Goal: Task Accomplishment & Management: Complete application form

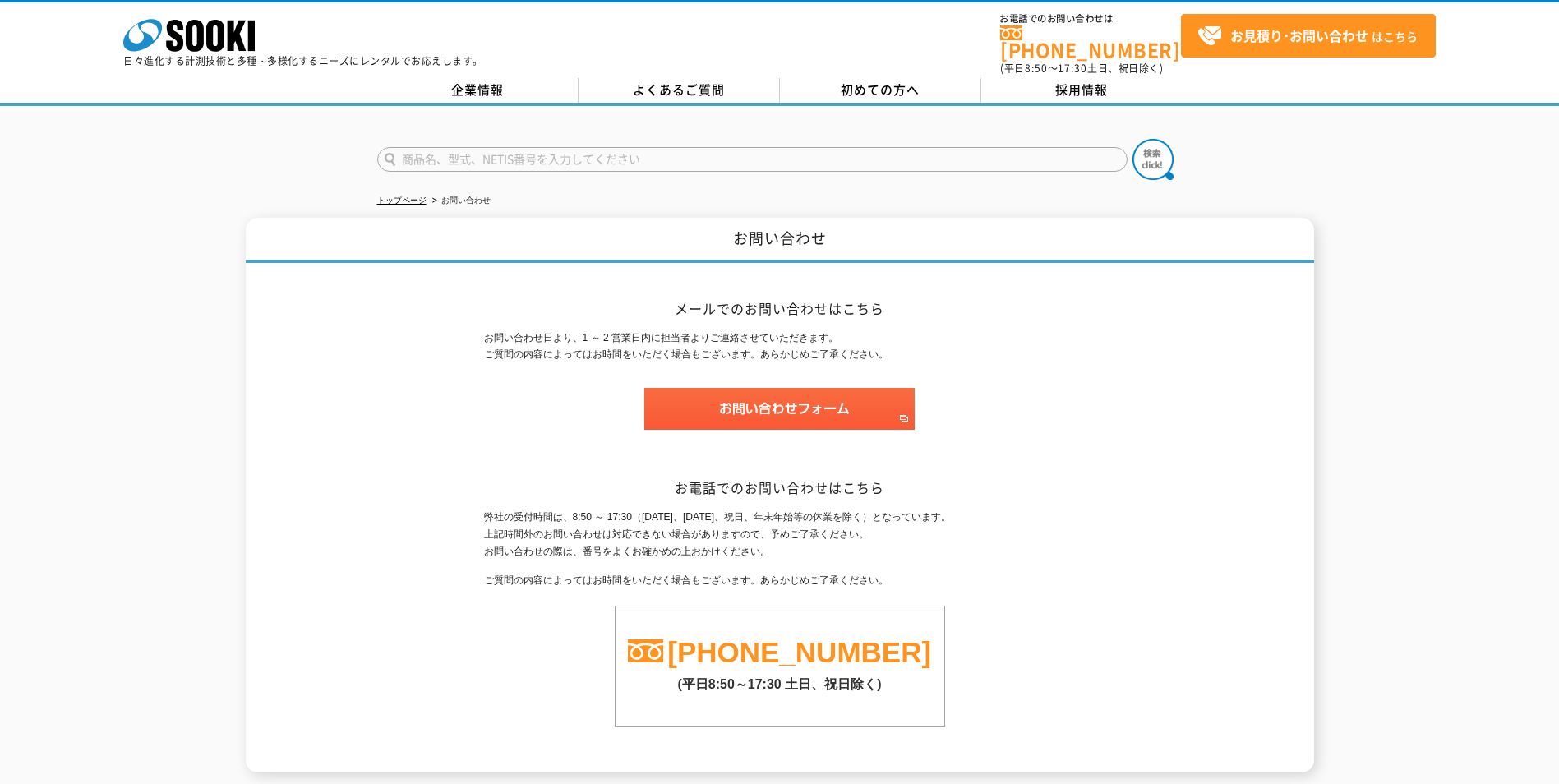
scroll to position [129, 0]
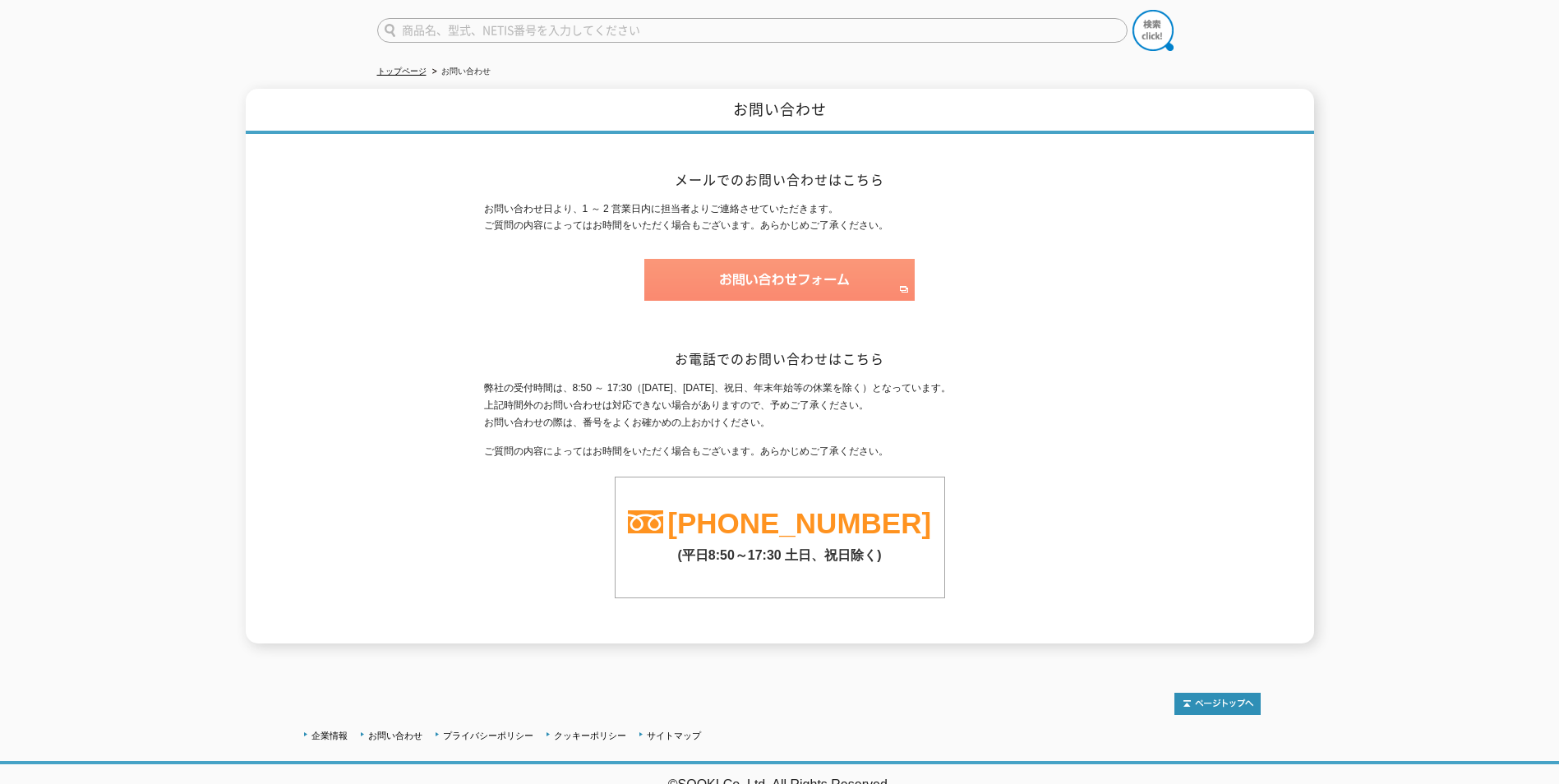
click at [740, 269] on img at bounding box center [780, 279] width 271 height 42
click at [834, 259] on img at bounding box center [780, 279] width 271 height 42
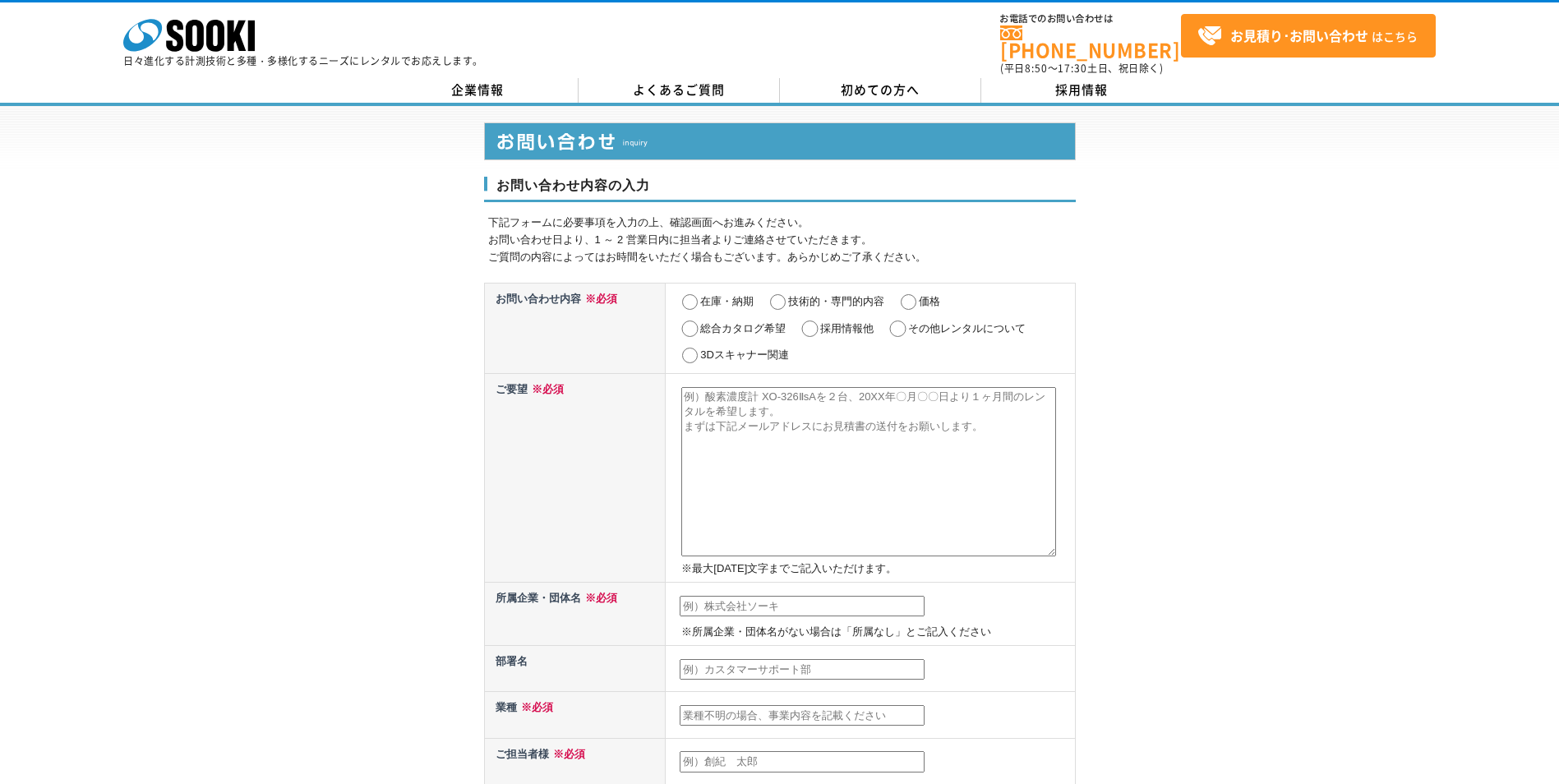
click at [692, 294] on input "在庫・納期" at bounding box center [690, 302] width 21 height 16
radio input "true"
click at [783, 294] on input "技術的・専門的内容" at bounding box center [778, 302] width 21 height 16
radio input "true"
click at [684, 294] on input "在庫・納期" at bounding box center [690, 302] width 21 height 16
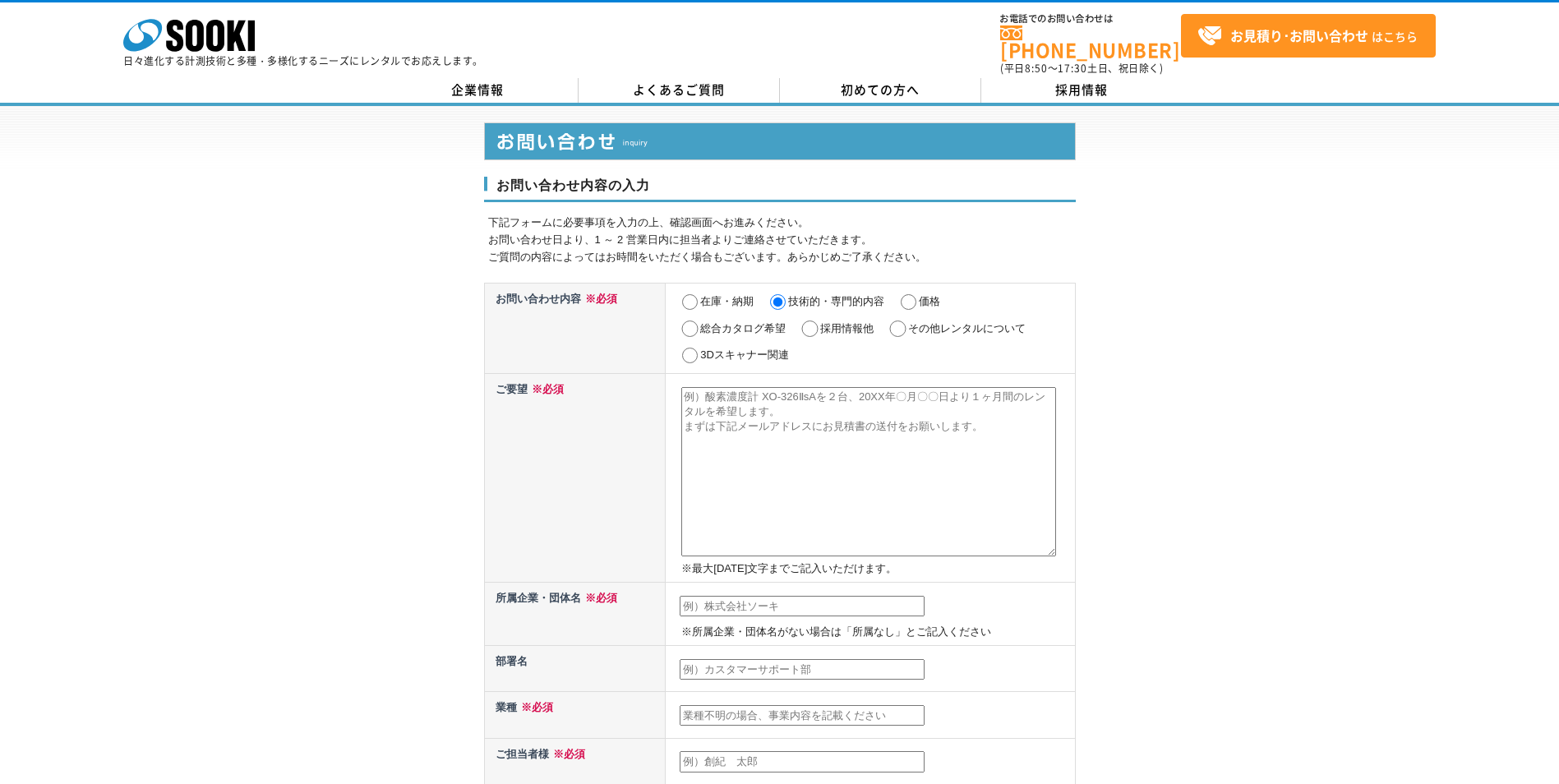
radio input "true"
click at [844, 88] on link "初めての方へ" at bounding box center [880, 90] width 201 height 24
click at [912, 294] on input "価格" at bounding box center [908, 302] width 21 height 16
radio input "true"
click at [903, 321] on input "その他レンタルについて" at bounding box center [898, 328] width 21 height 16
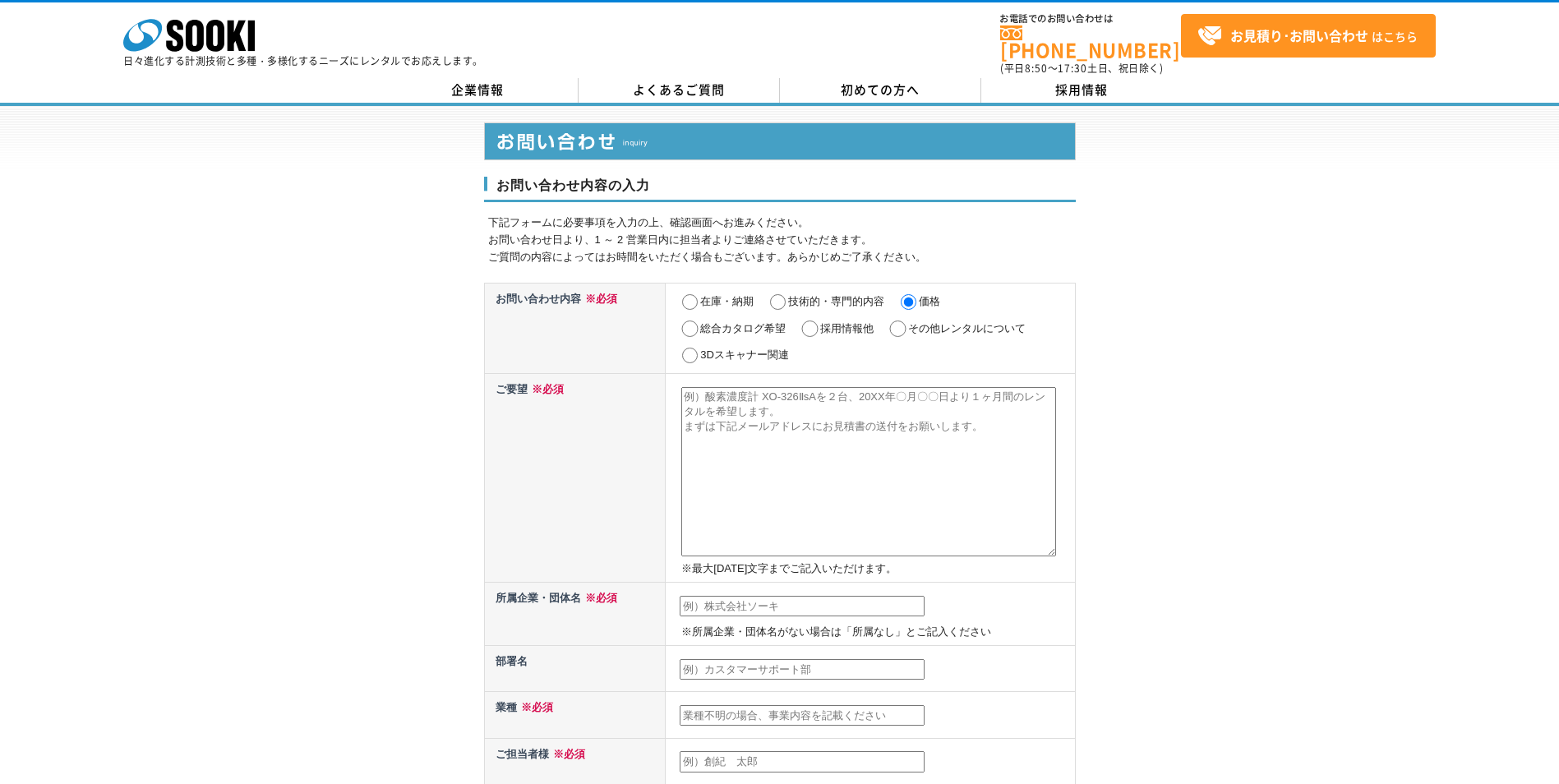
radio input "true"
click at [692, 294] on input "在庫・納期" at bounding box center [690, 302] width 21 height 16
radio input "true"
click at [770, 401] on textarea at bounding box center [868, 472] width 374 height 169
click at [784, 418] on textarea at bounding box center [868, 472] width 374 height 169
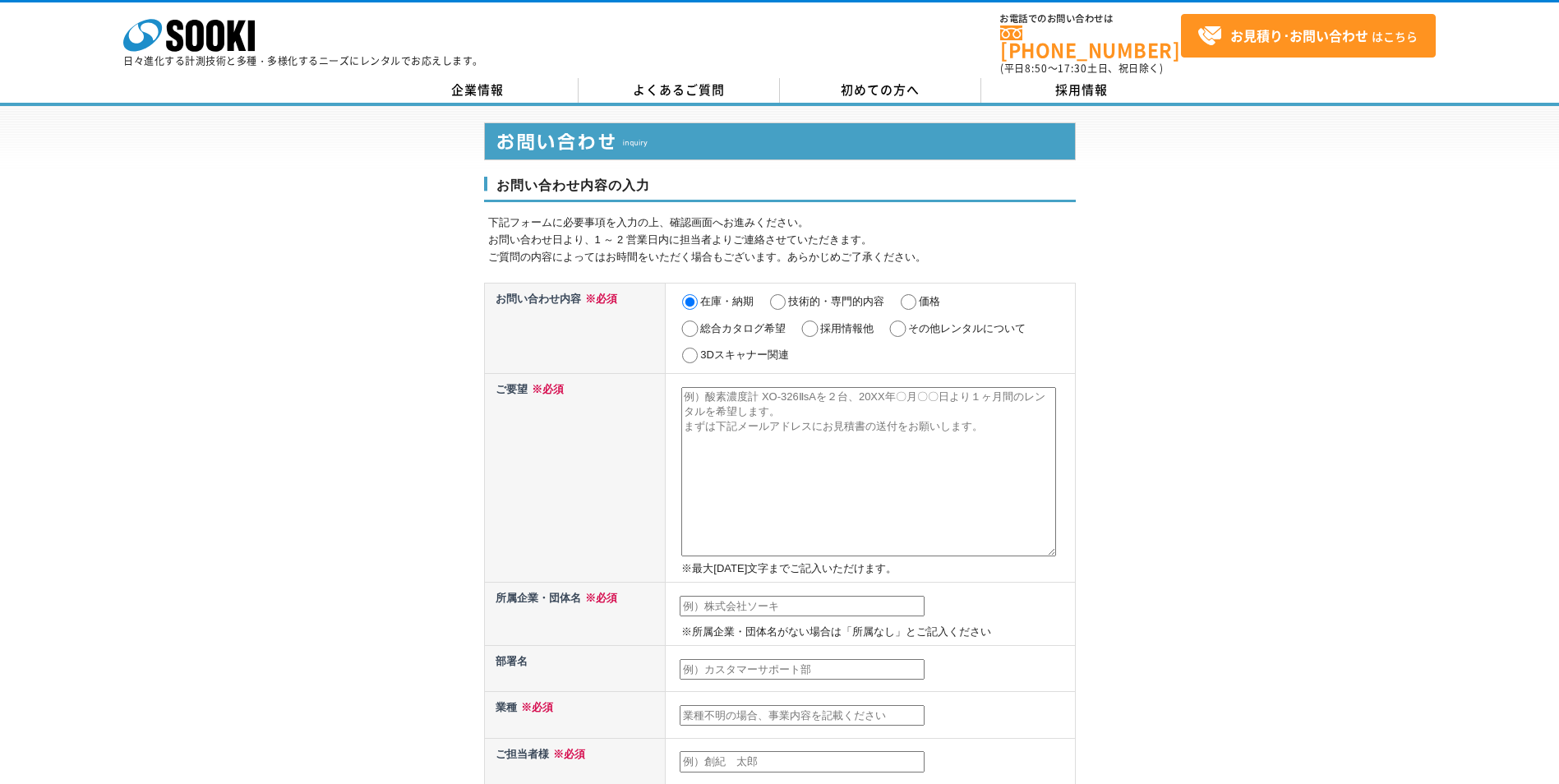
paste textarea "シュミットハンマー コンクリートテストハンマー(記録式) NSR"
click at [684, 404] on textarea "シュミットハンマー コンクリートテストハンマー(記録式) NSR" at bounding box center [868, 472] width 374 height 169
click at [1002, 393] on textarea "シュミットハンマー　コンクリートテストハンマー(記録式) NSR" at bounding box center [868, 472] width 374 height 169
paste textarea "2025/10/23～"
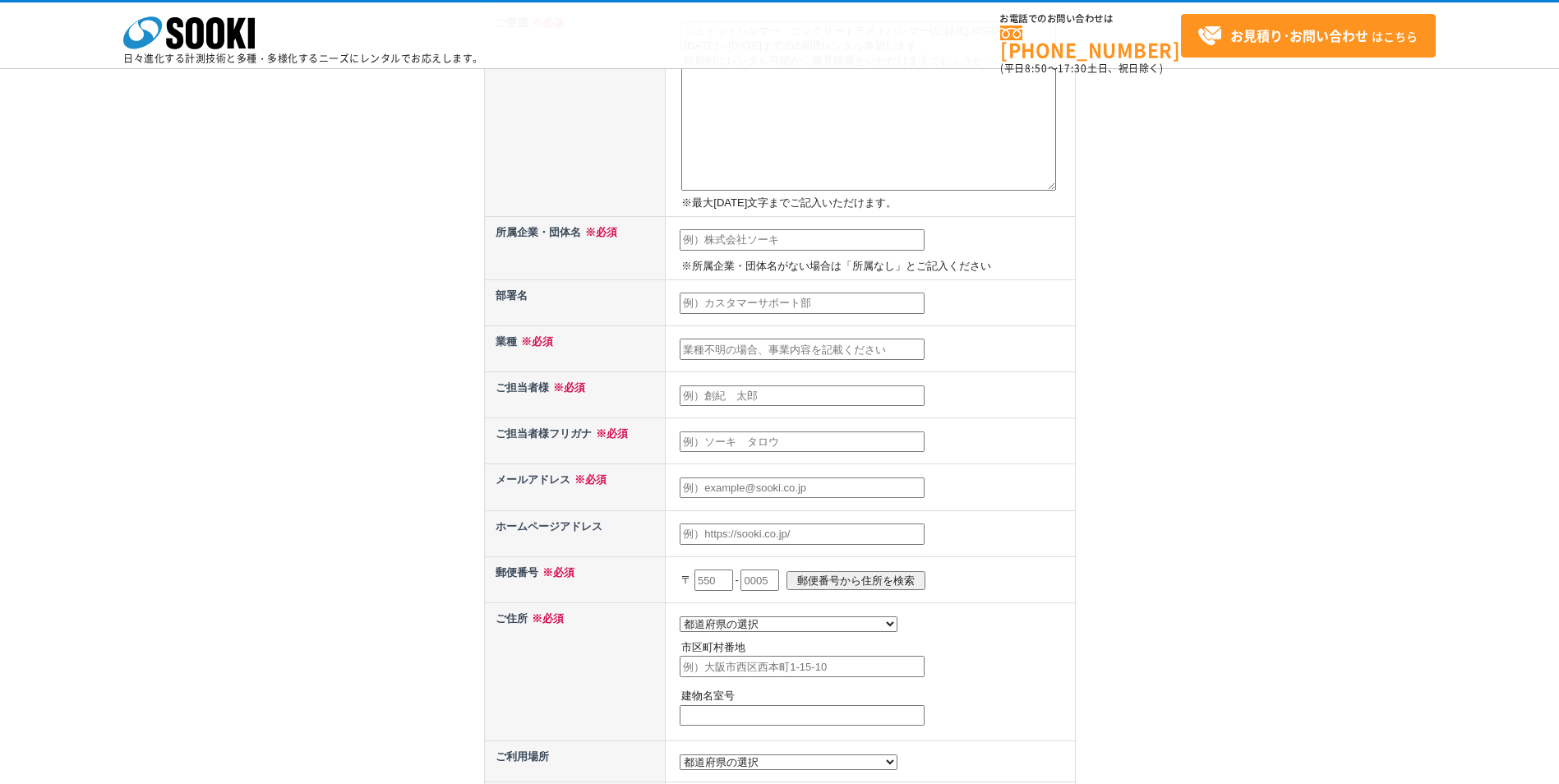
scroll to position [329, 0]
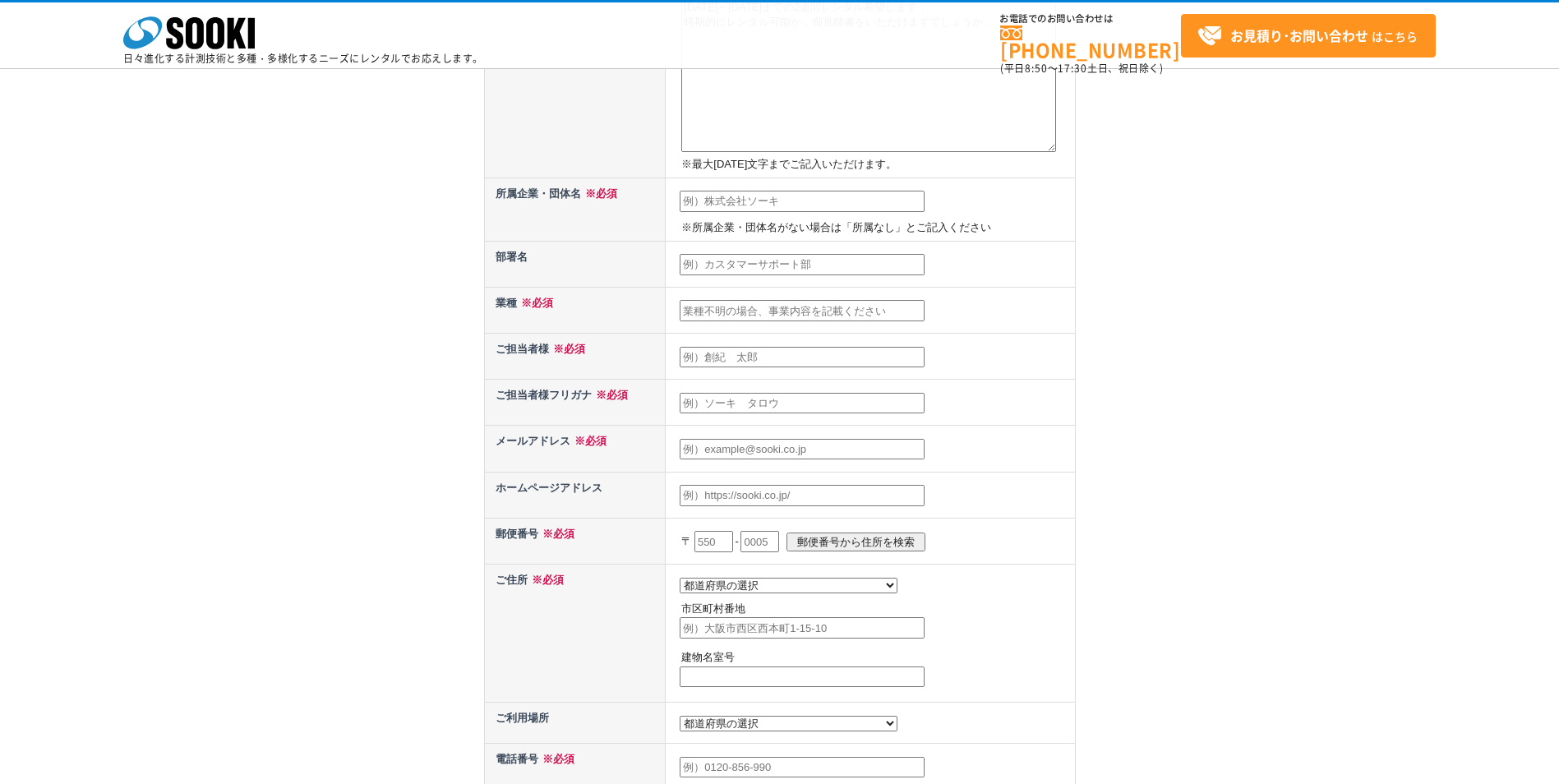
type textarea "シュミットハンマー　コンクリートテストハンマー(記録式) NSRを 2025/10/23～2025/11/6までの2週間レンタル希望します． 時期的にレンタル…"
click at [759, 207] on input "text" at bounding box center [802, 201] width 244 height 22
type input "株式会社建設技術研究所"
click at [761, 262] on input "text" at bounding box center [802, 264] width 244 height 22
type input "九州支社　道路・交通部"
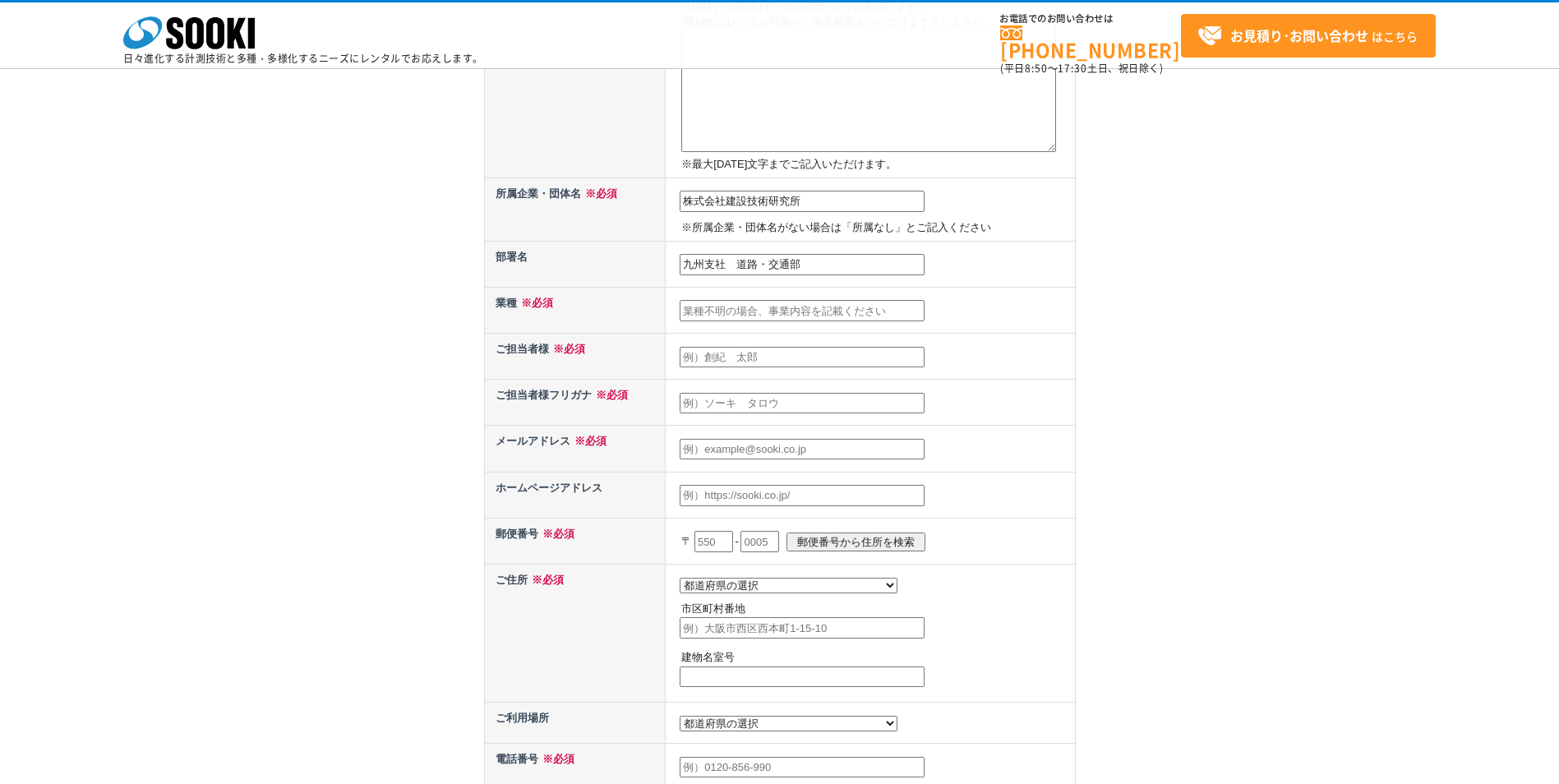
click at [763, 309] on input "text" at bounding box center [802, 310] width 244 height 22
type input "建設コンサルタント"
click at [762, 352] on input "text" at bounding box center [802, 357] width 244 height 22
type input "德永　和也"
click at [792, 405] on input "text" at bounding box center [802, 403] width 244 height 22
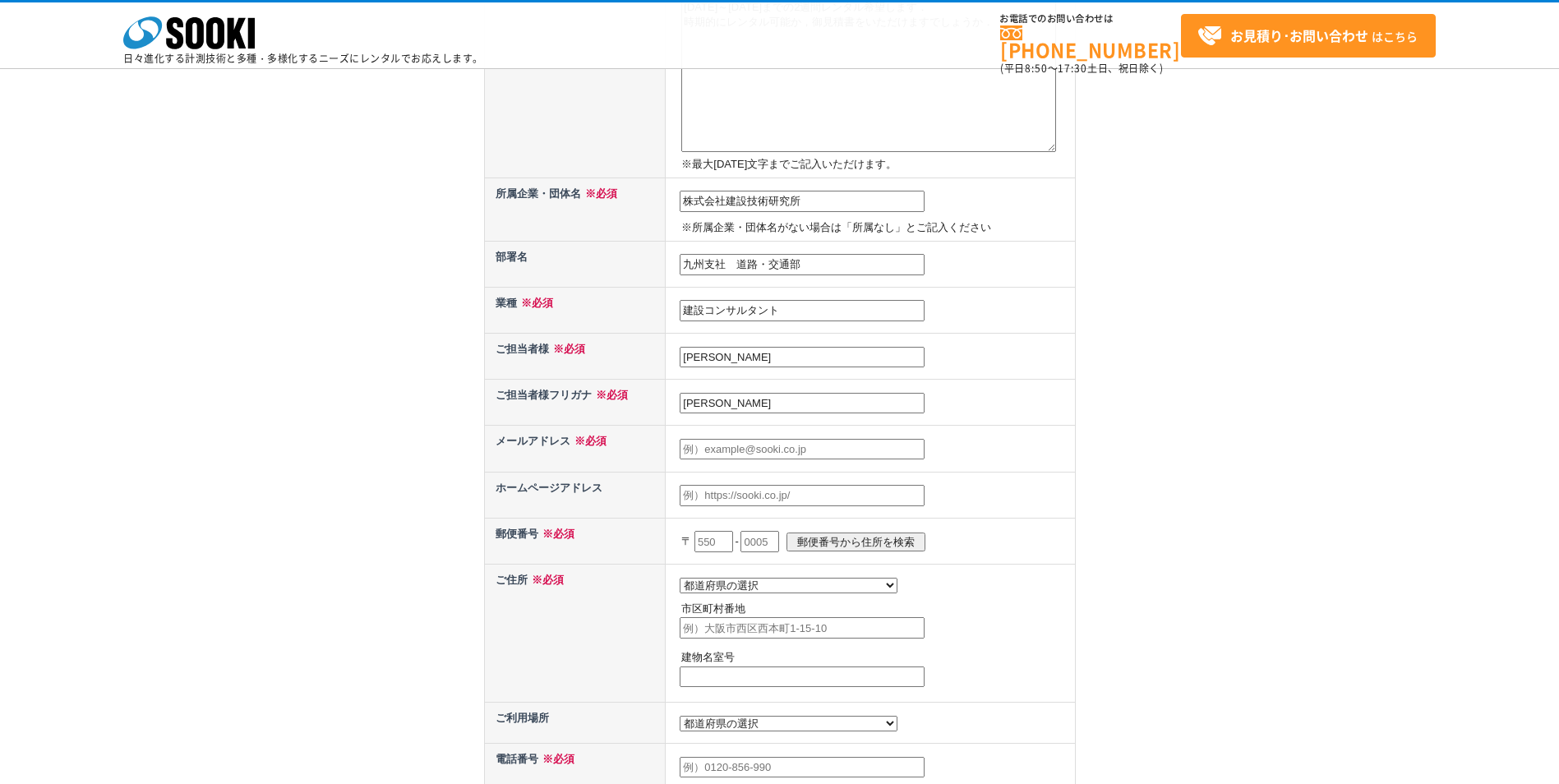
type input "トクナガ　カズヤ"
type input "kzy-tokunaga@ctie.co.jp"
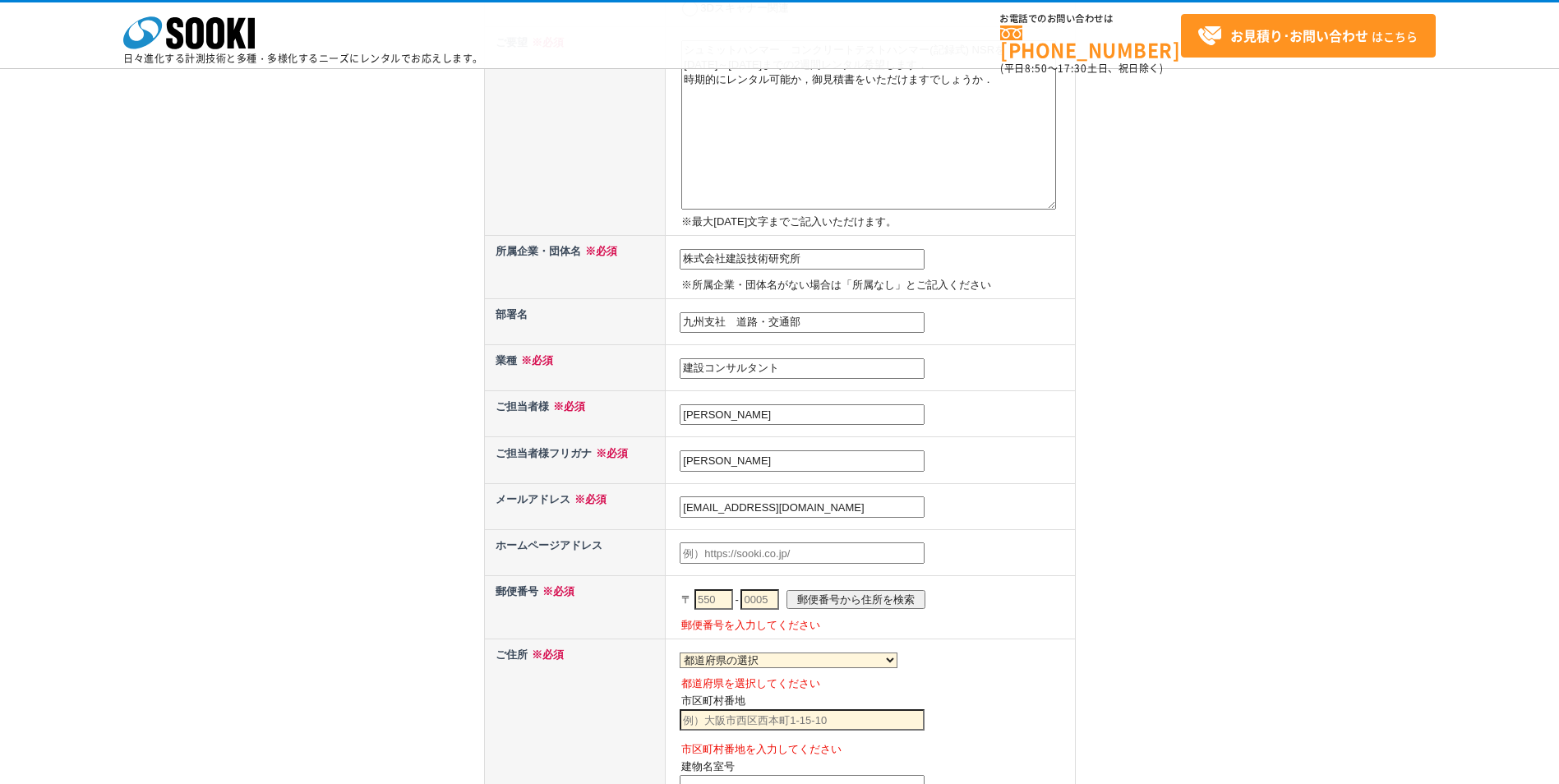
scroll to position [493, 0]
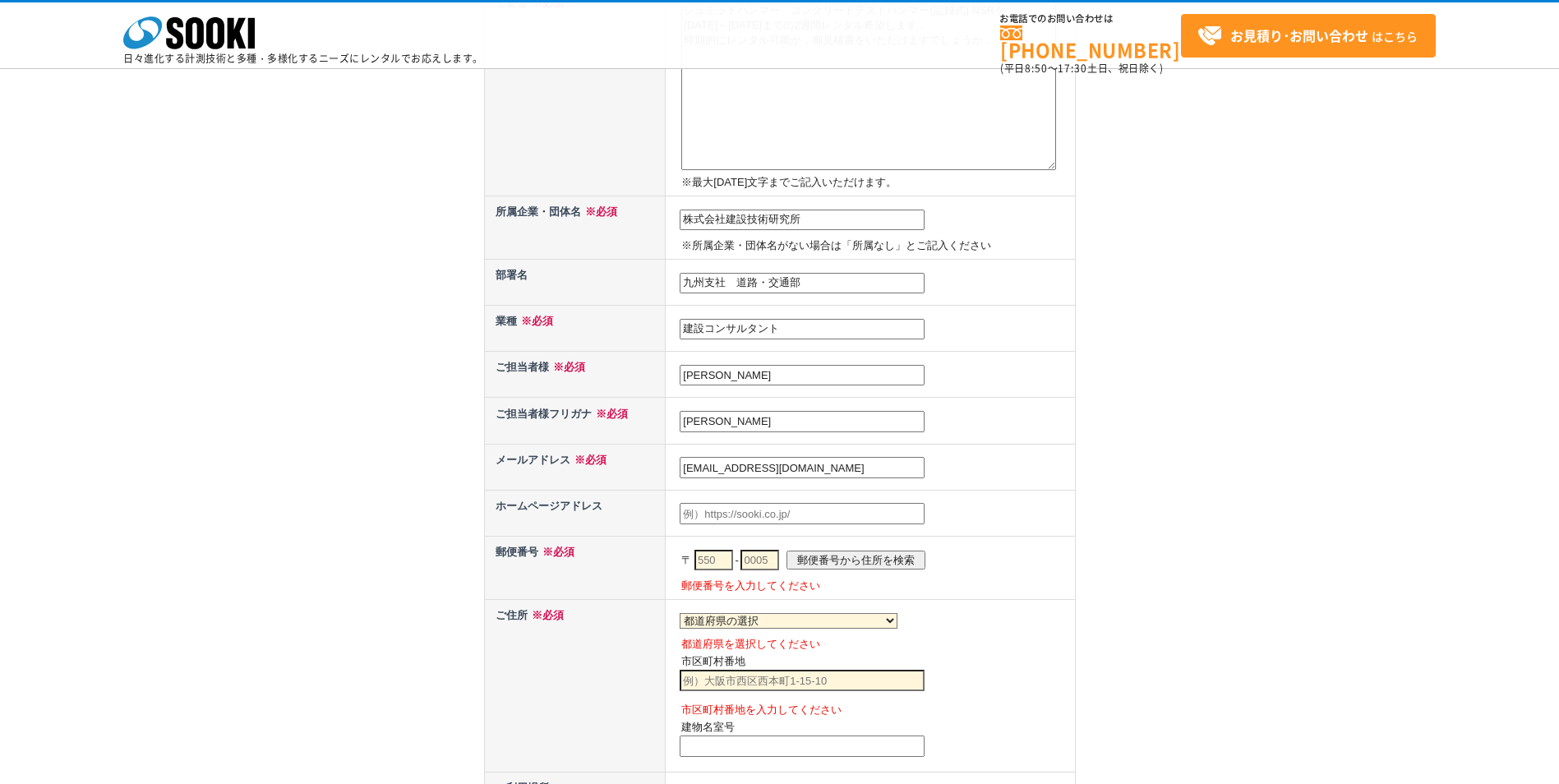
click at [784, 510] on input "text" at bounding box center [802, 513] width 244 height 22
type input "[EMAIL_ADDRESS][DOMAIN_NAME]"
select select "0"
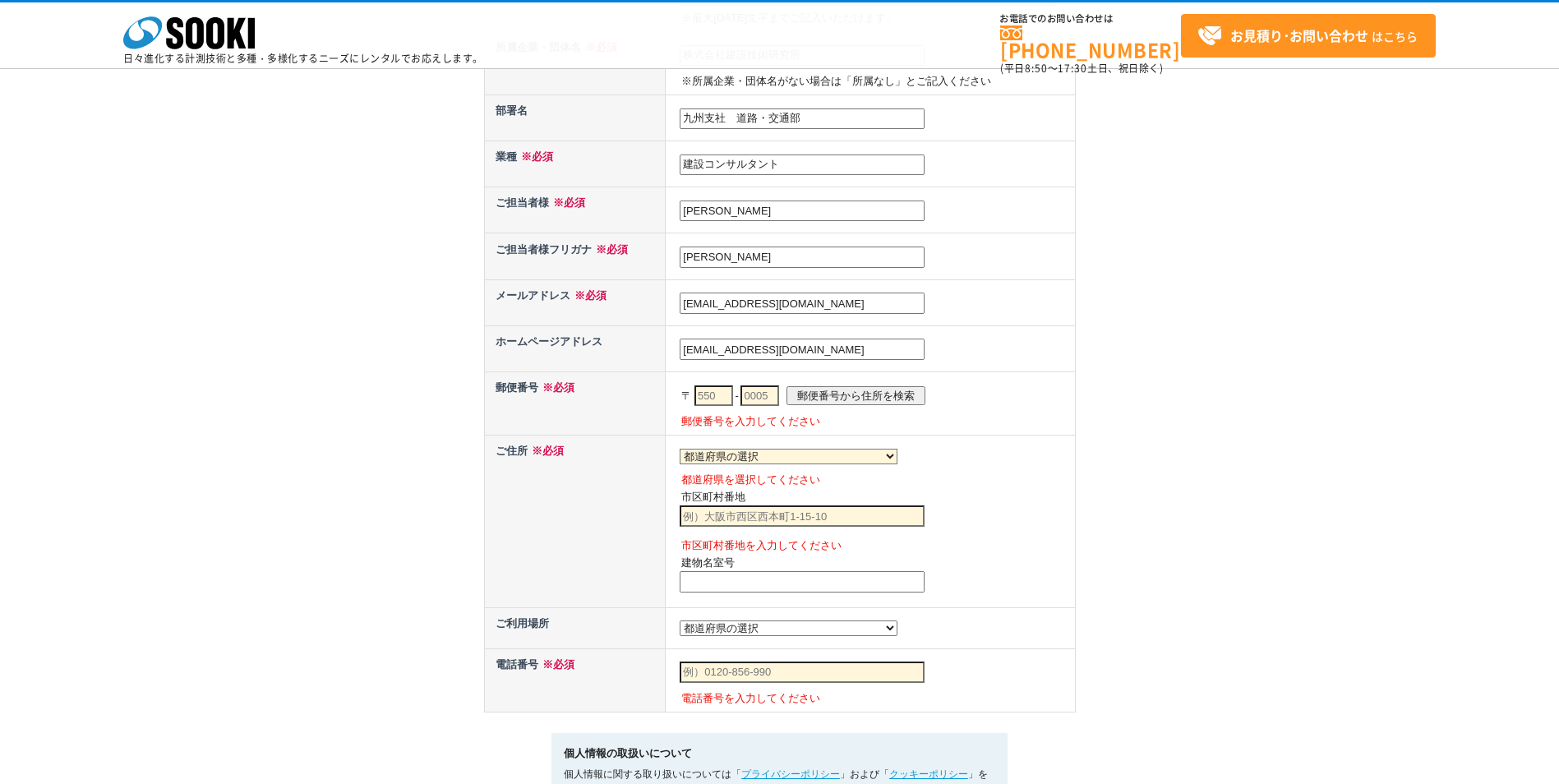
click at [728, 397] on input "text" at bounding box center [713, 396] width 39 height 22
type input "810"
click at [768, 396] on input "text" at bounding box center [759, 396] width 39 height 22
type input "0041"
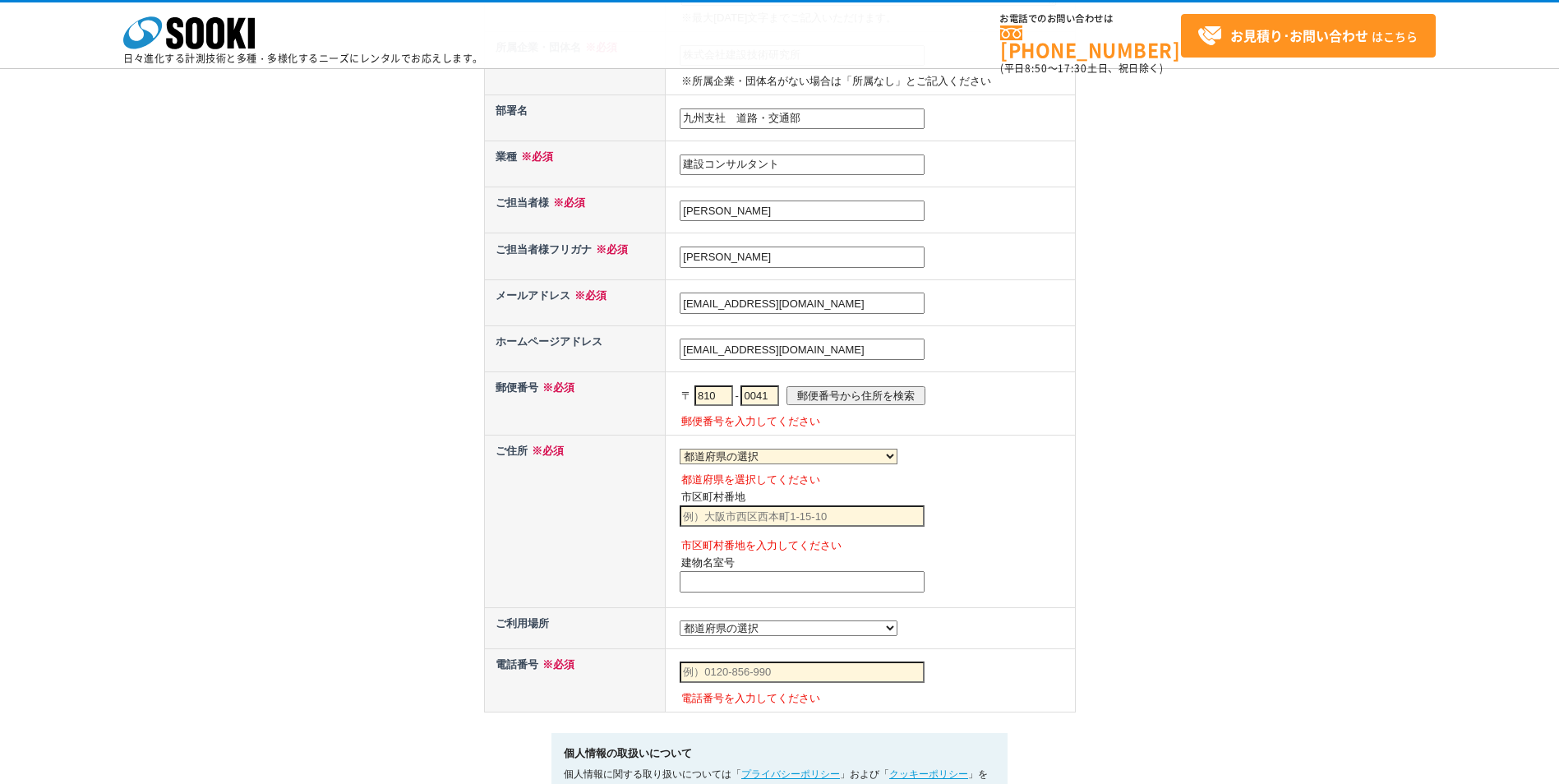
click at [849, 400] on input "郵便番号から住所を検索" at bounding box center [856, 396] width 139 height 19
select select "40"
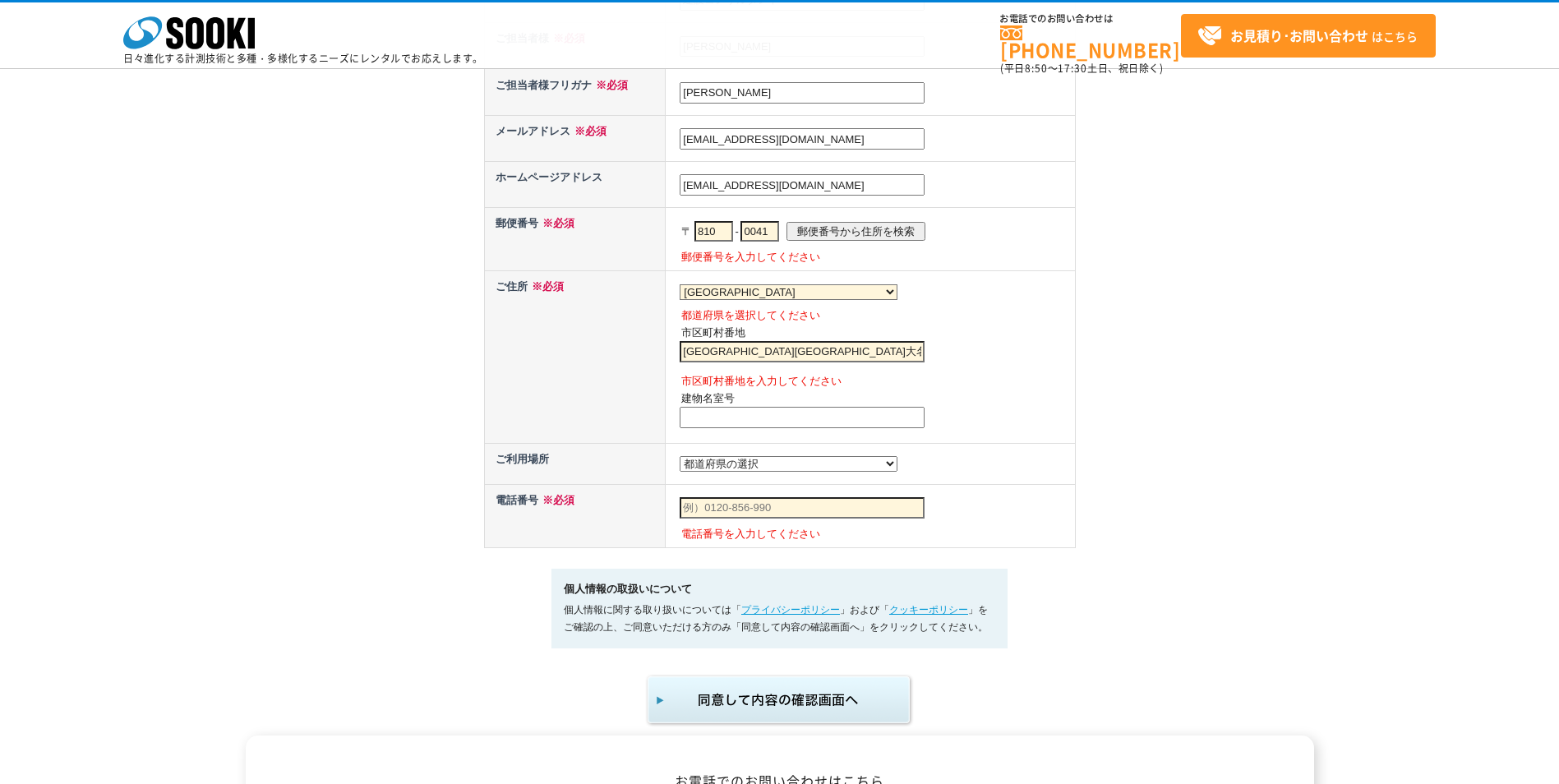
click at [794, 360] on input "福岡市中央区大名" at bounding box center [802, 352] width 244 height 22
type input "福岡市中央区大名2-4-12"
click at [783, 414] on input "text" at bounding box center [802, 417] width 244 height 22
type input "CTI福岡ビル7F"
click at [744, 470] on select "都道府県の選択 利用場所未定 北海道 青森県 岩手県 宮城県 秋田県 山形県 福島県 茨城県 栃木県 群馬県 埼玉県 千葉県 東京都 神奈川県 新潟県 富山県…" at bounding box center [789, 463] width 218 height 16
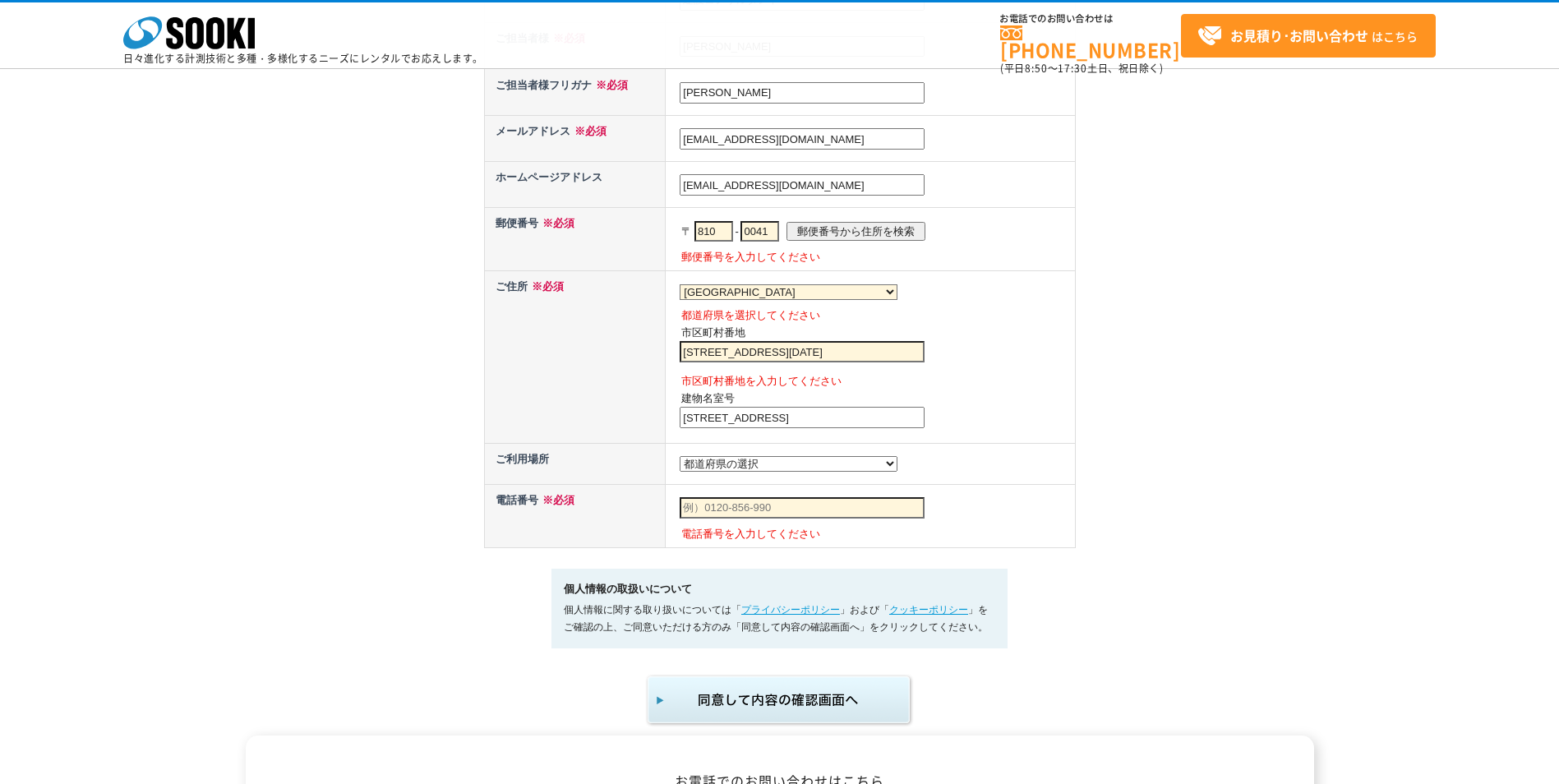
select select "43"
click at [680, 460] on select "都道府県の選択 利用場所未定 北海道 青森県 岩手県 宮城県 秋田県 山形県 福島県 茨城県 栃木県 群馬県 埼玉県 千葉県 東京都 神奈川県 新潟県 富山県…" at bounding box center [789, 463] width 218 height 16
click at [781, 514] on input "text" at bounding box center [802, 508] width 244 height 22
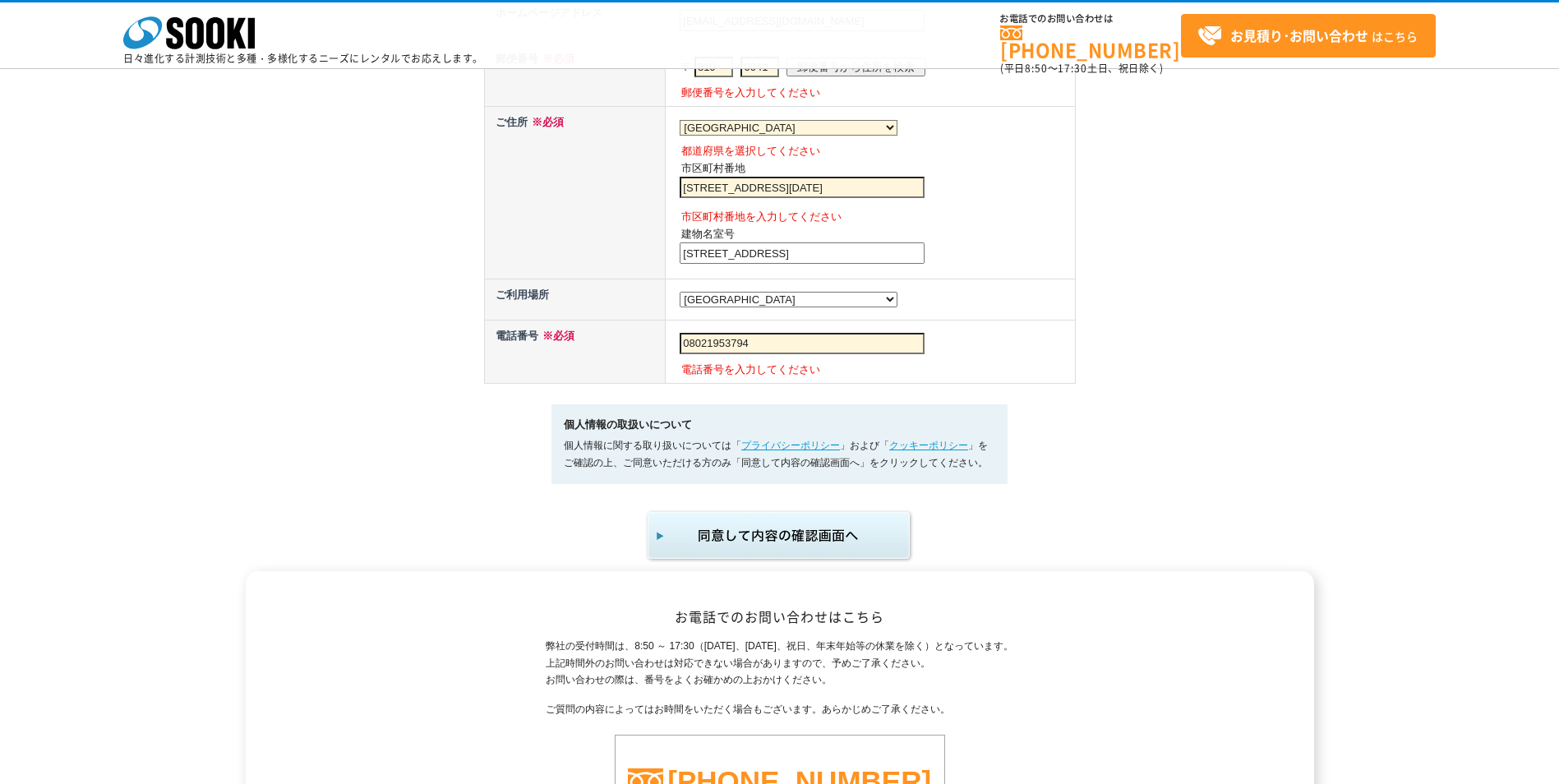
type input "08021953794"
click at [800, 538] on img "submit" at bounding box center [780, 536] width 270 height 55
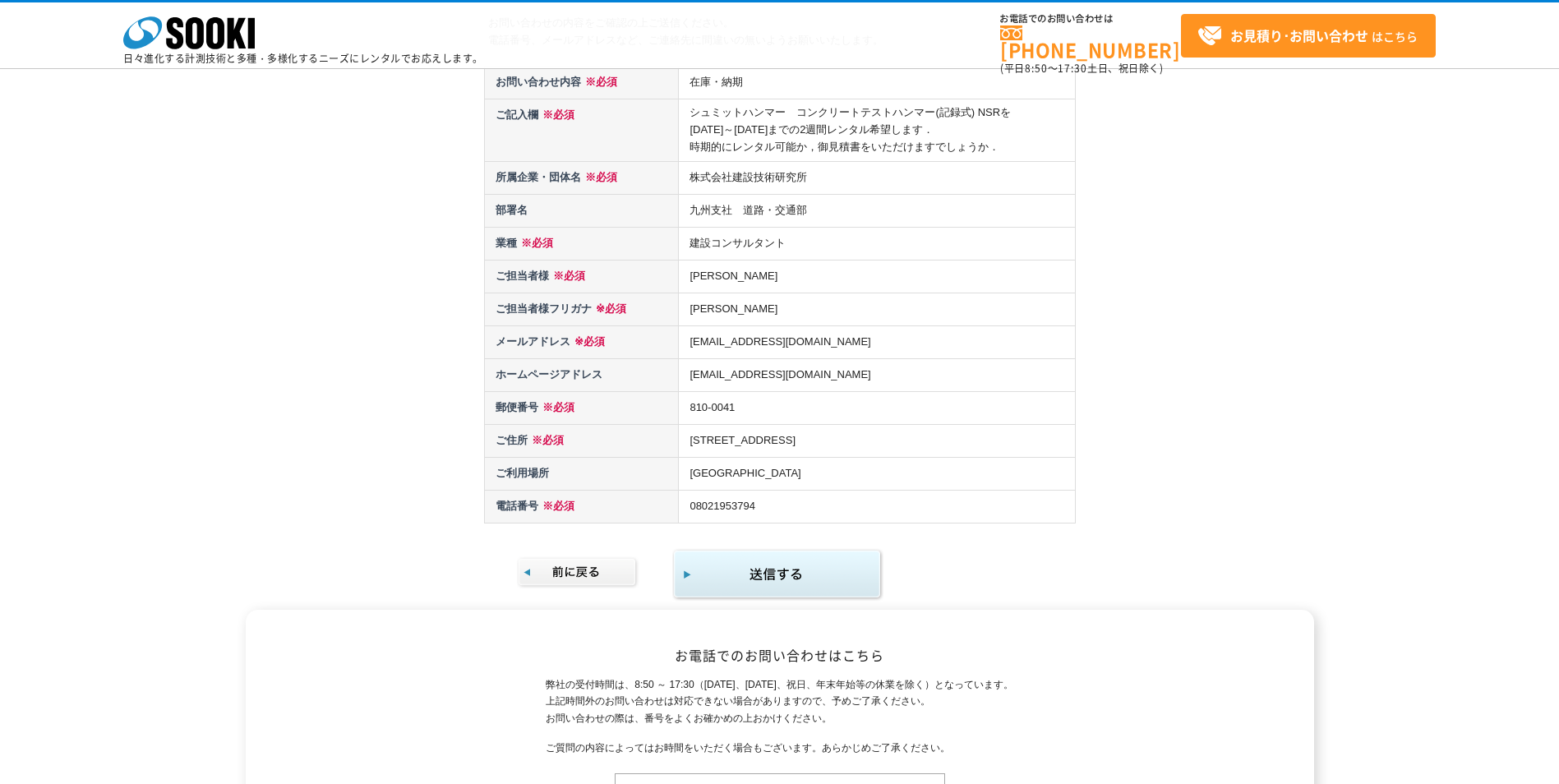
scroll to position [165, 0]
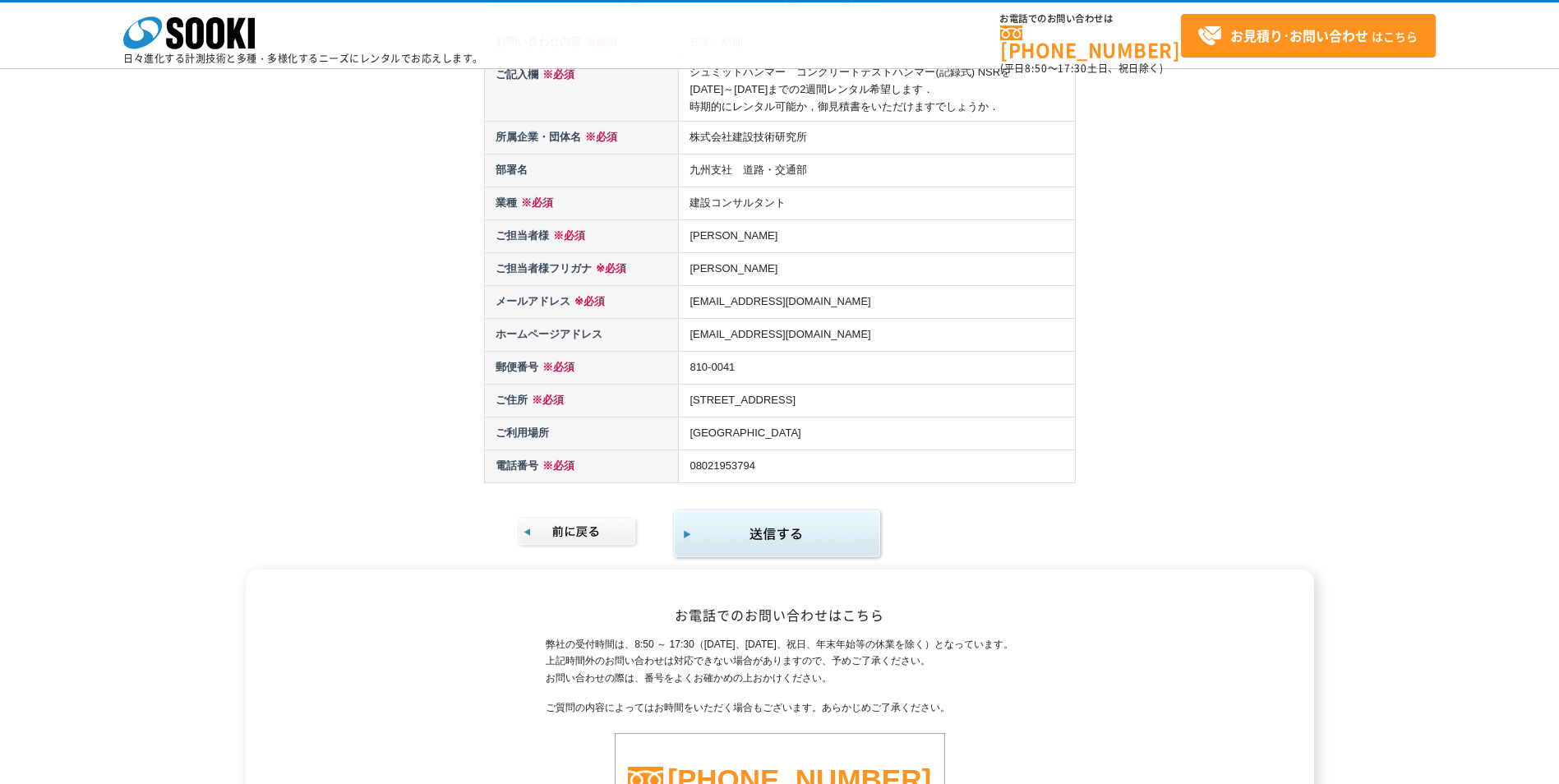
click at [589, 525] on img at bounding box center [578, 532] width 122 height 32
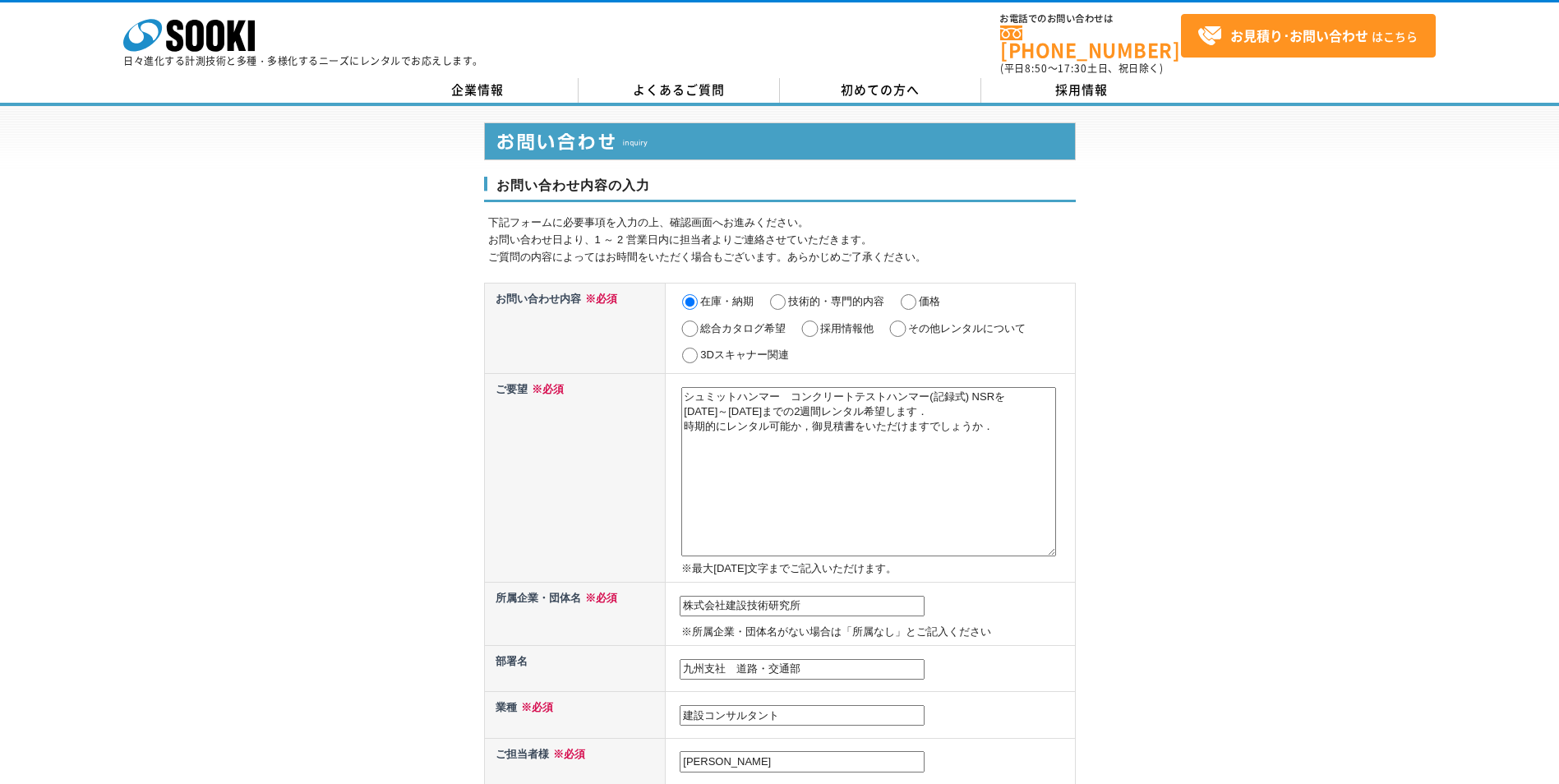
click at [871, 406] on textarea "シュミットハンマー　コンクリートテストハンマー(記録式) NSRを [DATE]～[DATE]までの2週間レンタル希望します． 時期的にレンタル可能か，御見積…" at bounding box center [868, 472] width 374 height 169
drag, startPoint x: 811, startPoint y: 403, endPoint x: 685, endPoint y: 407, distance: 126.1
click at [685, 407] on textarea "シュミットハンマー　コンクリートテストハンマー(記録式) NSRを [DATE]～[DATE]までの2週間レンタル希望します． 時期的にレンタル可能か，御見積…" at bounding box center [868, 472] width 374 height 169
click at [940, 404] on textarea "シュミットハンマー　コンクリートテストハンマー(記録式) NSRを 2025/10/23～2025/11/6までの2週間レンタル希望します． 時期的にレンタル…" at bounding box center [868, 472] width 374 height 169
click at [943, 405] on textarea "シュミットハンマー　コンクリートテストハンマー(記録式) NSRを 2025/10/23～2025/11/6までの2週間レンタル希望します． 時期的にレンタル…" at bounding box center [868, 472] width 374 height 169
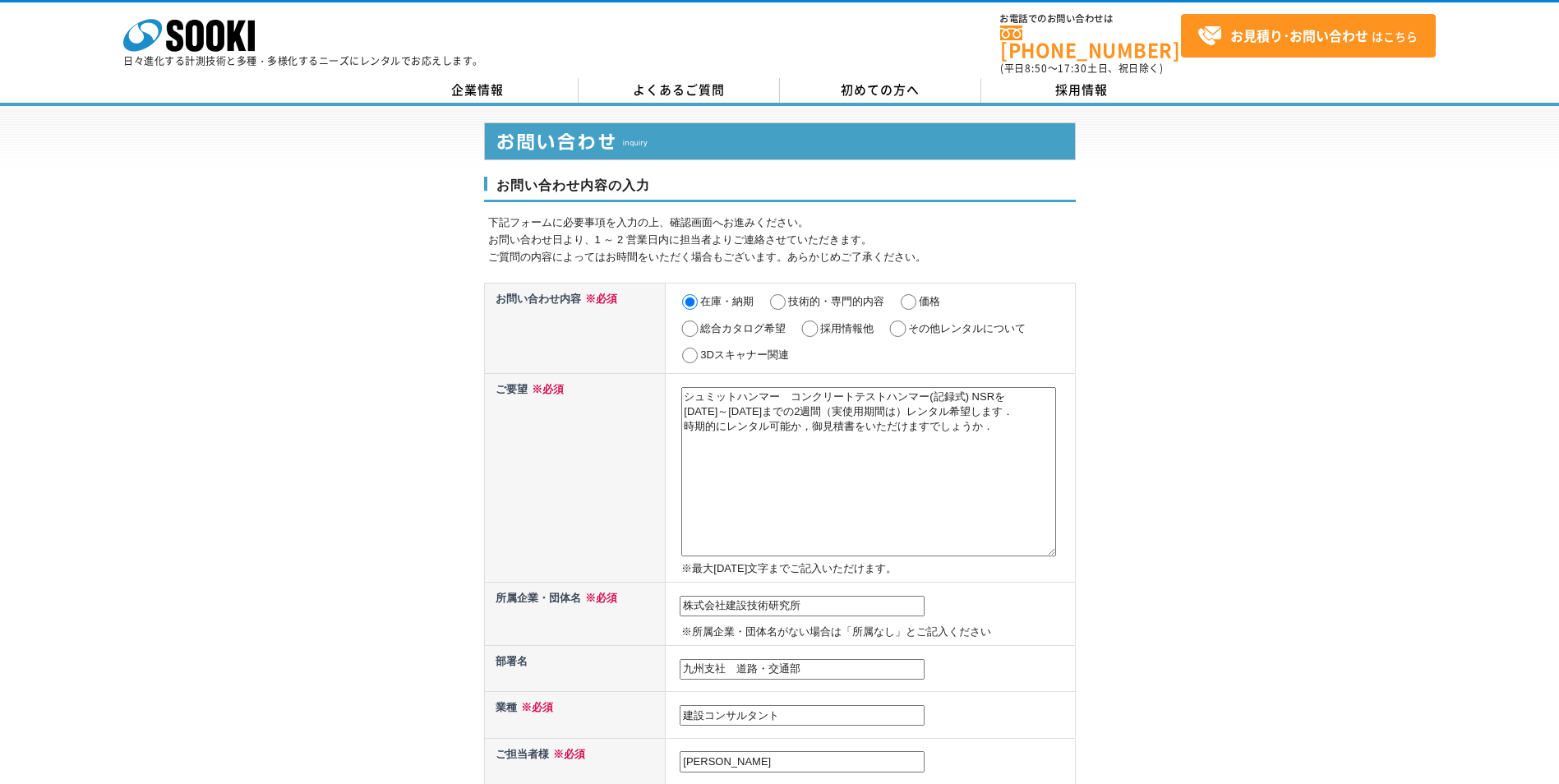
paste textarea "2025/10/23～2025/11/6"
click at [1007, 402] on textarea "シュミットハンマー　コンクリートテストハンマー(記録式) NSRを 2025/10/23～2025/11/6までの2週間レンタル希望します． 時期的にレンタル…" at bounding box center [868, 472] width 374 height 169
click at [801, 438] on textarea "シュミットハンマー　コンクリートテストハンマー(記録式) NSRを 2025/10/23～2025/11/6までの2週間レンタル希望します． 時期的にレンタル…" at bounding box center [868, 472] width 374 height 169
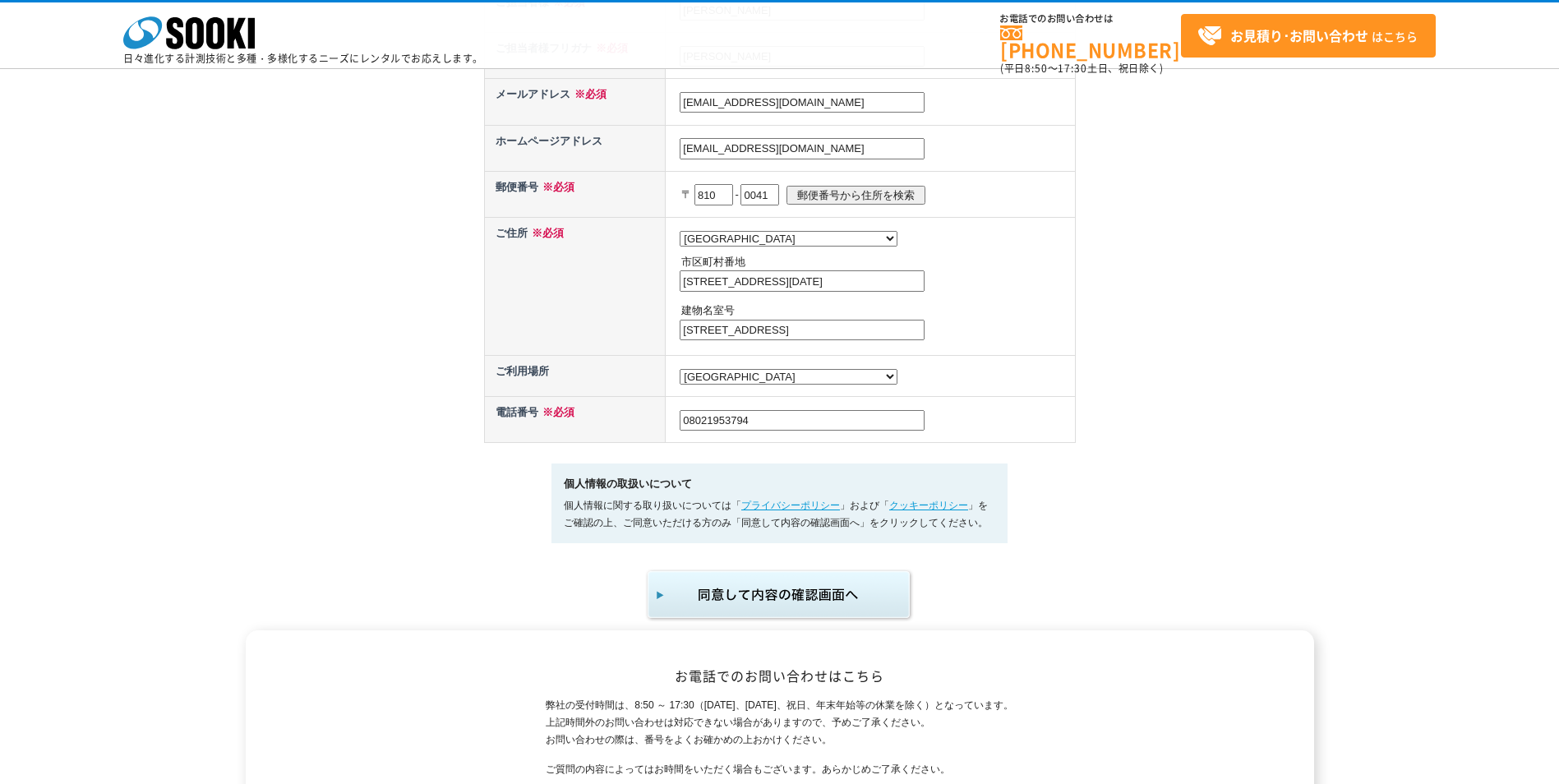
scroll to position [822, 0]
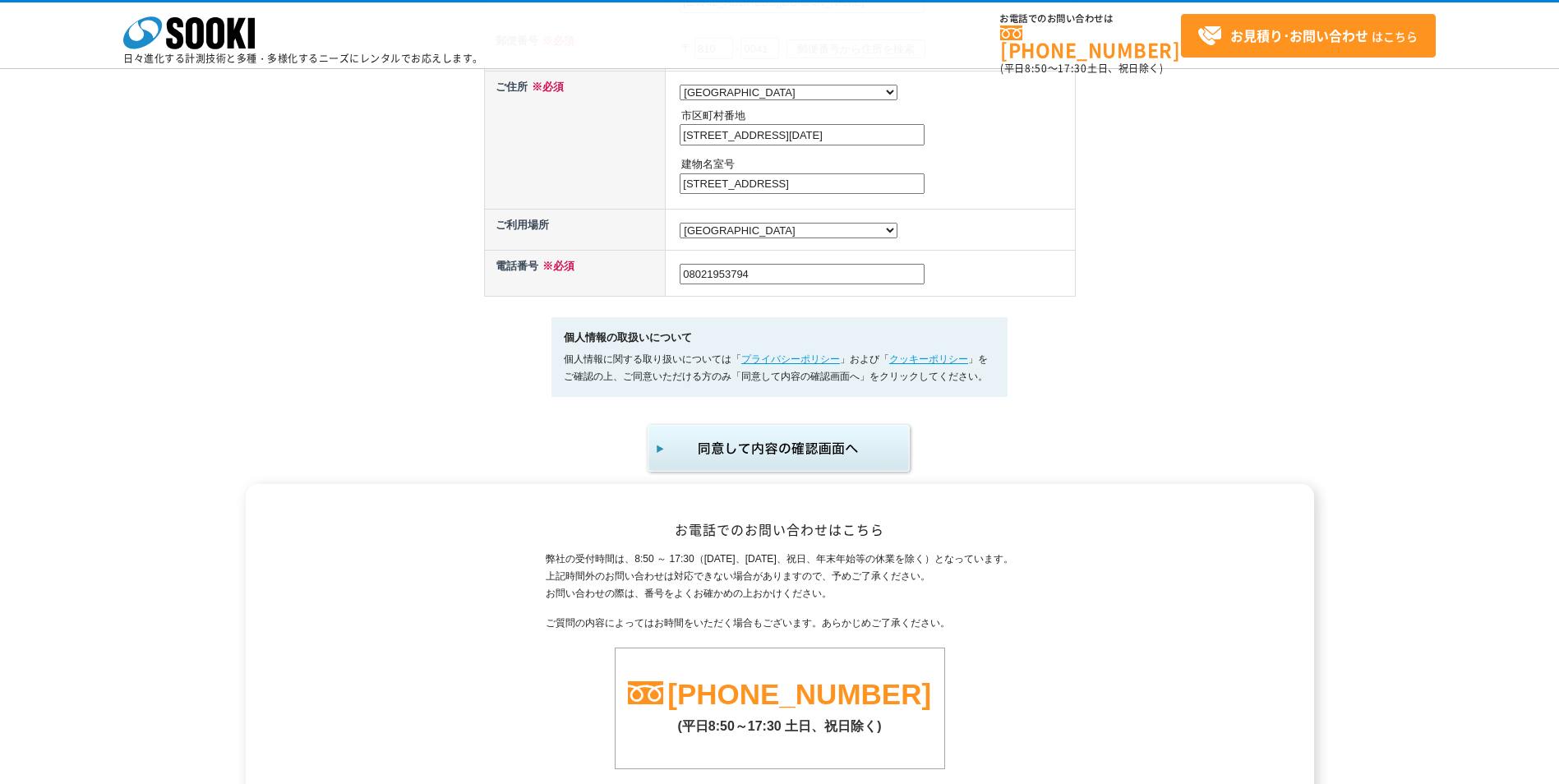
type textarea "シュミットハンマー　コンクリートテストハンマー(記録式) NSRを 2025/10/23～2025/11/6までの2週間（実使用期間は2025/10/27～2…"
click at [845, 451] on img "submit" at bounding box center [780, 448] width 270 height 55
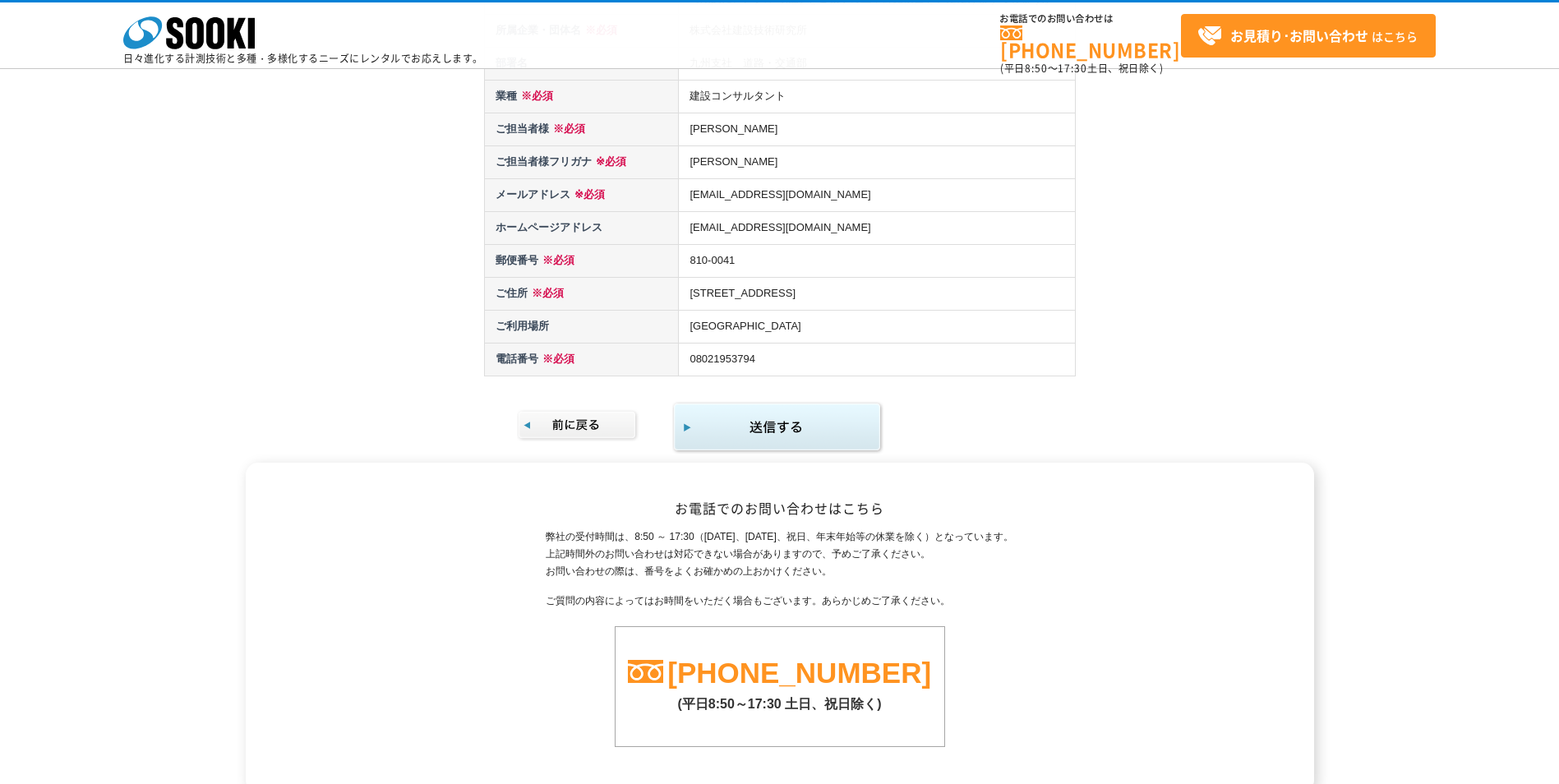
scroll to position [465, 0]
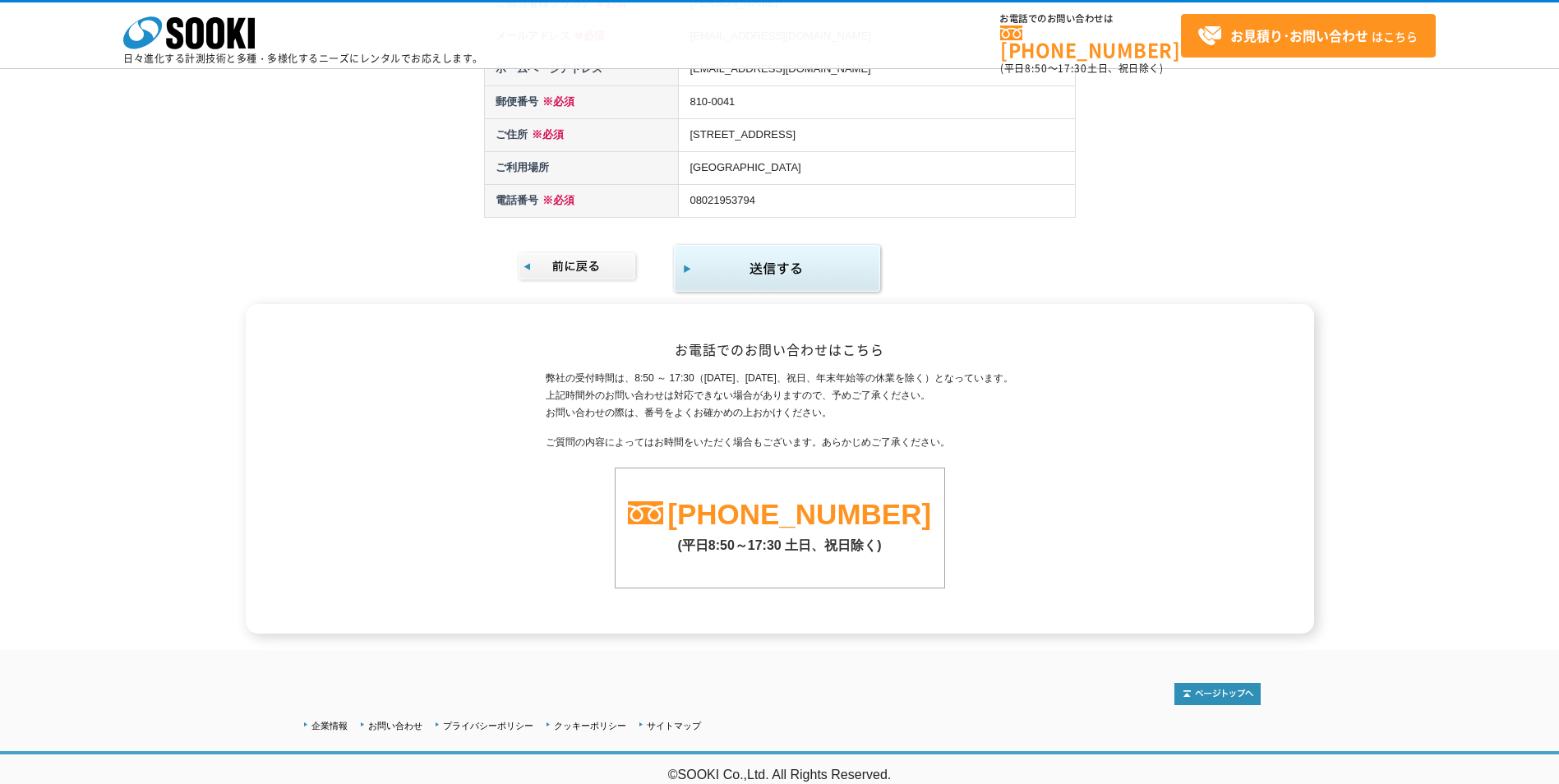
click at [815, 274] on img "submit" at bounding box center [778, 269] width 212 height 54
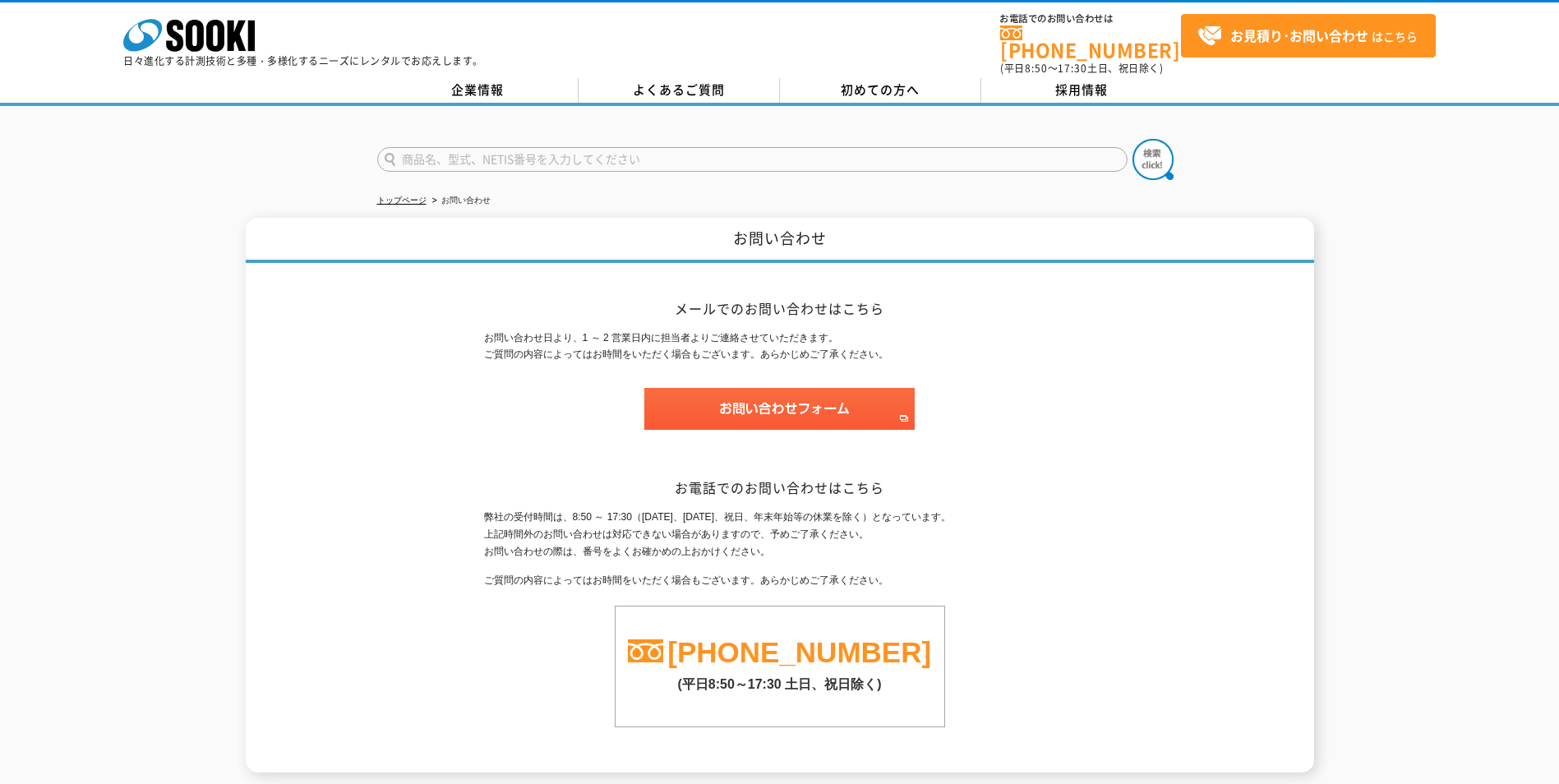
click at [546, 147] on input "text" at bounding box center [752, 159] width 750 height 24
type input "m"
type input "膜厚計"
click at [1147, 150] on img at bounding box center [1153, 160] width 41 height 41
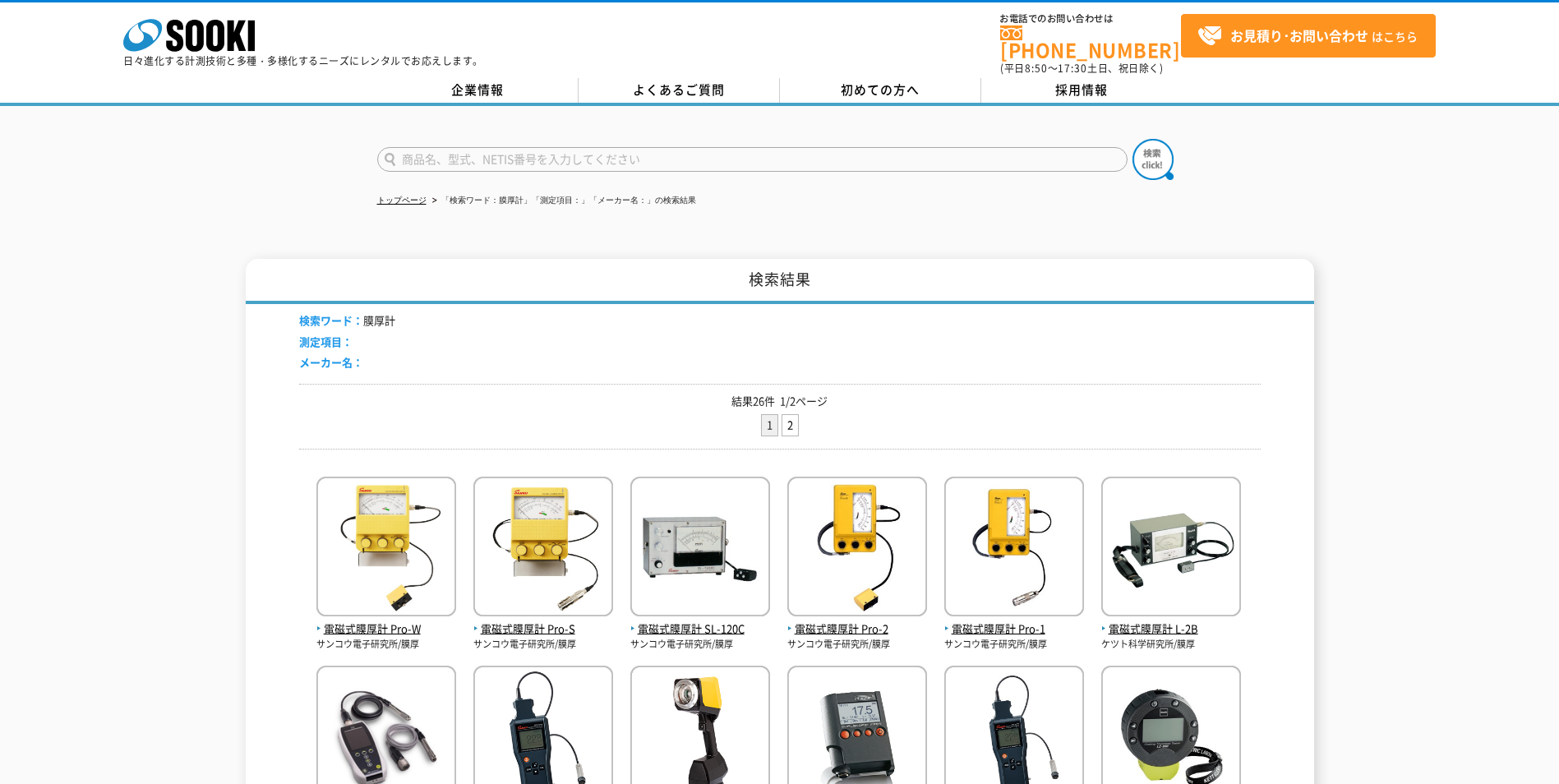
click at [472, 148] on input "text" at bounding box center [752, 159] width 750 height 24
type input "板厚計"
click at [1157, 149] on img at bounding box center [1153, 160] width 41 height 41
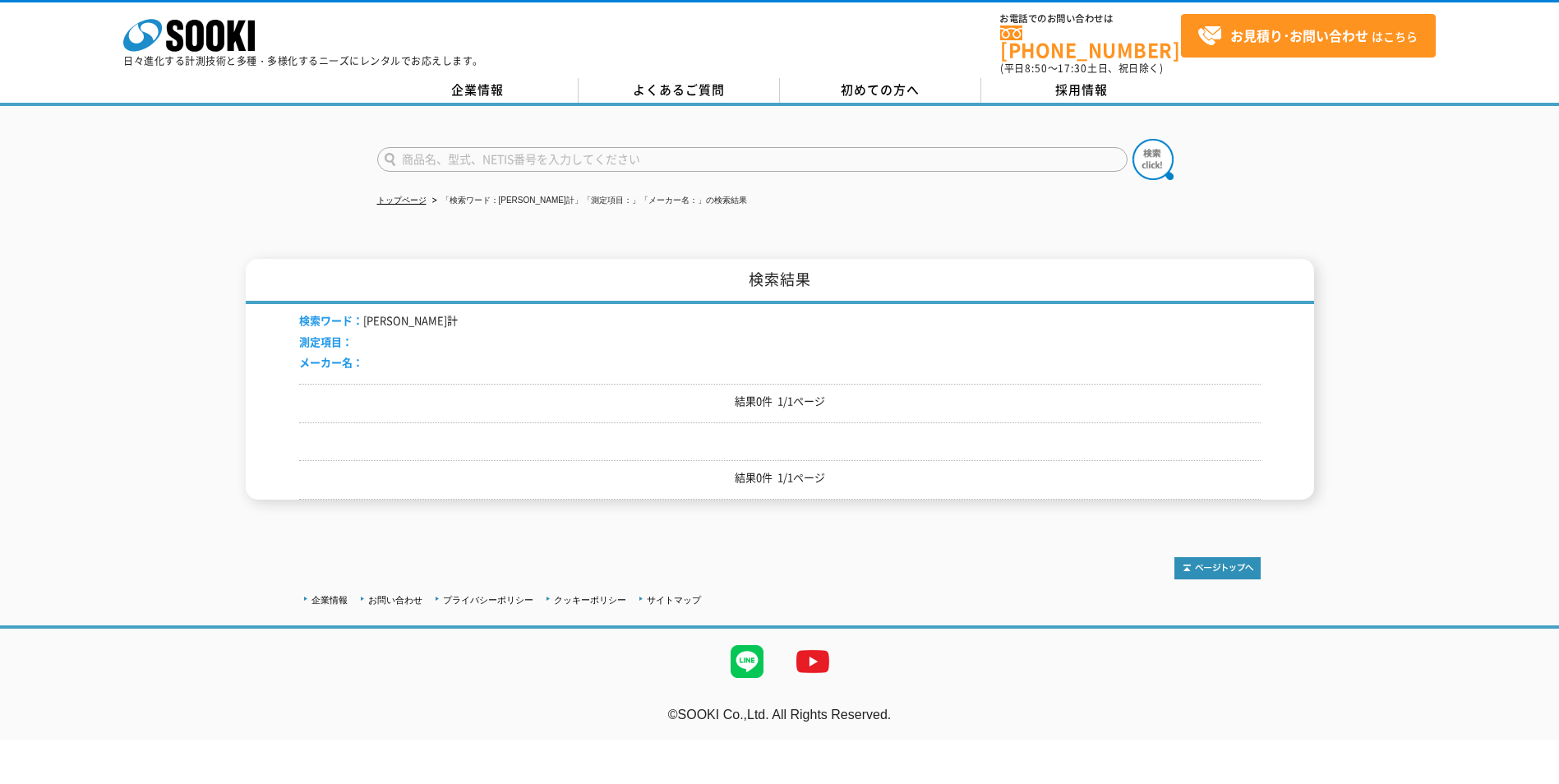
click at [579, 147] on input "text" at bounding box center [752, 159] width 750 height 24
type input "超音波厚さ計"
click at [1139, 153] on img at bounding box center [1153, 160] width 41 height 41
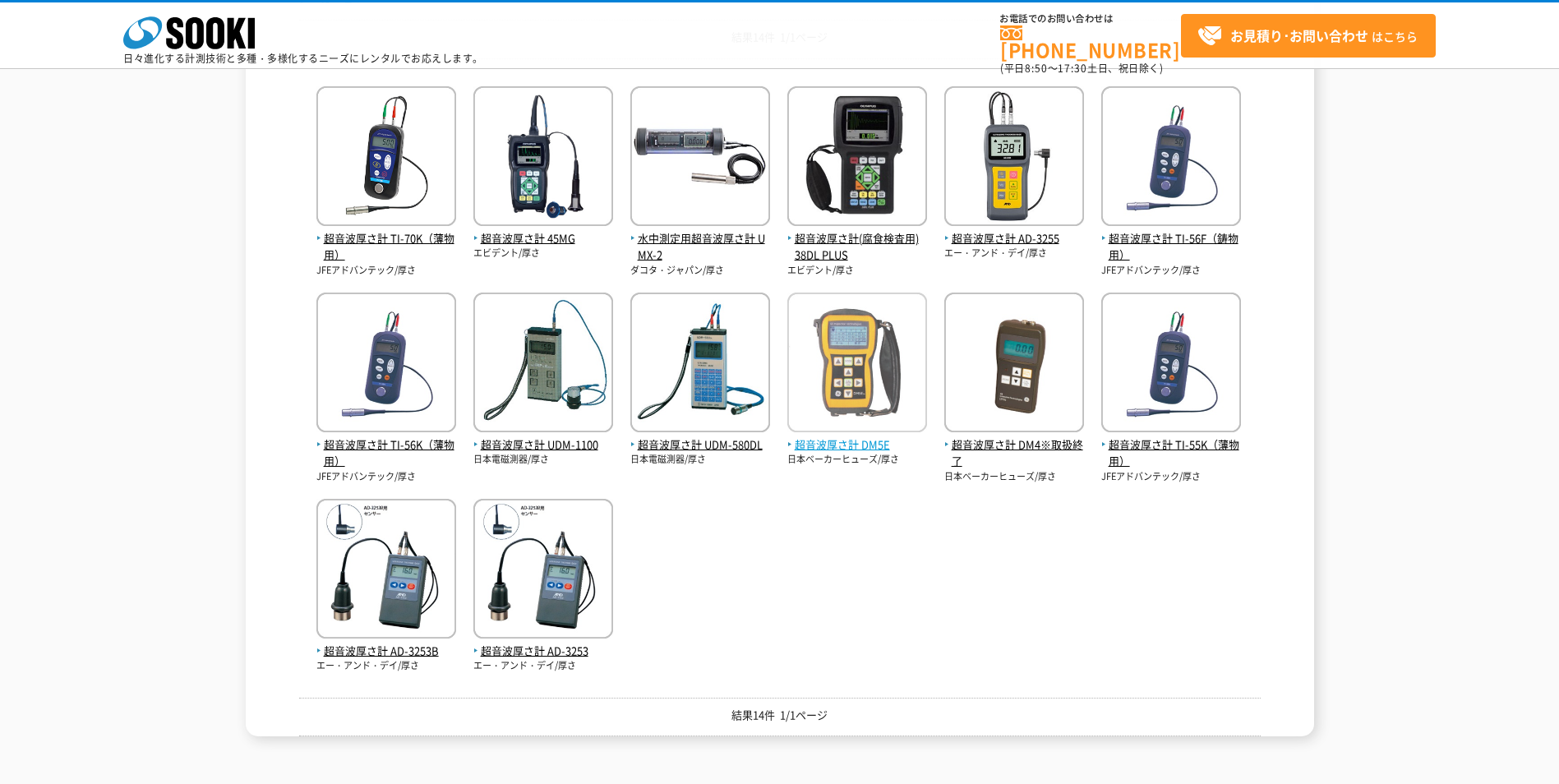
scroll to position [329, 0]
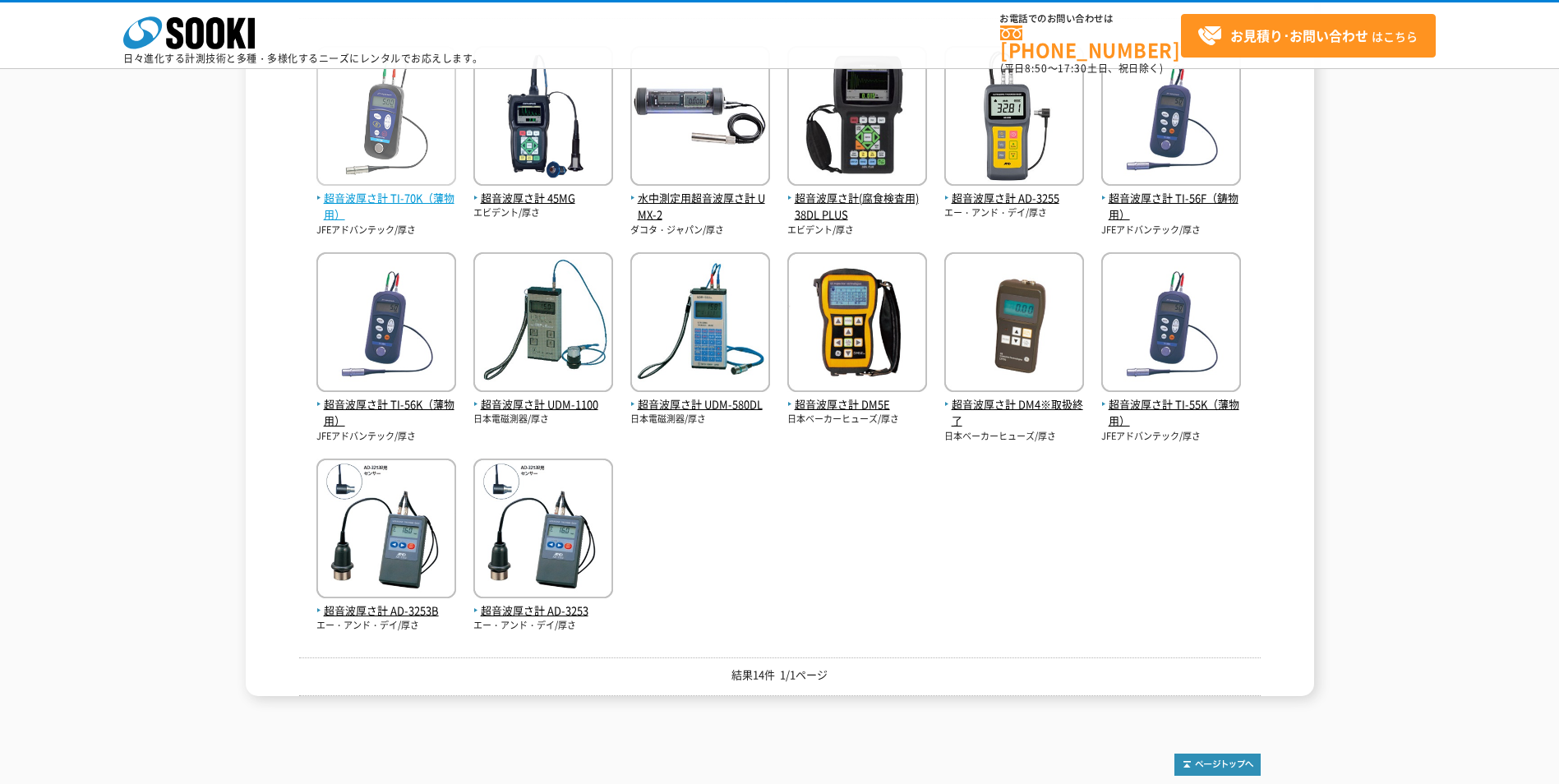
click at [417, 192] on span "超音波厚さ計 TI-70K（薄物用）" at bounding box center [386, 207] width 140 height 35
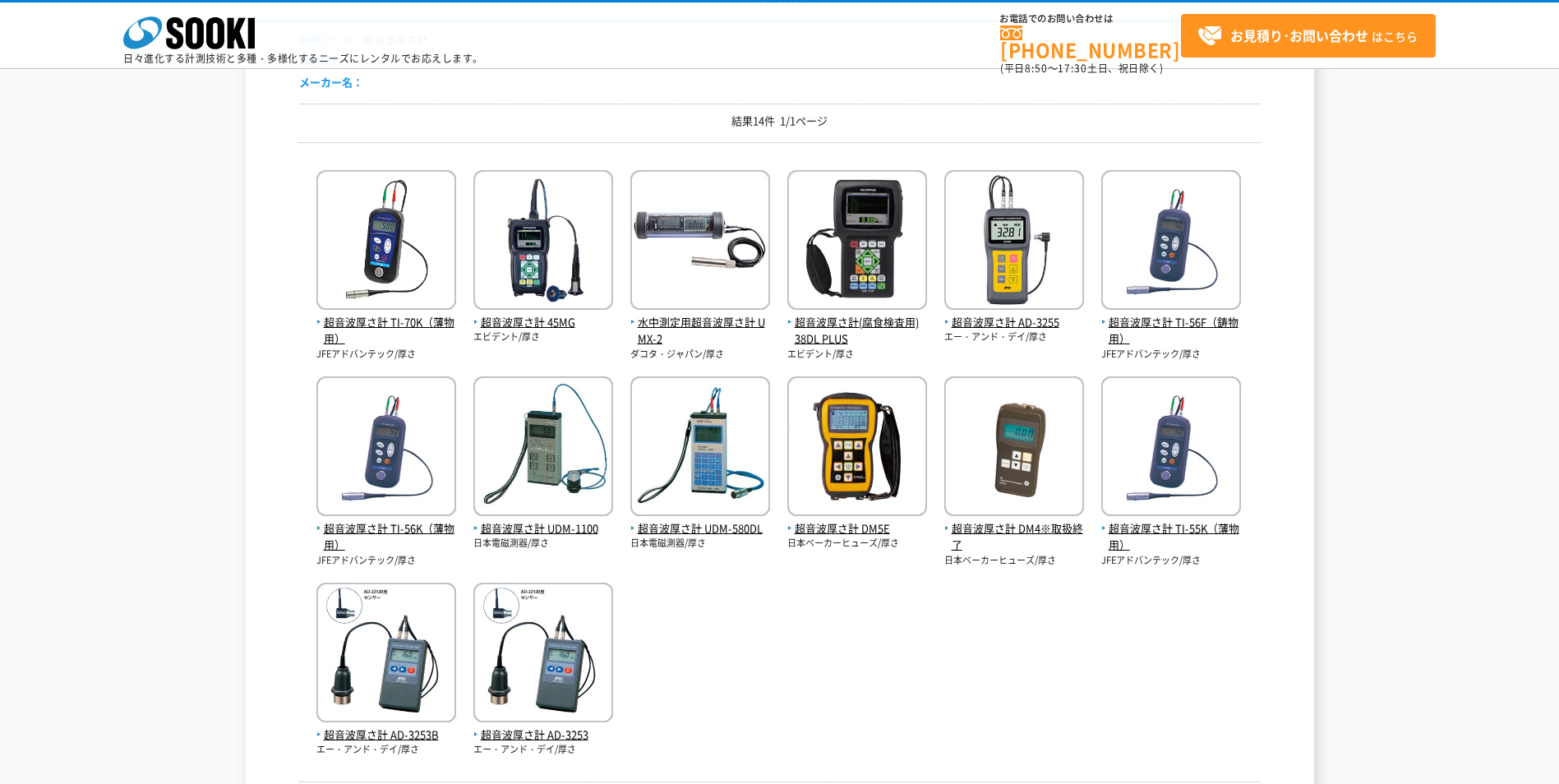
scroll to position [165, 0]
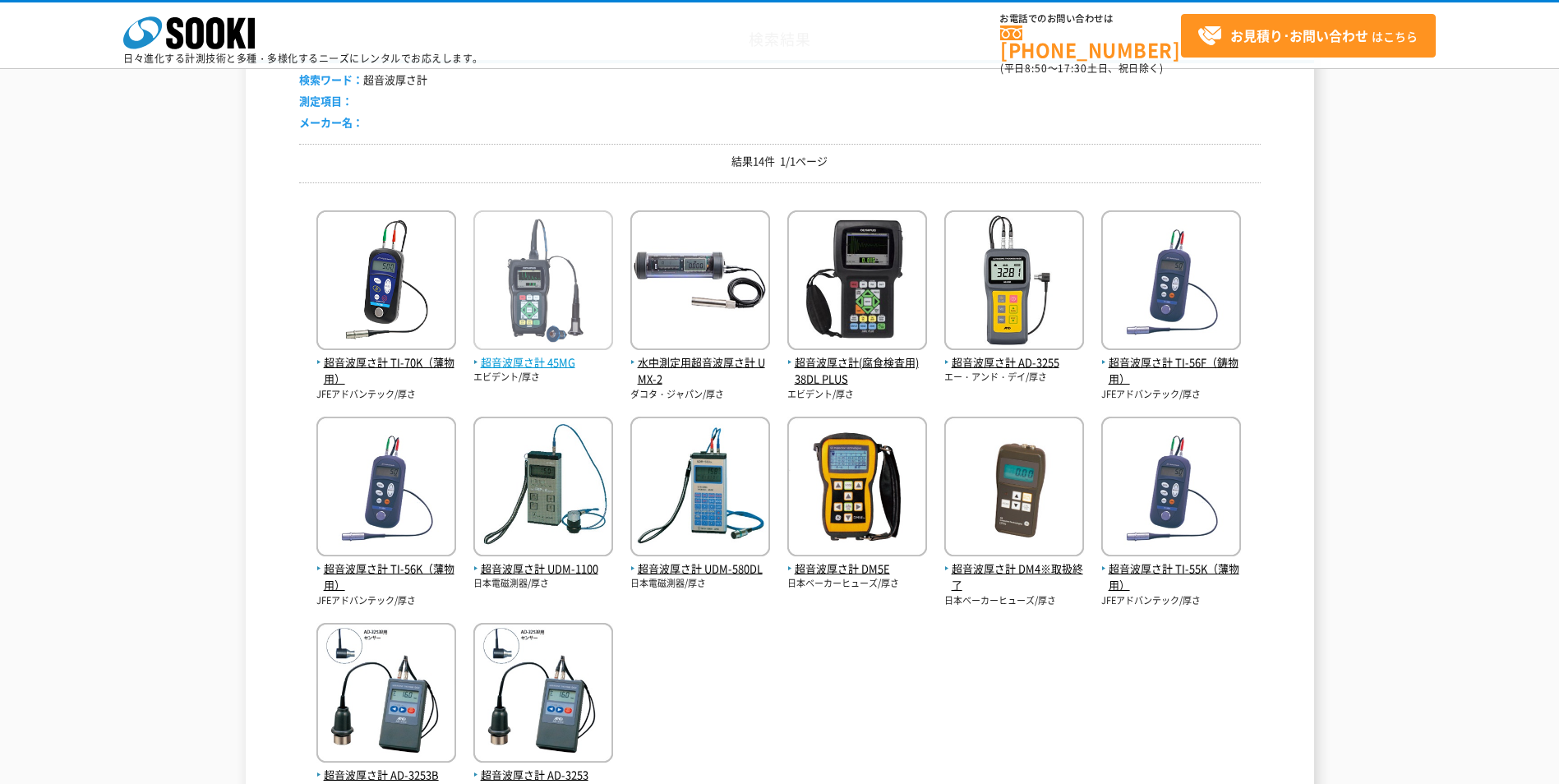
click at [538, 355] on span "超音波厚さ計 45MG" at bounding box center [543, 363] width 140 height 17
click at [723, 617] on div "超音波厚さ計 TI-70K（薄物用） JFEアドバンテック/厚さ 超音波厚さ計 45MG エビデント/厚さ" at bounding box center [780, 496] width 961 height 602
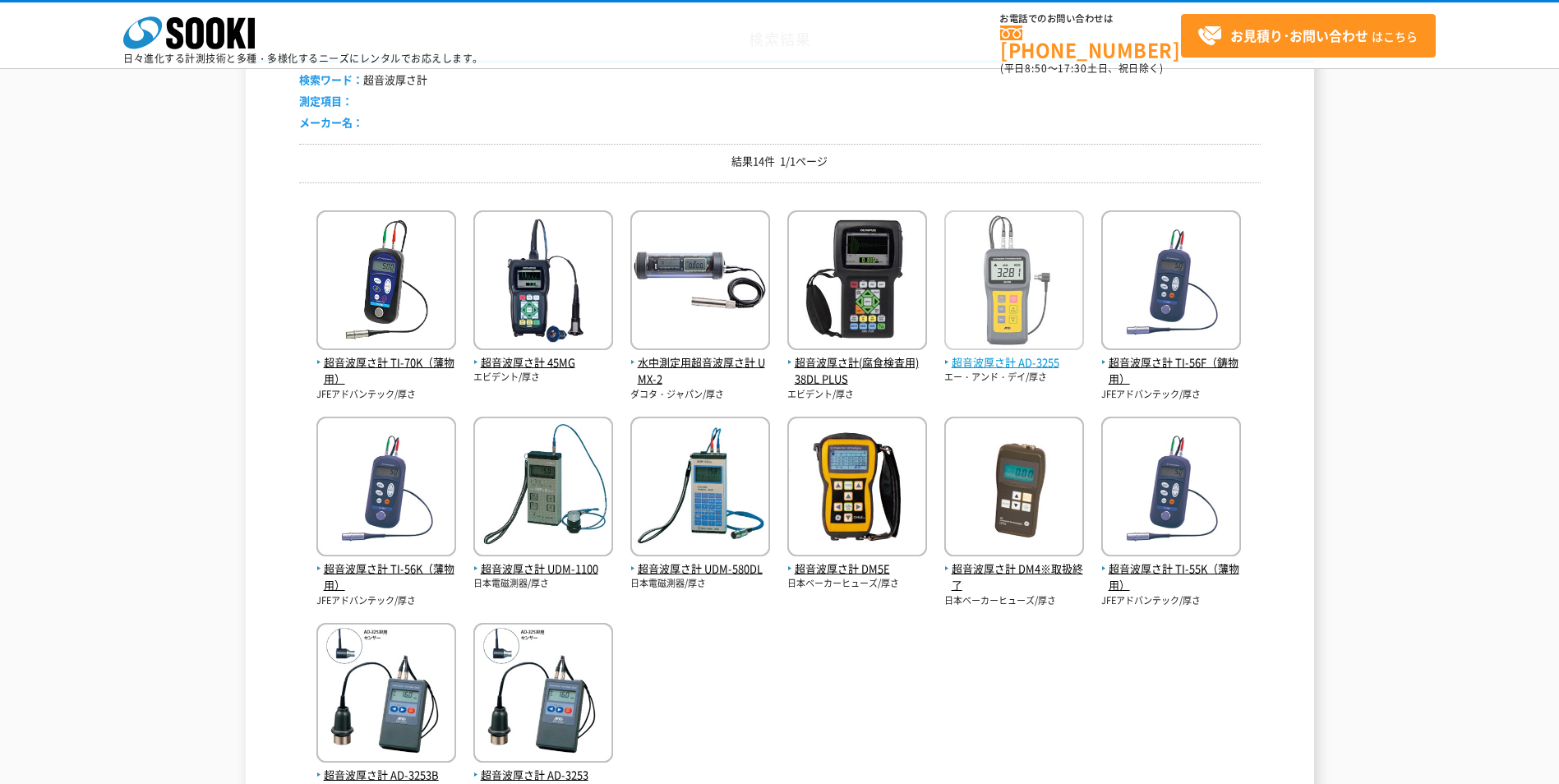
click at [989, 324] on img at bounding box center [1014, 282] width 140 height 144
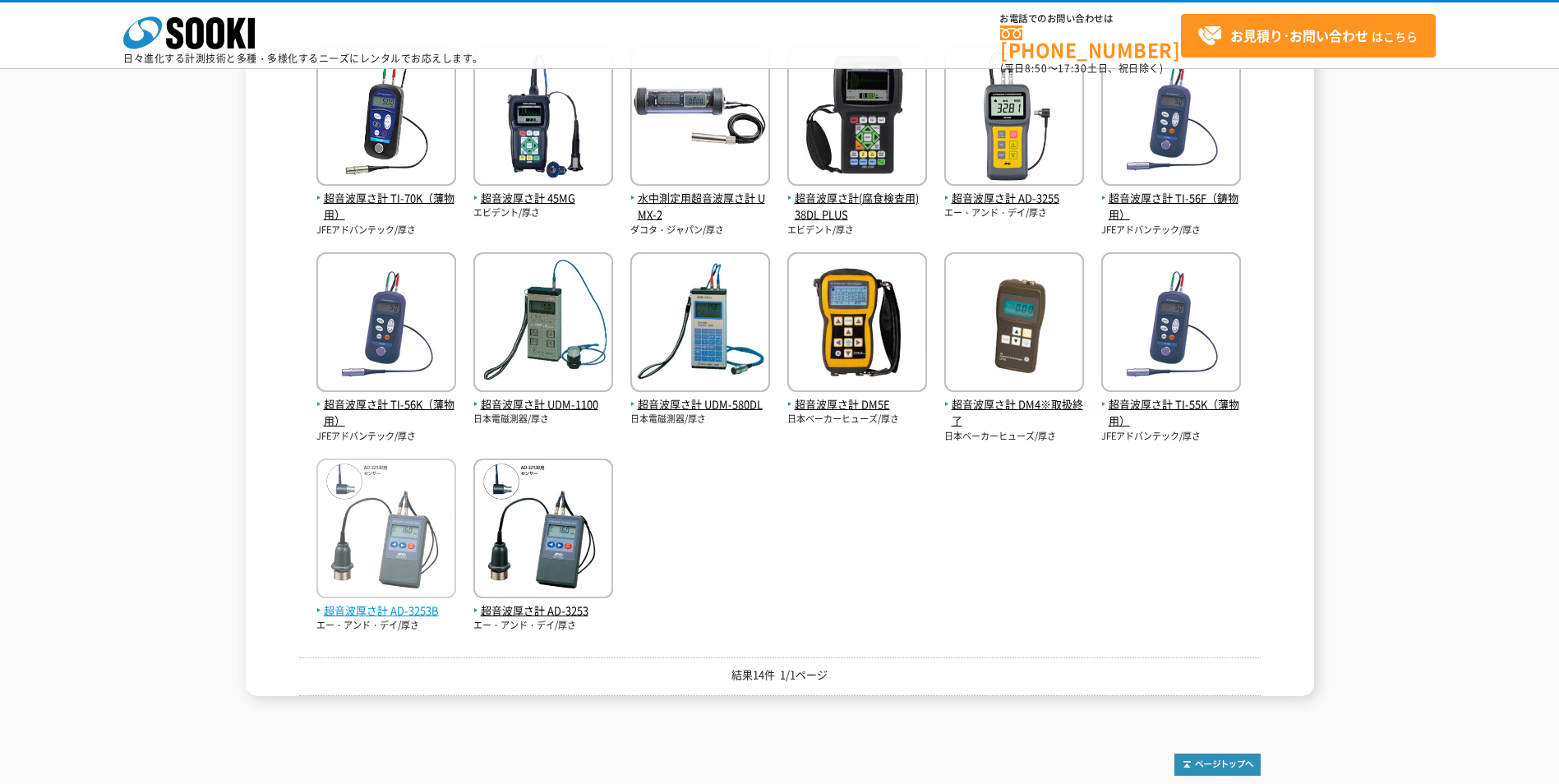
click at [396, 608] on span "超音波厚さ計 AD-3253B" at bounding box center [386, 611] width 140 height 17
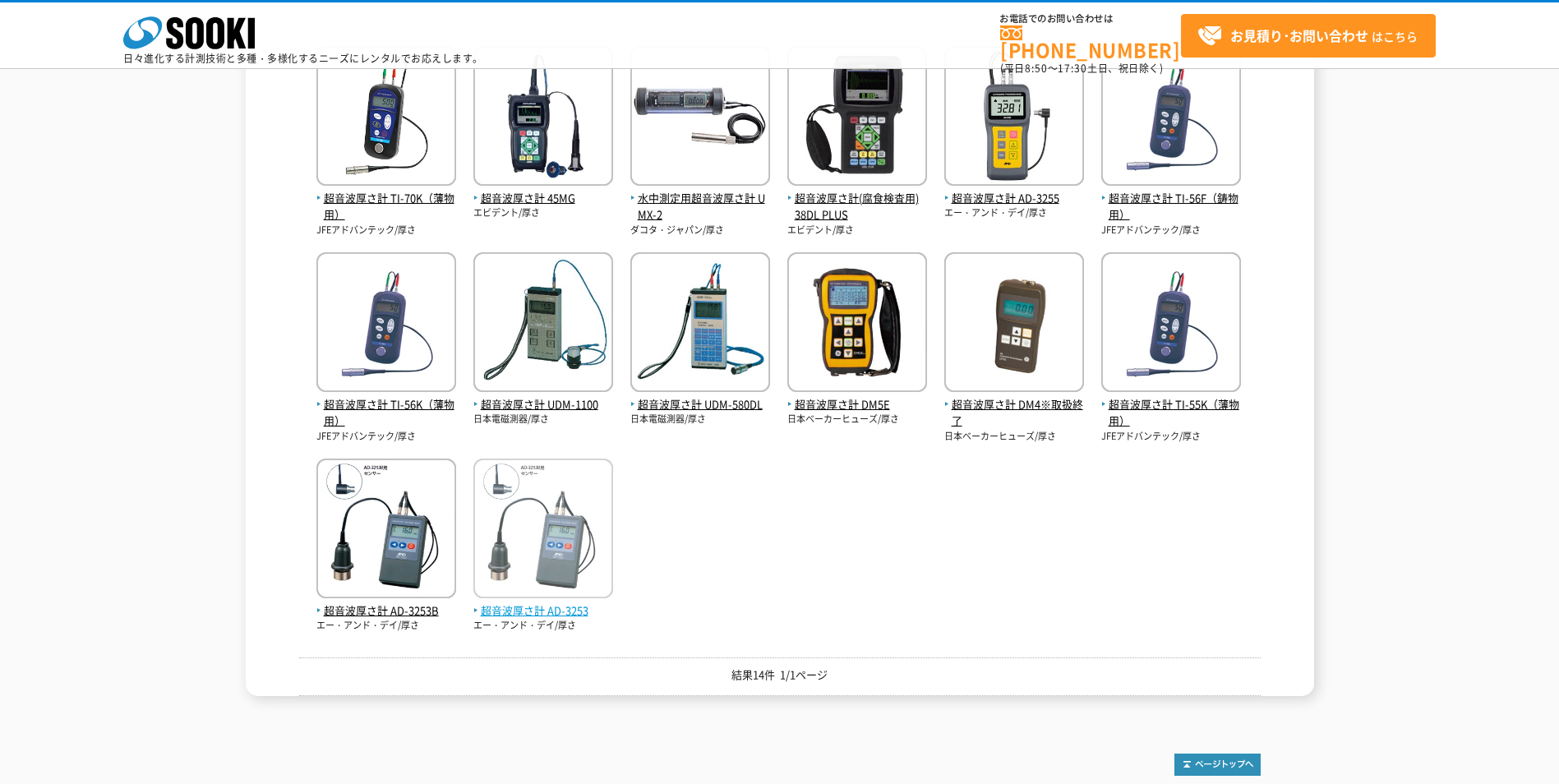
click at [575, 614] on span "超音波厚さ計 AD-3253" at bounding box center [543, 611] width 140 height 17
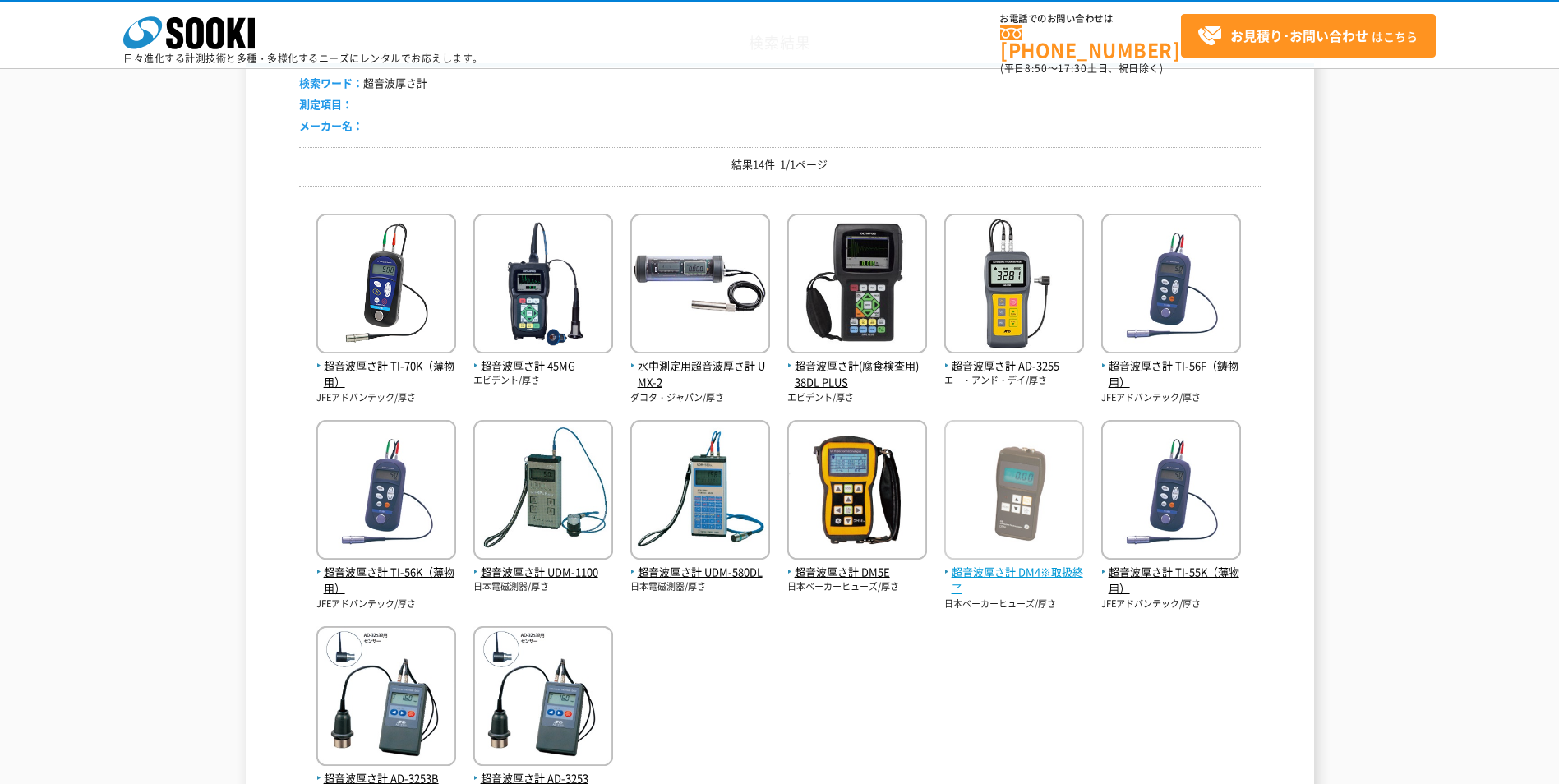
scroll to position [0, 0]
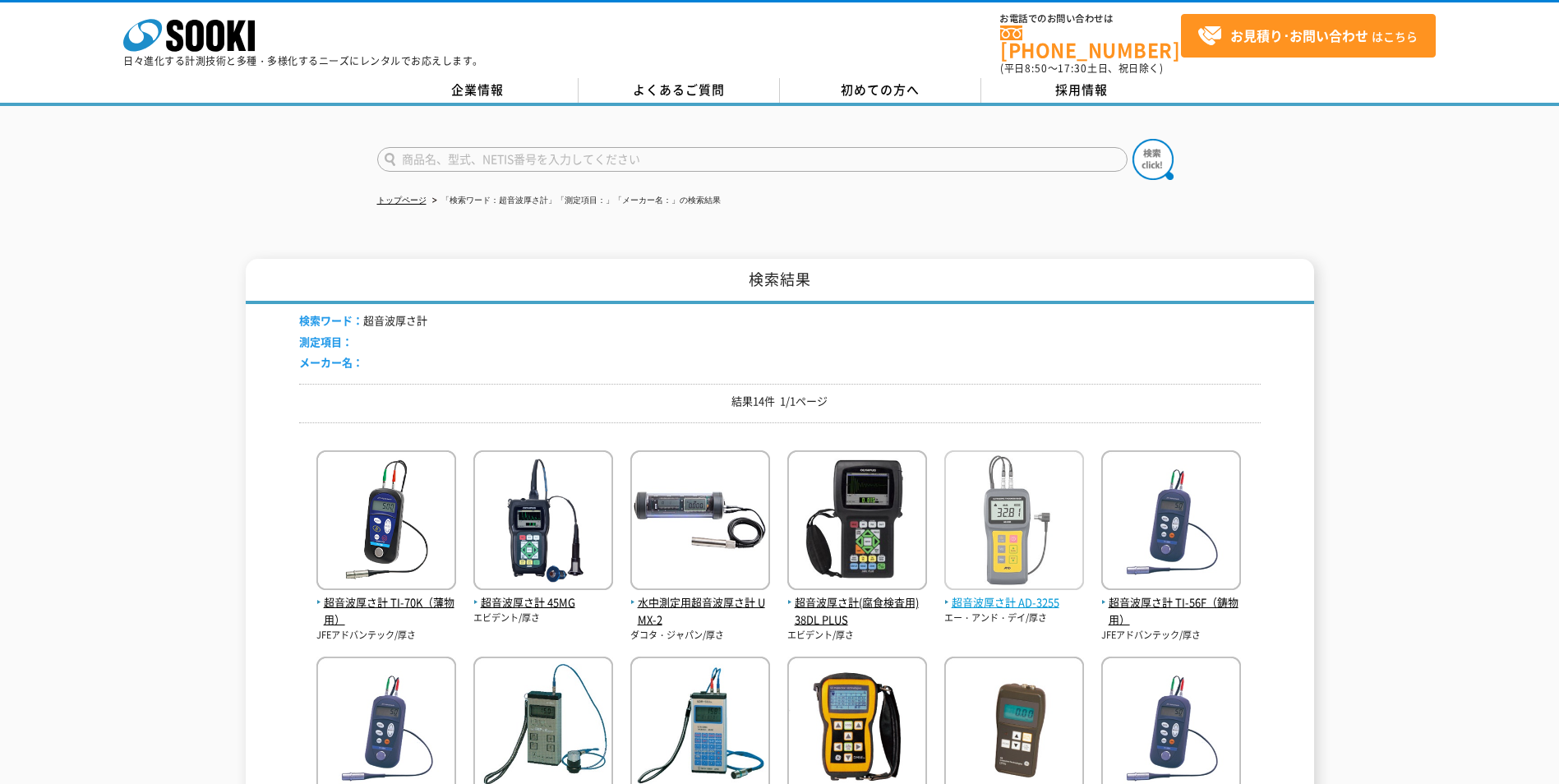
click at [1000, 576] on img at bounding box center [1014, 522] width 140 height 144
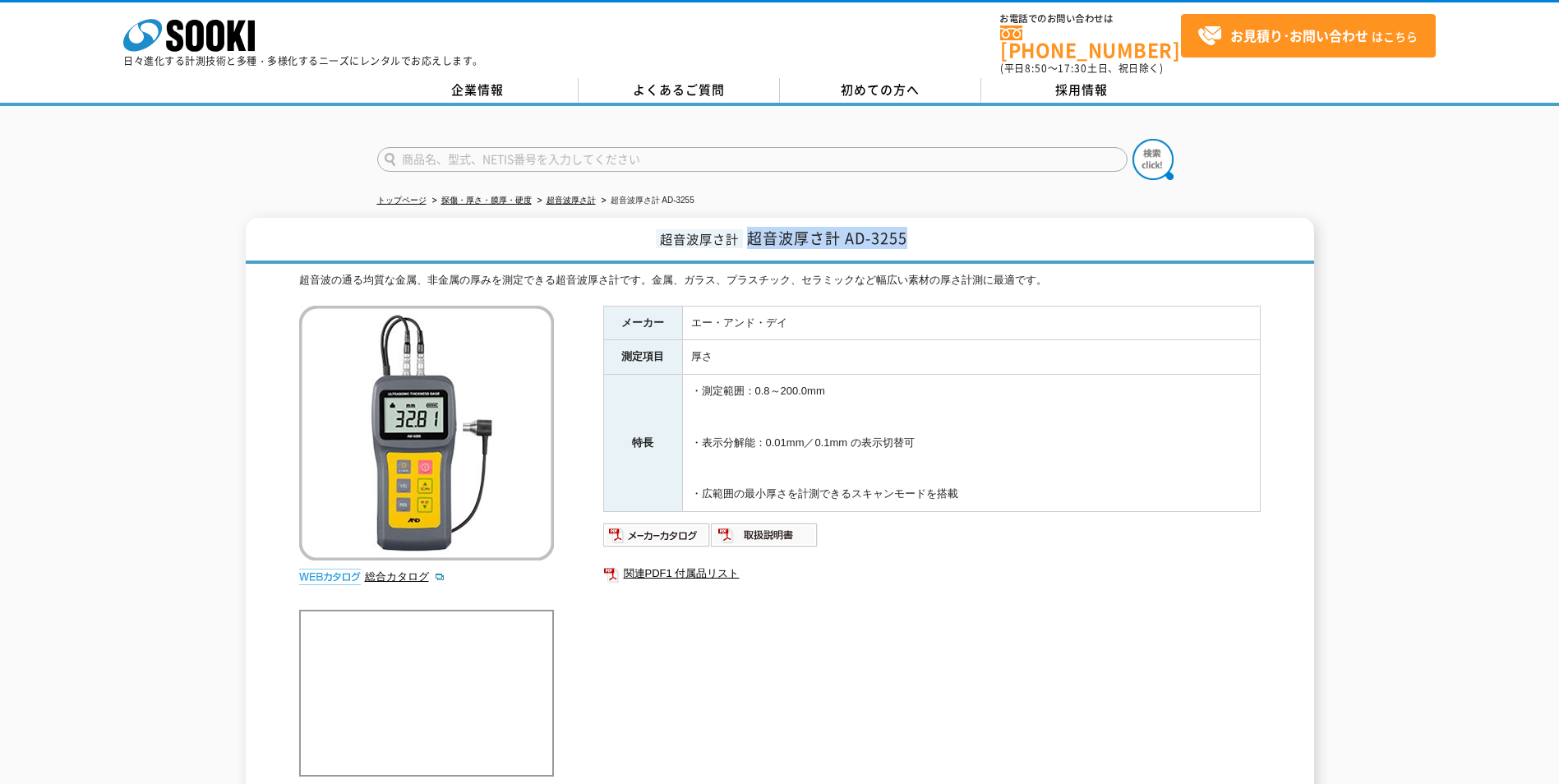
drag, startPoint x: 915, startPoint y: 229, endPoint x: 747, endPoint y: 231, distance: 168.0
click at [747, 231] on h1 "超音波厚さ計 超音波厚さ計 AD-3255" at bounding box center [780, 241] width 1068 height 46
copy span "超音波厚さ計 AD-3255"
click at [1227, 39] on span "お見積り･お問い合わせ はこちら" at bounding box center [1307, 36] width 220 height 24
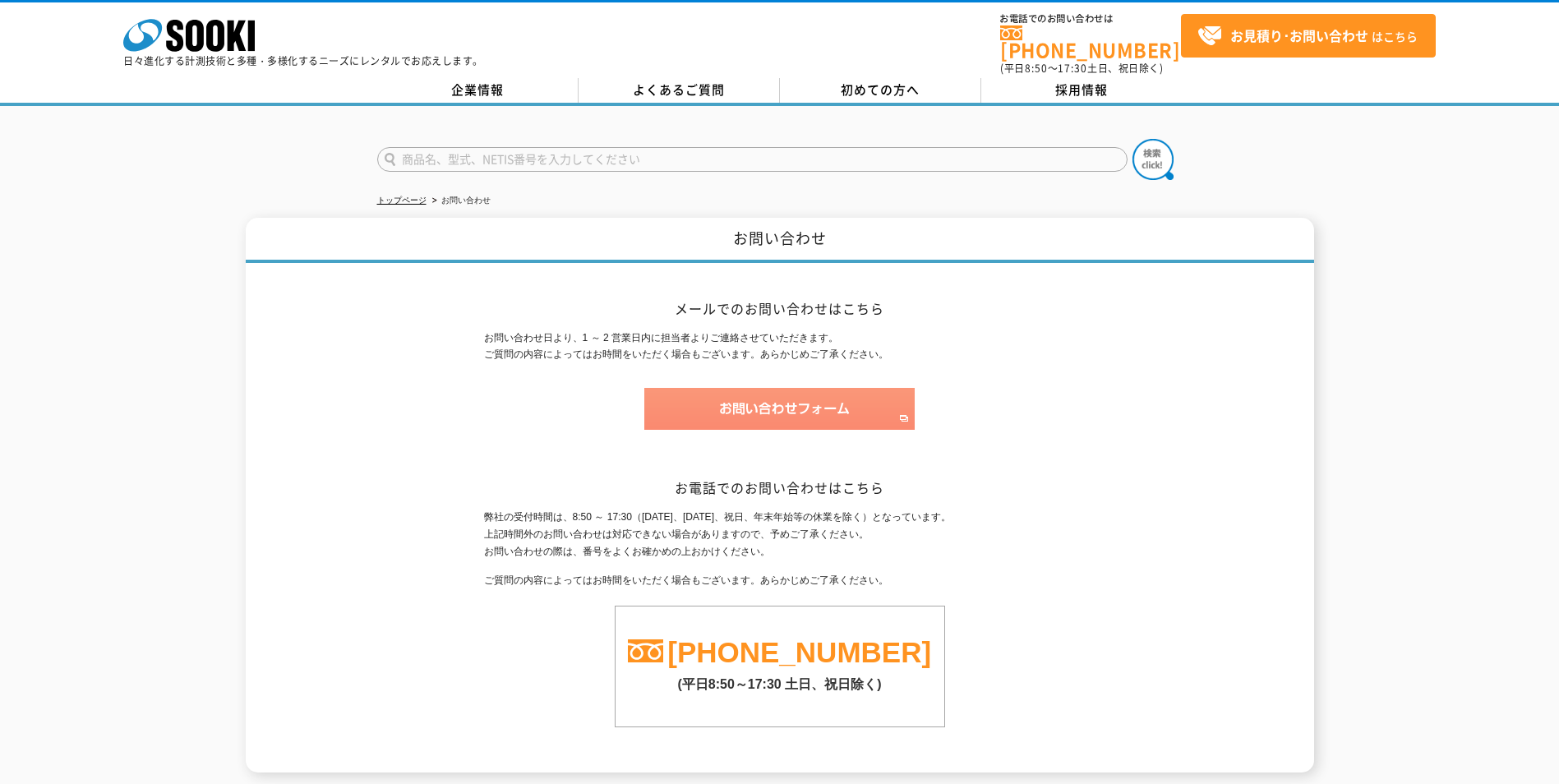
click at [828, 396] on img at bounding box center [780, 408] width 271 height 42
click at [656, 147] on input "text" at bounding box center [752, 159] width 750 height 24
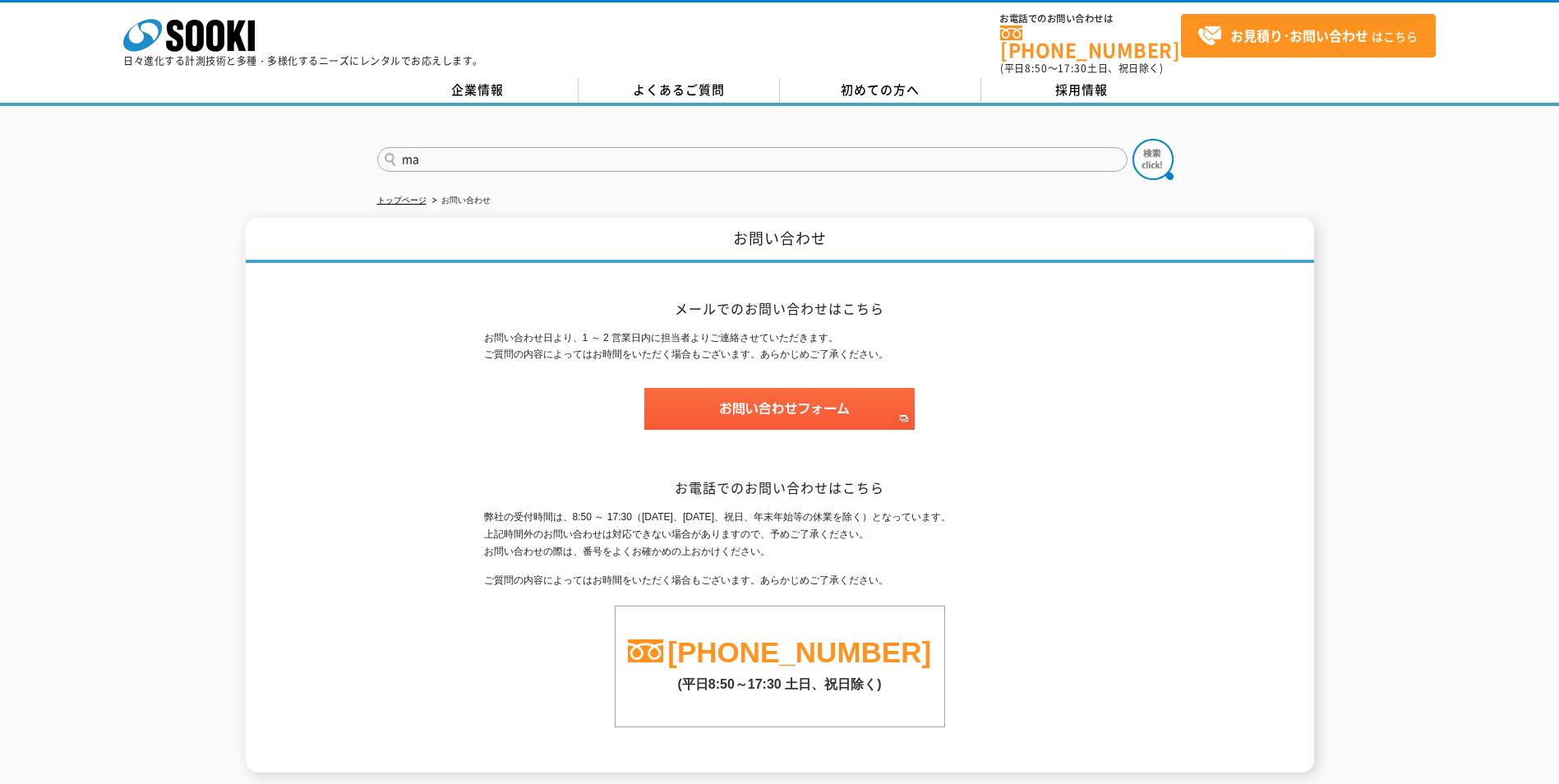
type input "m"
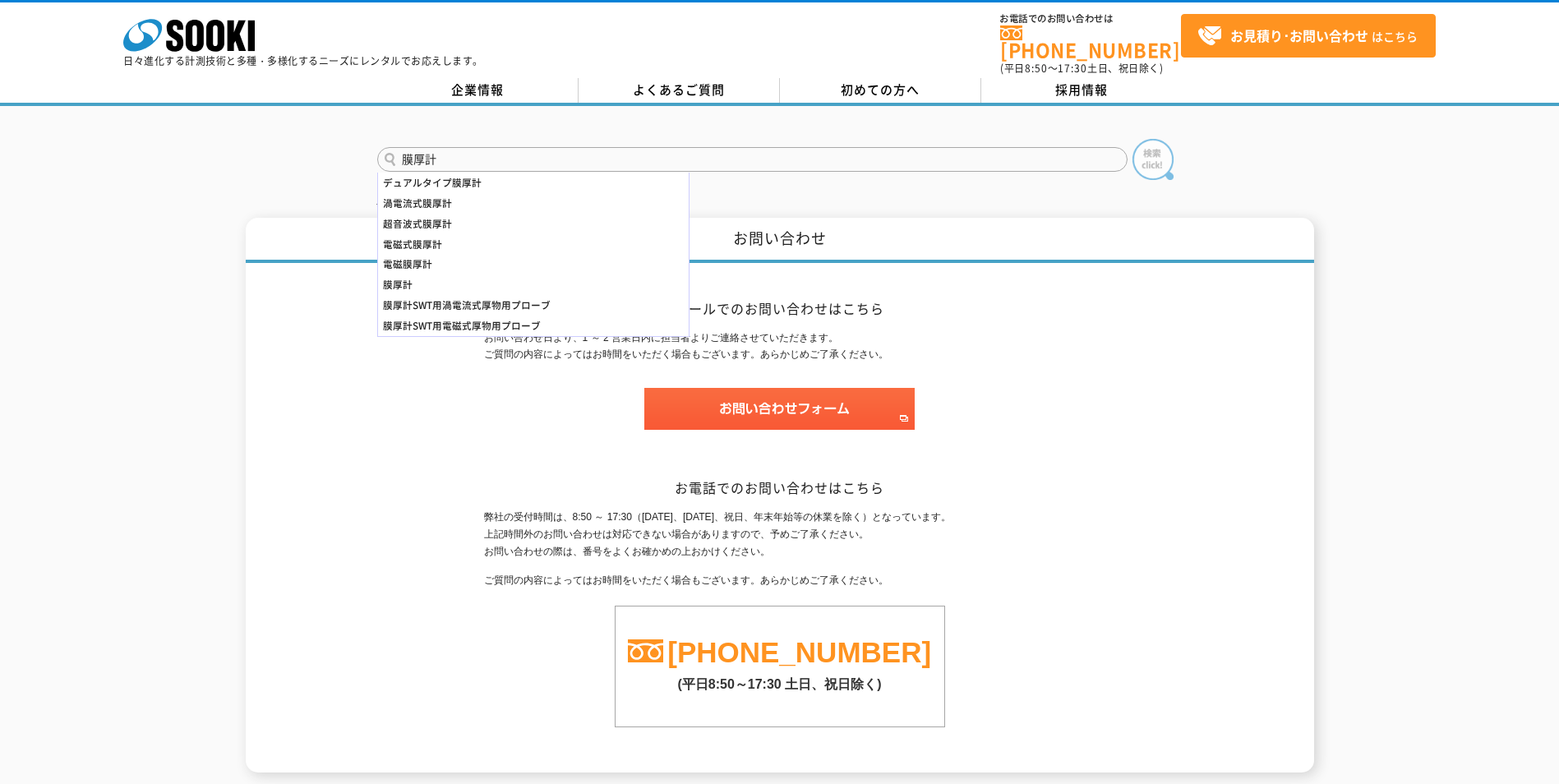
type input "膜厚計"
click at [1143, 154] on img at bounding box center [1153, 160] width 41 height 41
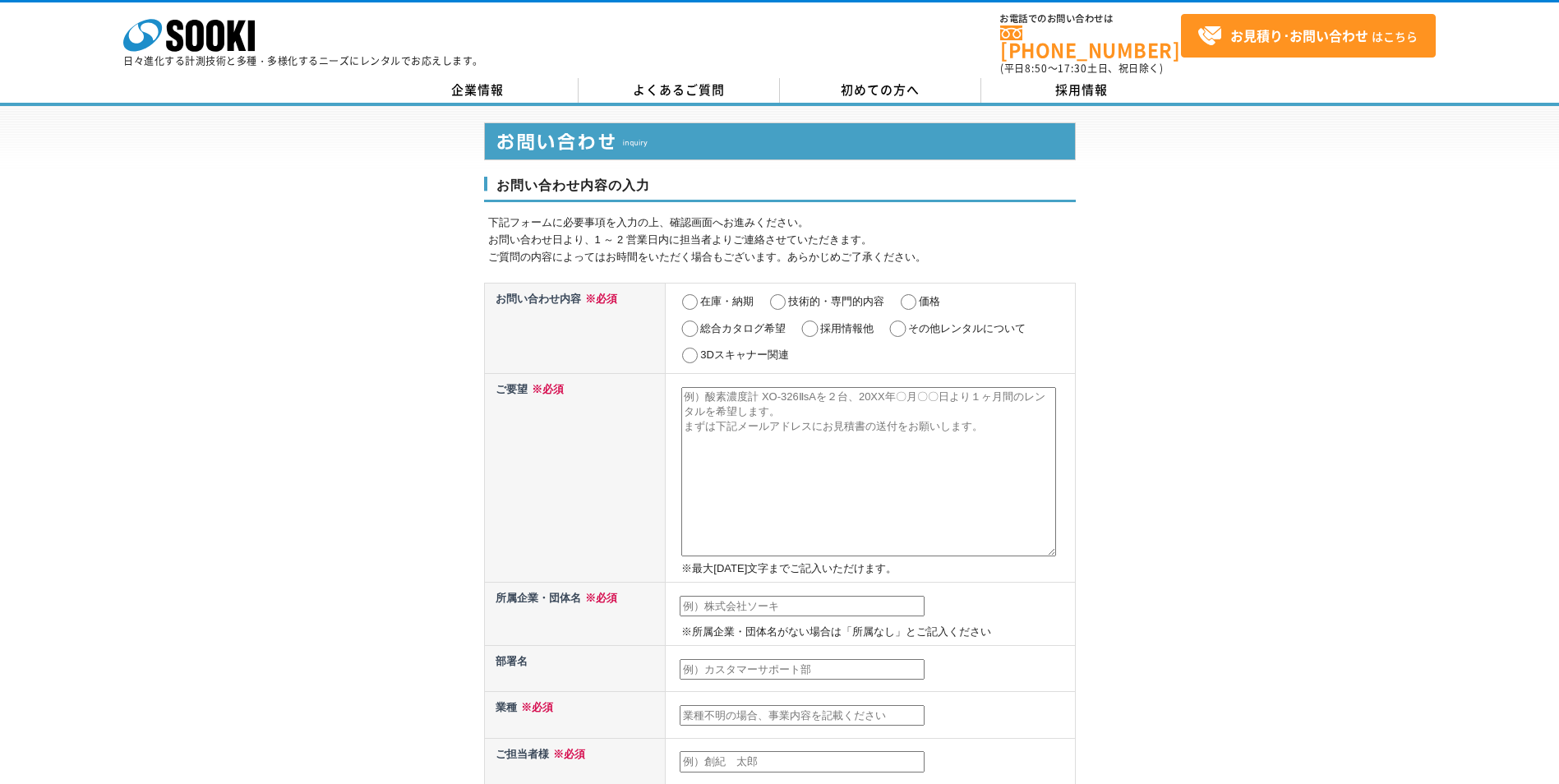
click at [691, 294] on input "在庫・納期" at bounding box center [690, 302] width 21 height 16
radio input "true"
click at [746, 420] on textarea at bounding box center [868, 472] width 374 height 169
paste textarea "超音波厚さ計 AD-3255"
paste textarea "デュアルタイプ膜厚計"
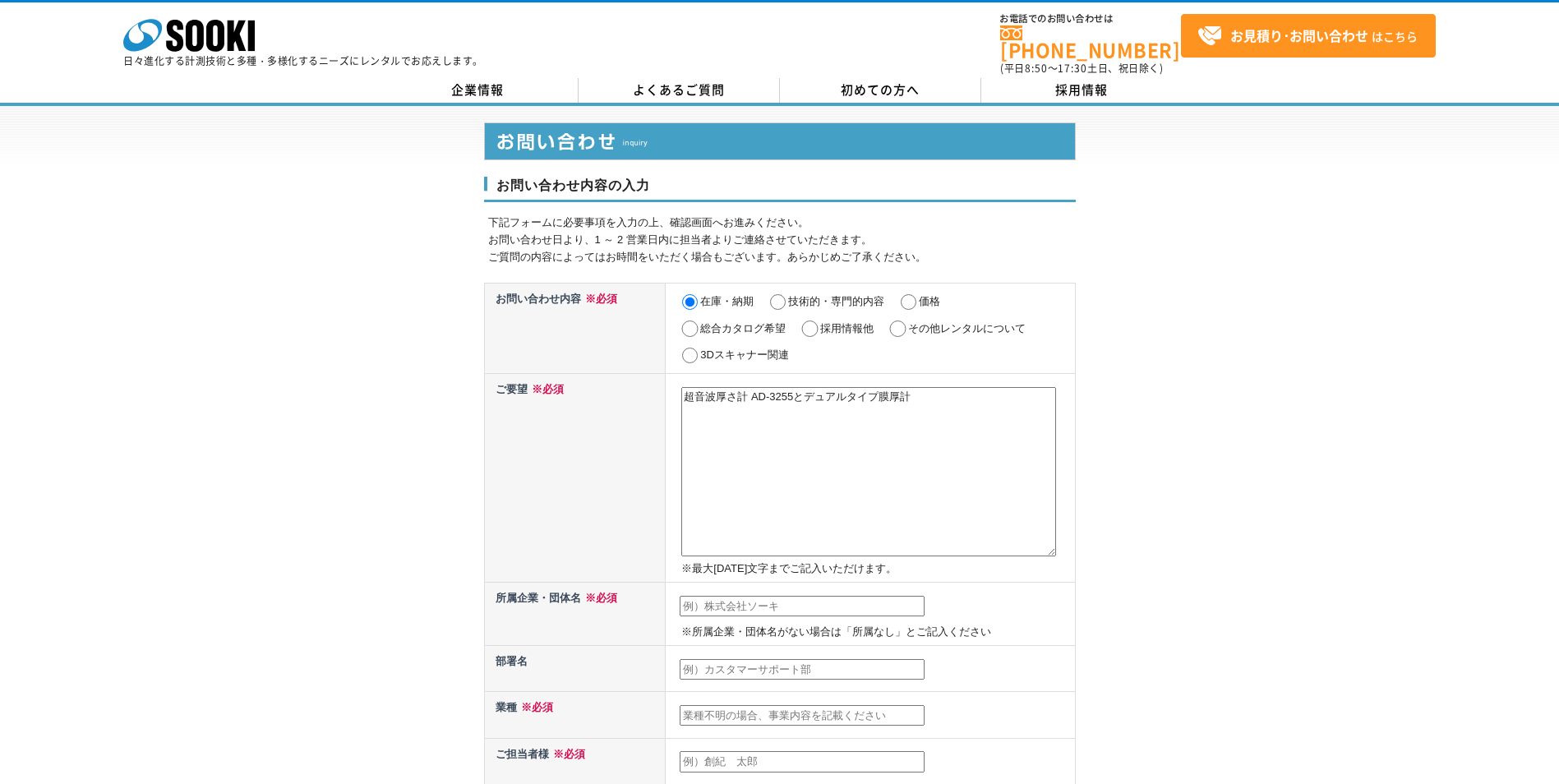
paste textarea "2025/10/23～2025/11/6までの2週間（実使用期間は2025/10/27～2025/10/31）レンタル希望します． 時期的にレンタル可能かをご…"
click at [912, 388] on textarea "超音波厚さ計 AD-3255とデュアルタイプ膜厚計2025/10/23～2025/11/6までの2週間（実使用期間は2025/10/27～2025/10/31…" at bounding box center [868, 472] width 374 height 169
click at [790, 420] on textarea "超音波厚さ計 AD-3255とデュアルタイプ膜厚計を2025/10/23～2025/11/6までの2週間（実使用期間は2025/10/27～2025/10/3…" at bounding box center [868, 472] width 374 height 169
drag, startPoint x: 810, startPoint y: 388, endPoint x: 912, endPoint y: 386, distance: 102.0
click at [912, 387] on textarea "超音波厚さ計 AD-3255とデュアルタイプ膜厚計を2025/10/23～2025/11/6までの2週間（実使用期間は2025/10/27～2025/10/3…" at bounding box center [868, 472] width 374 height 169
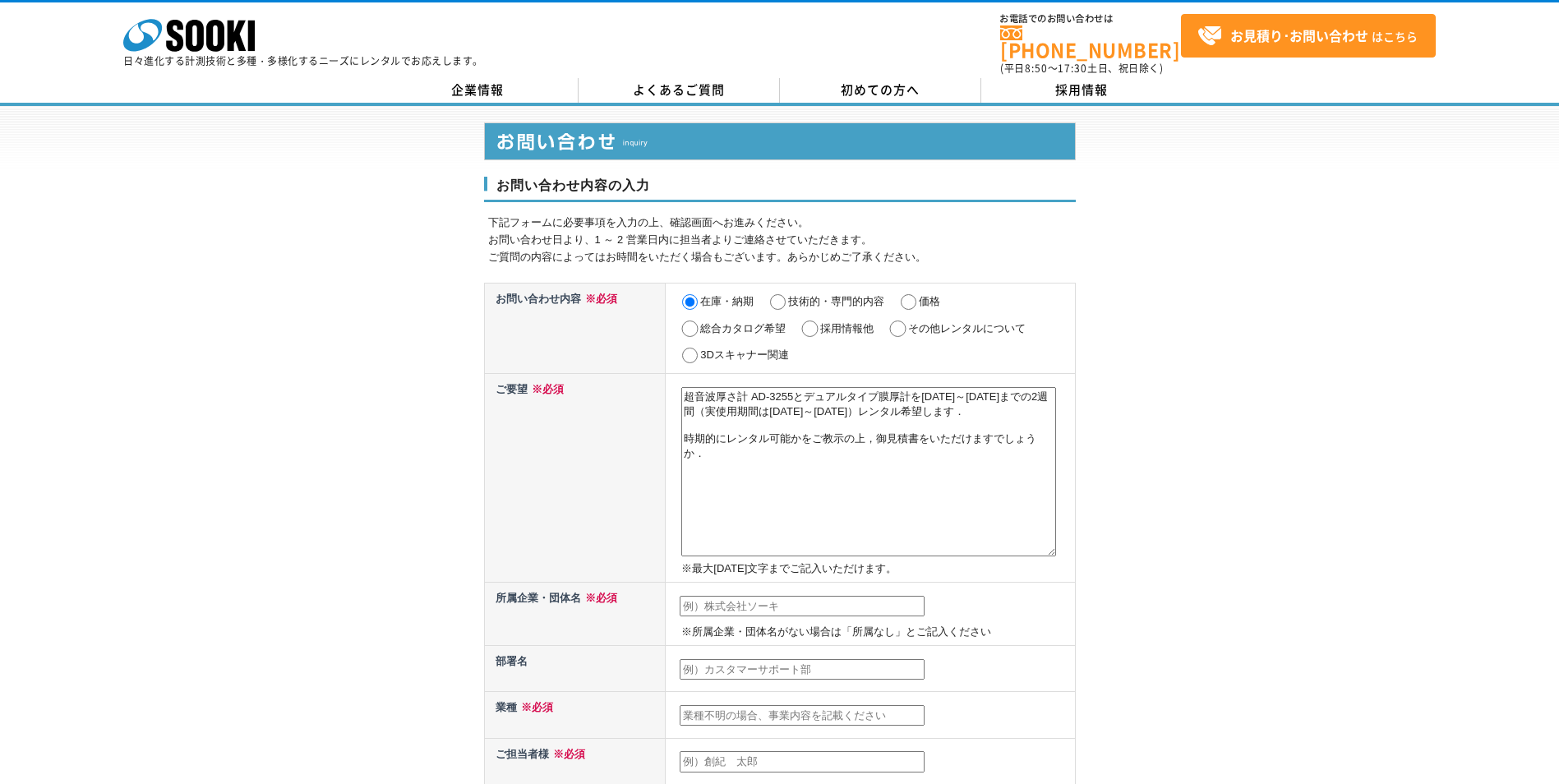
click at [760, 416] on textarea "超音波厚さ計 AD-3255とデュアルタイプ膜厚計を2025/10/23～2025/11/6までの2週間（実使用期間は2025/10/27～2025/10/3…" at bounding box center [868, 472] width 374 height 169
paste textarea "デュアルタイプ膜厚計"
click at [941, 421] on textarea "超音波厚さ計 AD-3255とデュアルタイプ膜厚計を2025/10/23～2025/11/6までの2週間（実使用期間は2025/10/27～2025/10/3…" at bounding box center [868, 472] width 374 height 169
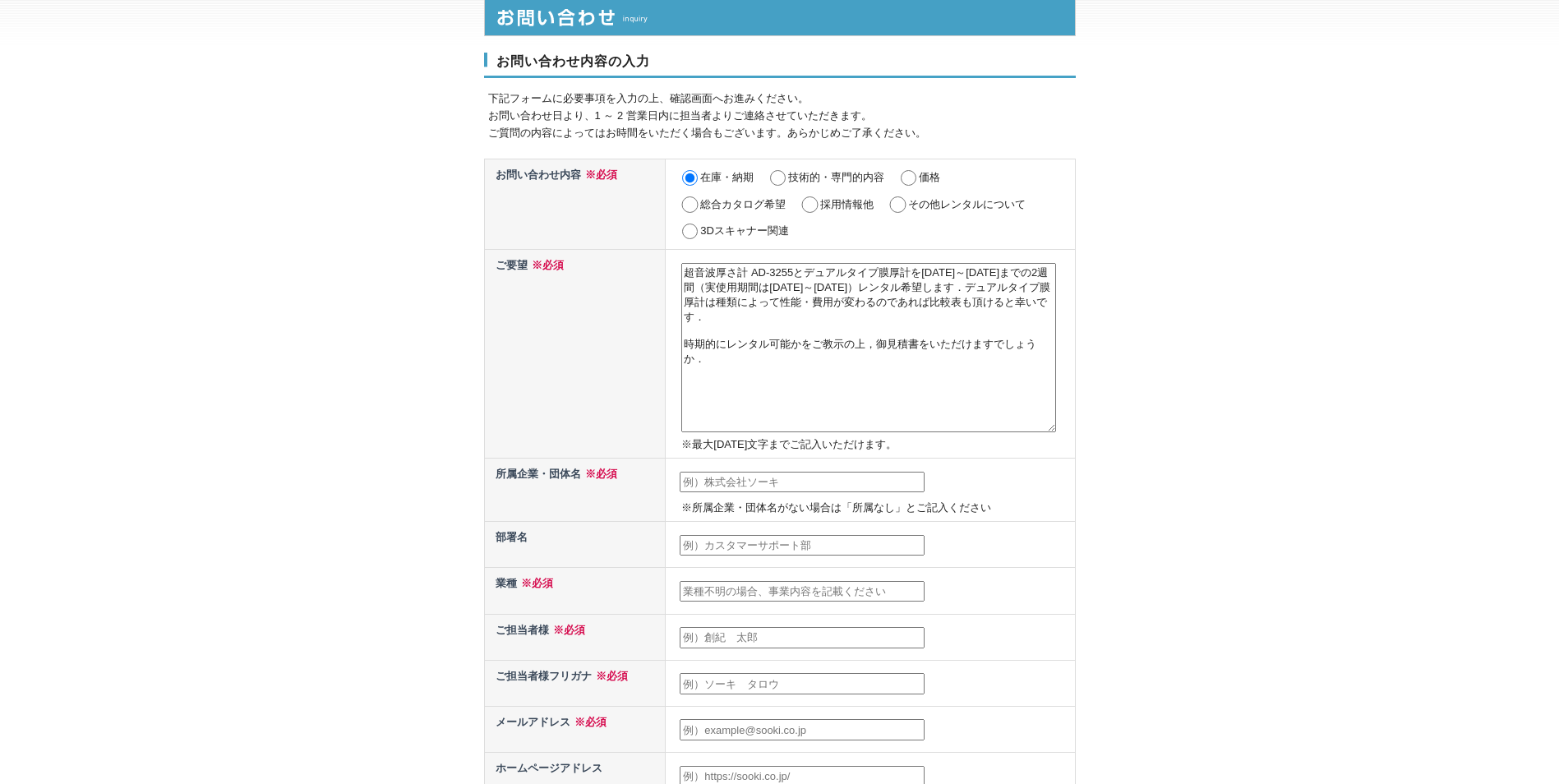
scroll to position [165, 0]
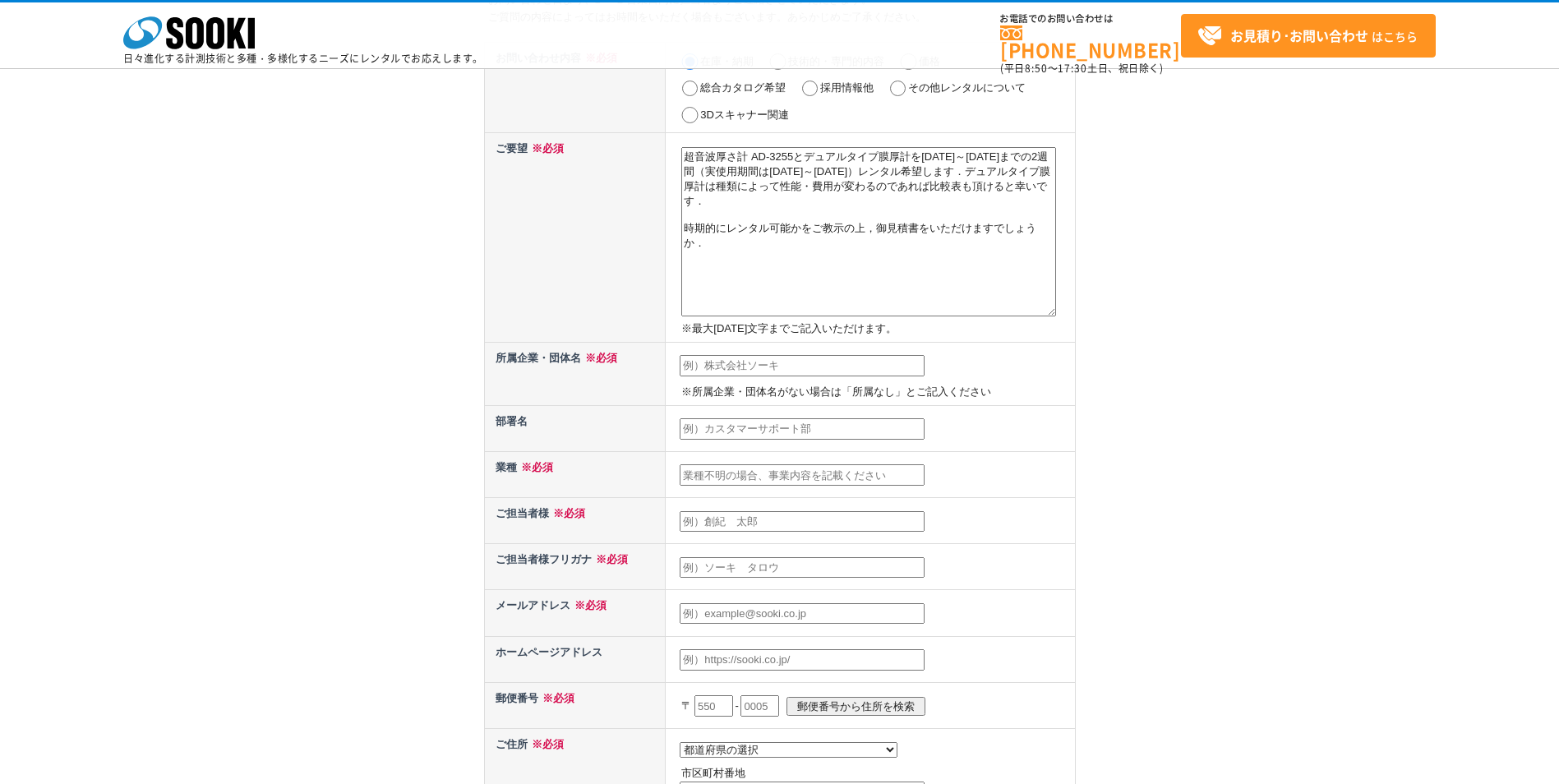
type textarea "超音波厚さ計 AD-3255とデュアルタイプ膜厚計を2025/10/23～2025/11/6までの2週間（実使用期間は2025/10/27～2025/10/3…"
click at [858, 353] on td "※所属企業・団体名がない場合は「所属なし」とご記入ください" at bounding box center [870, 373] width 409 height 63
click at [858, 363] on input "text" at bounding box center [802, 366] width 244 height 22
type input "株式会社建設技術研究所"
type input "九州支社　道路・交通部"
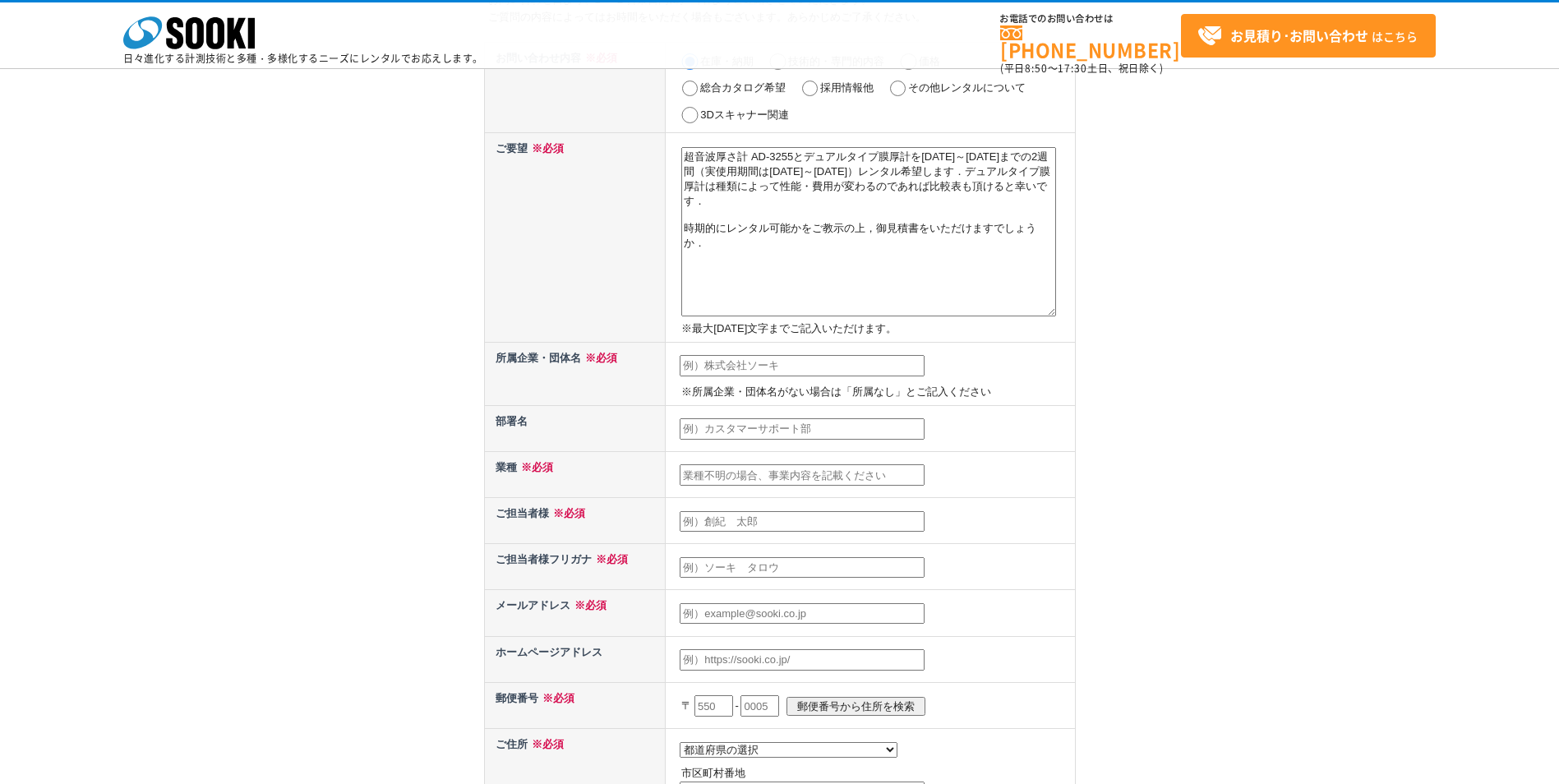
type input "建設コンサルタント"
type input "德永　和也"
type input "トクナガ　カズヤ"
type input "kzy-tokunaga@ctie.co.jp"
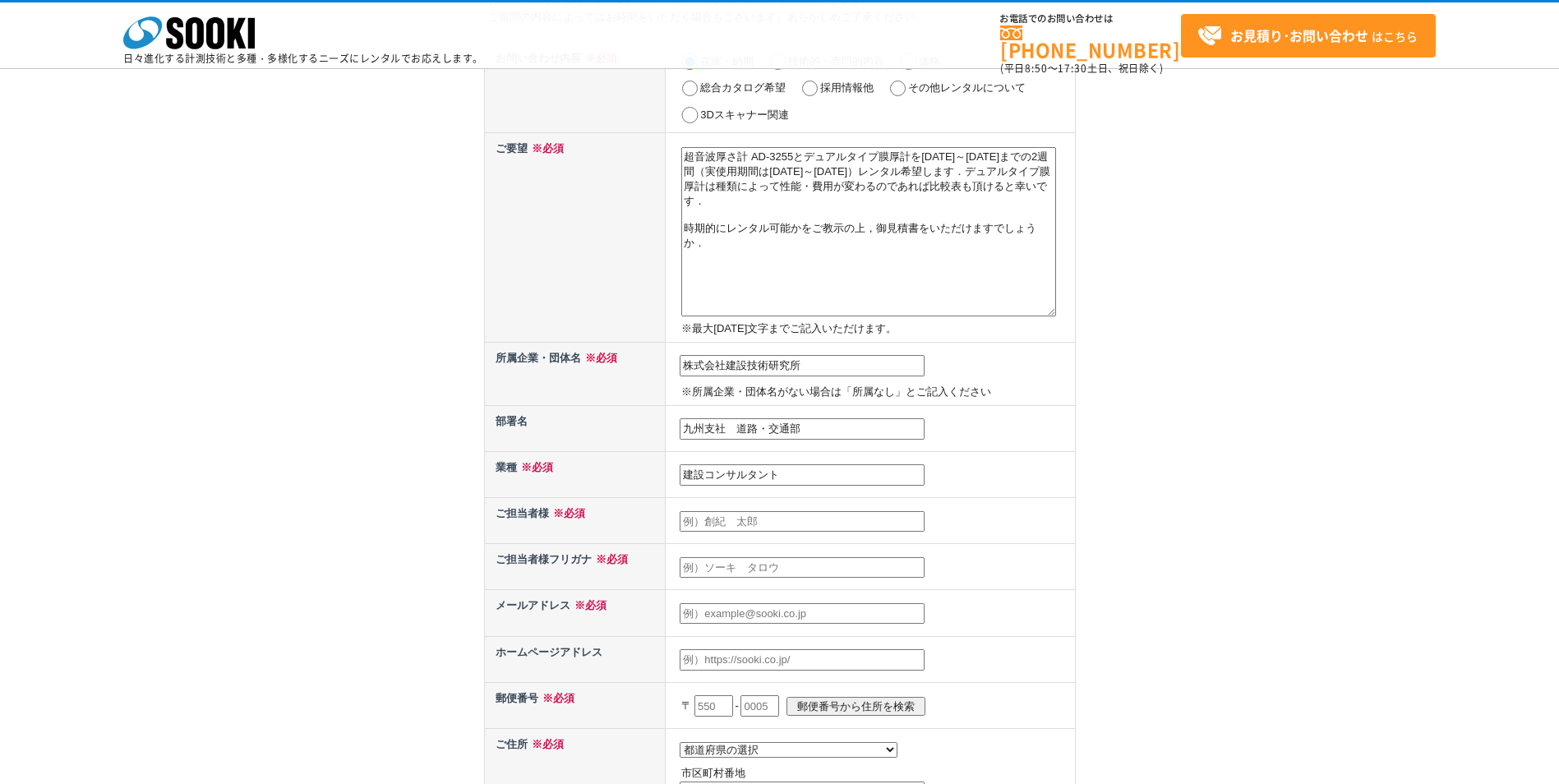
type input "810"
type input "0041"
type input "福岡市中央区大名2-4-12"
type input "CTI福岡ビル7F"
type input "08021953794"
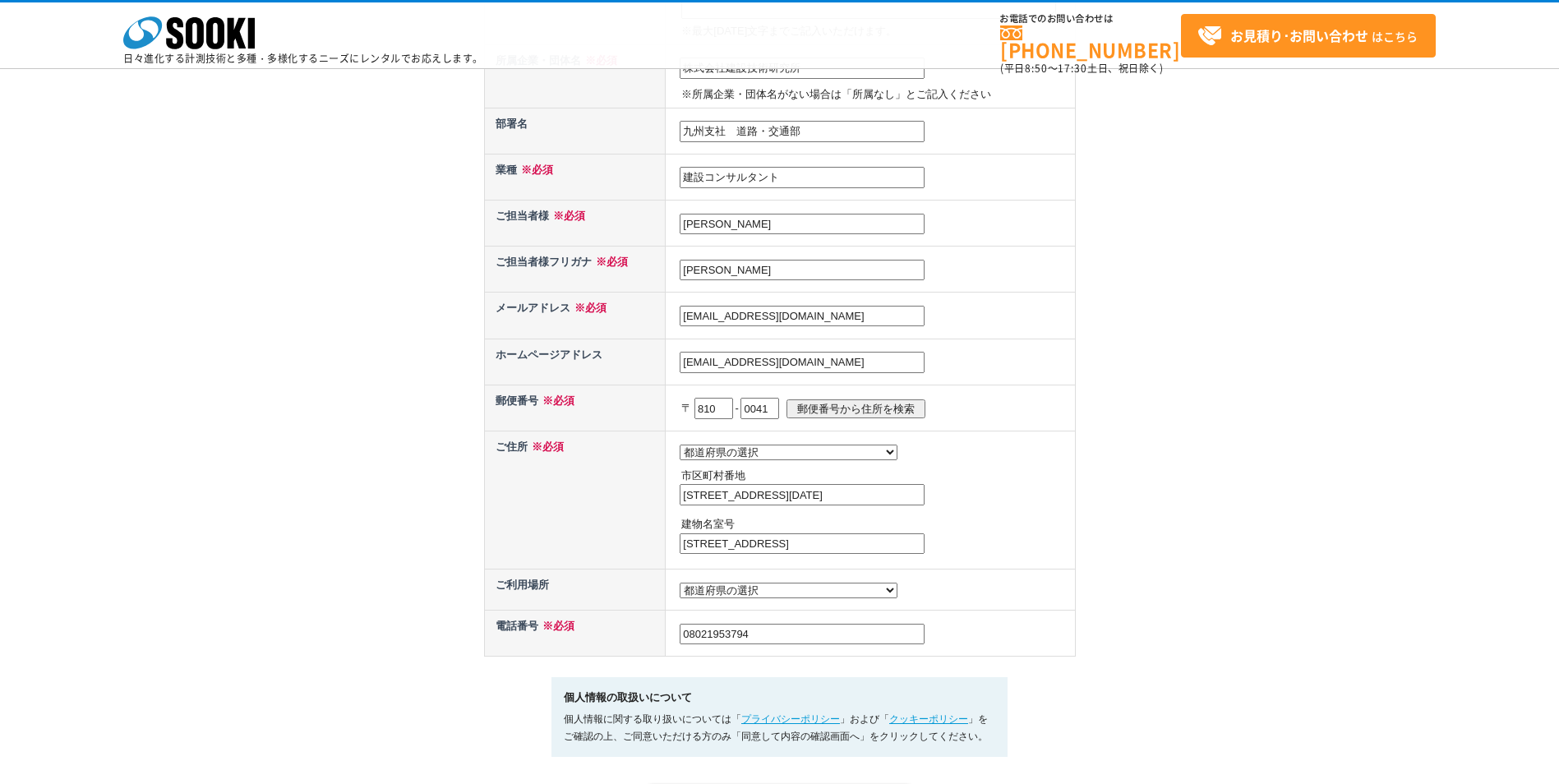
scroll to position [493, 0]
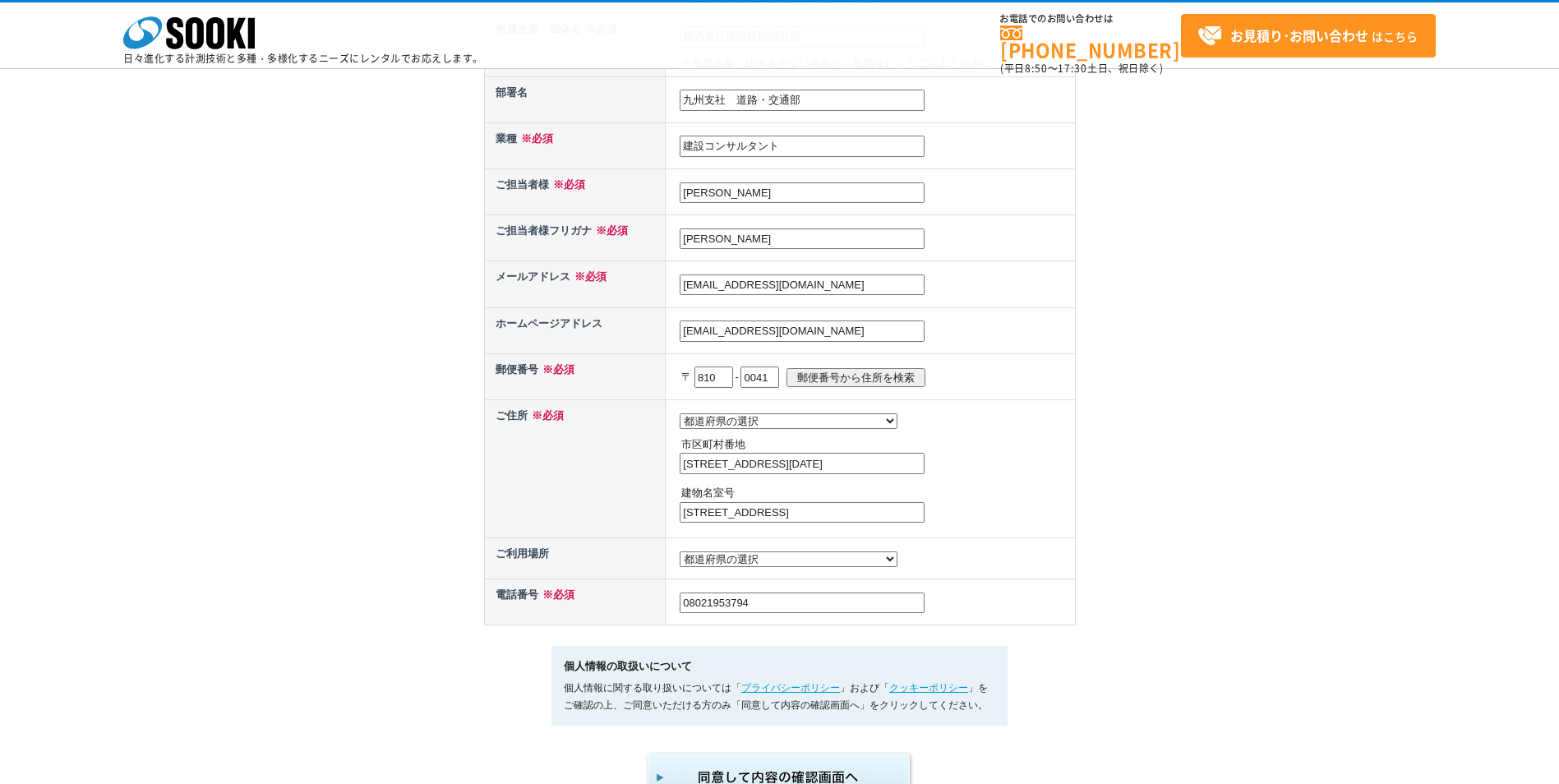
click at [737, 567] on select "都道府県の選択 利用場所未定 北海道 青森県 岩手県 宮城県 秋田県 山形県 福島県 茨城県 栃木県 群馬県 埼玉県 千葉県 東京都 神奈川県 新潟県 富山県…" at bounding box center [789, 558] width 218 height 16
select select "43"
click at [680, 556] on select "都道府県の選択 利用場所未定 北海道 青森県 岩手県 宮城県 秋田県 山形県 福島県 茨城県 栃木県 群馬県 埼玉県 千葉県 東京都 神奈川県 新潟県 富山県…" at bounding box center [789, 558] width 218 height 16
click at [1050, 485] on td "都道府県の選択 北海道 青森県 岩手県 宮城県 秋田県 山形県 福島県 茨城県 栃木県 群馬県 埼玉県 千葉県 東京都 神奈川県 新潟県 富山県 石川県 福井…" at bounding box center [870, 468] width 409 height 138
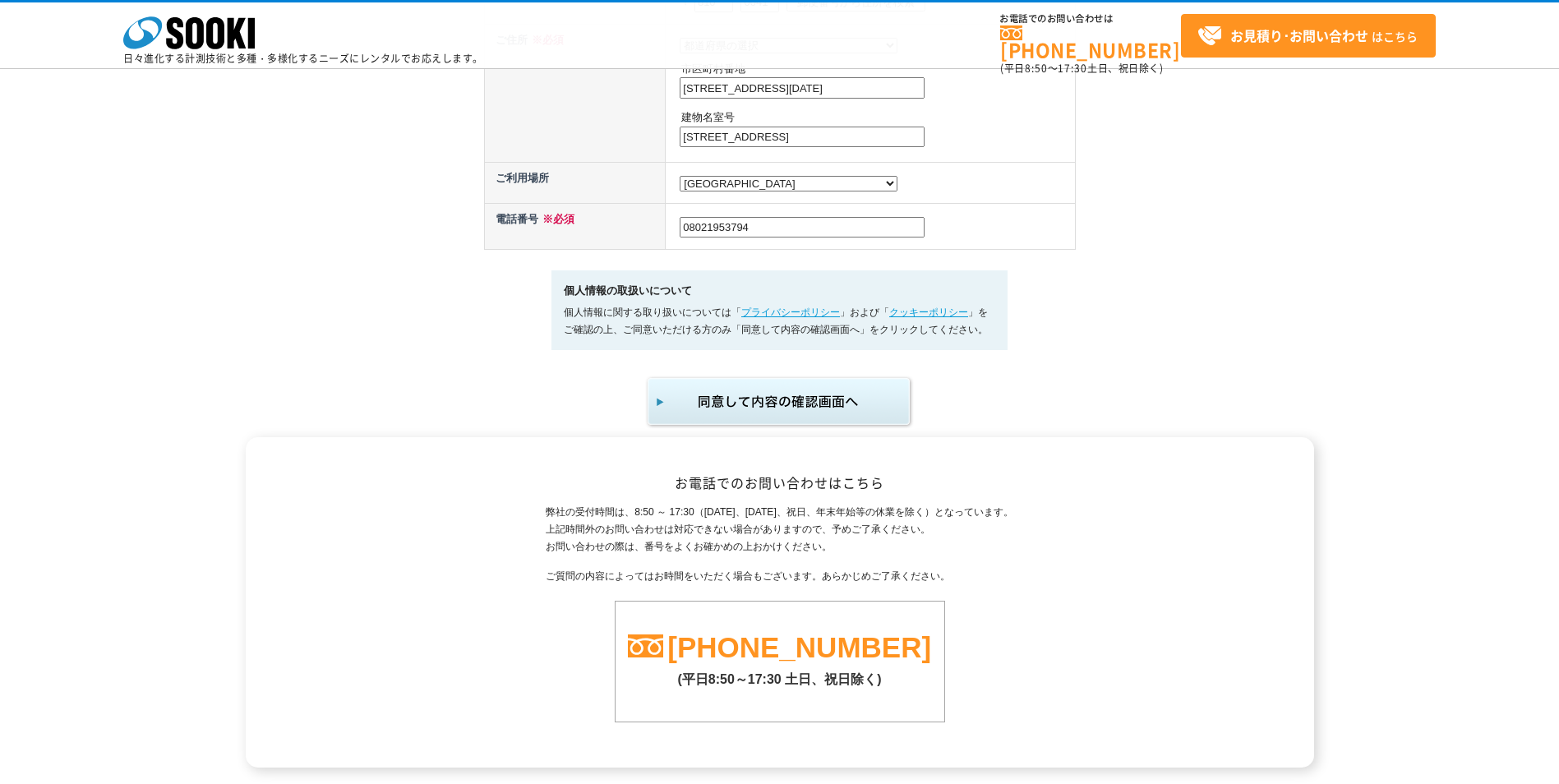
scroll to position [1011, 0]
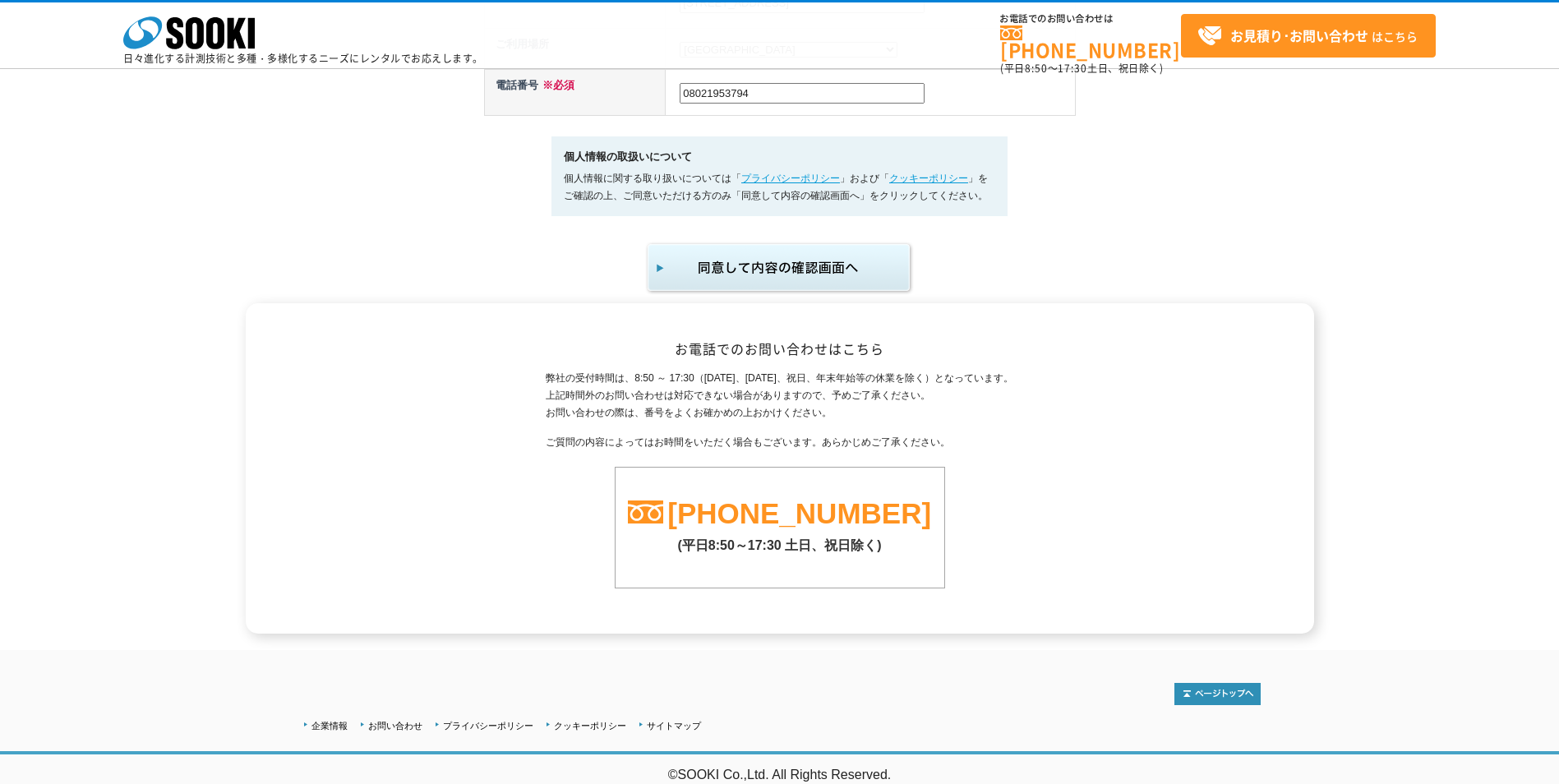
click at [795, 269] on img "submit" at bounding box center [780, 268] width 270 height 55
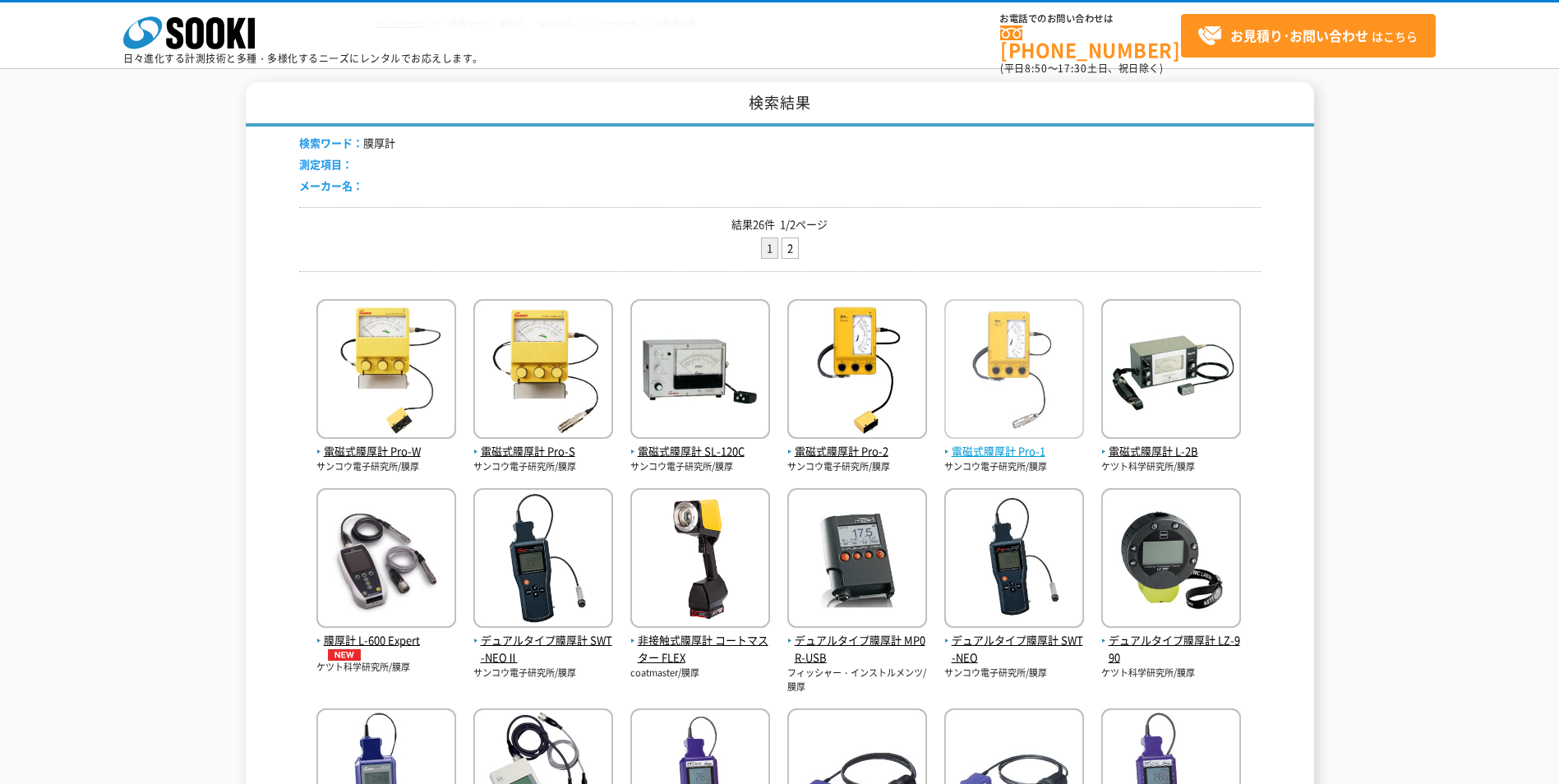
scroll to position [165, 0]
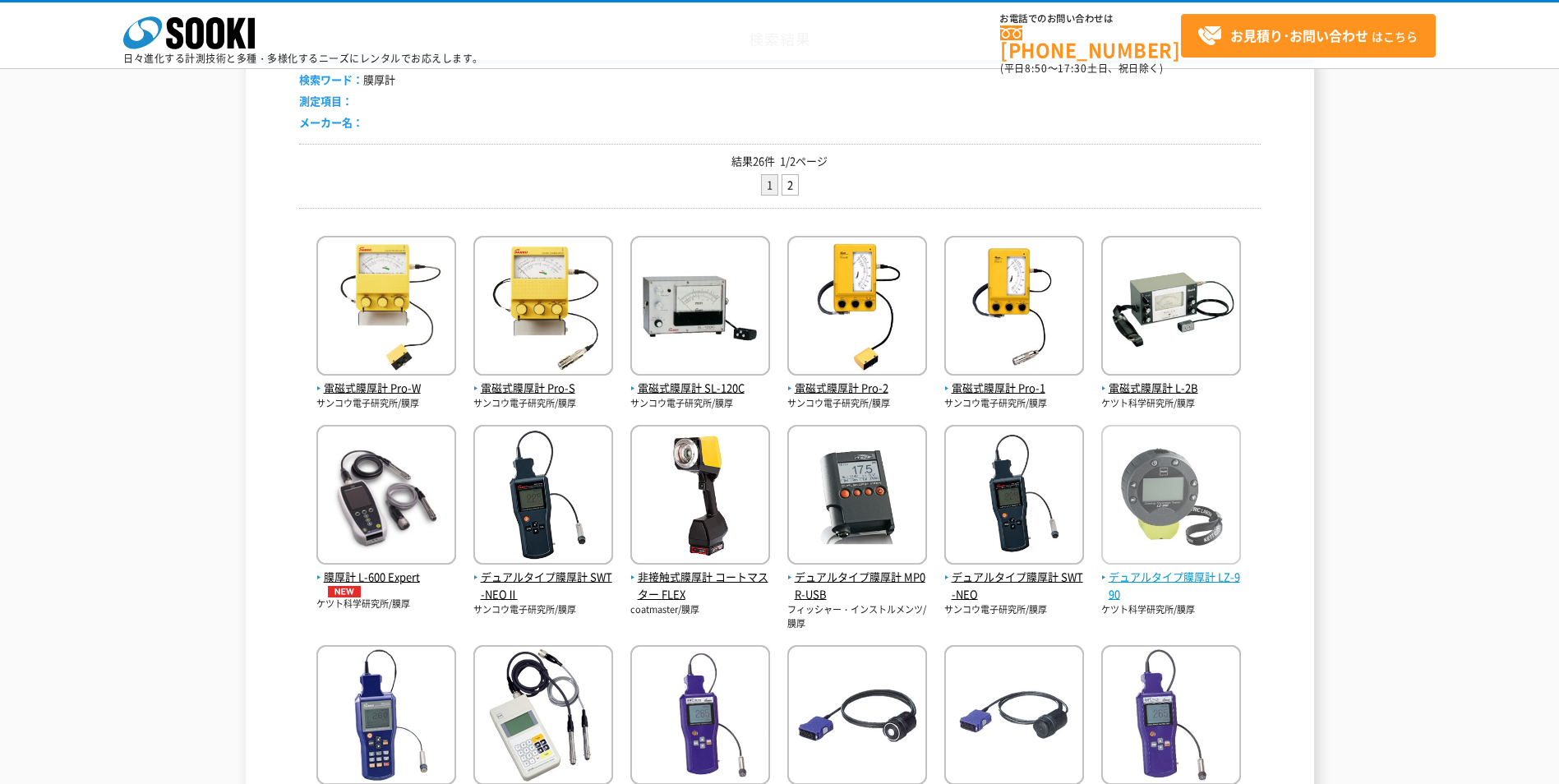
click at [1157, 572] on span "デュアルタイプ膜厚計 LZ-990" at bounding box center [1171, 586] width 140 height 35
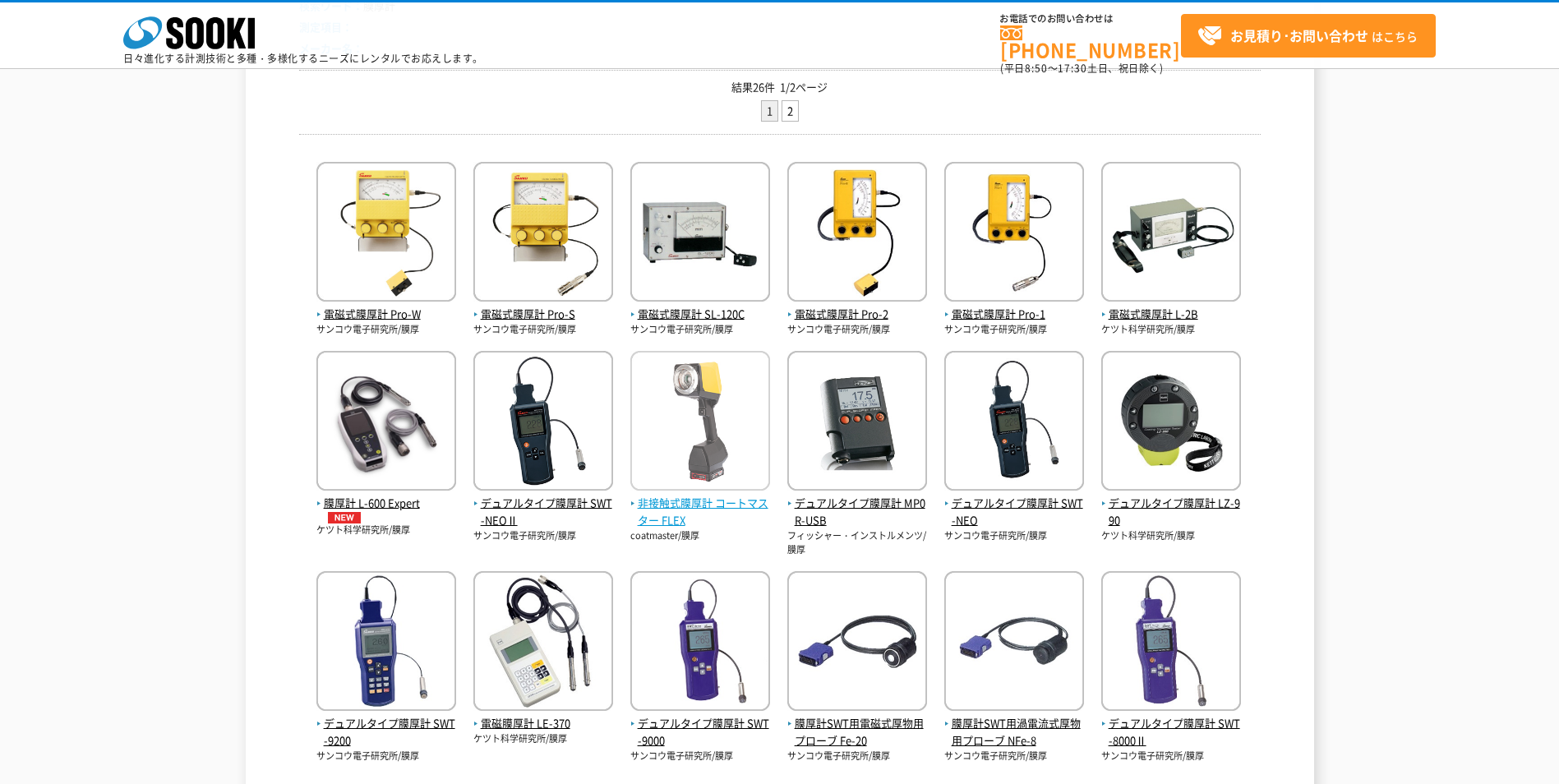
scroll to position [329, 0]
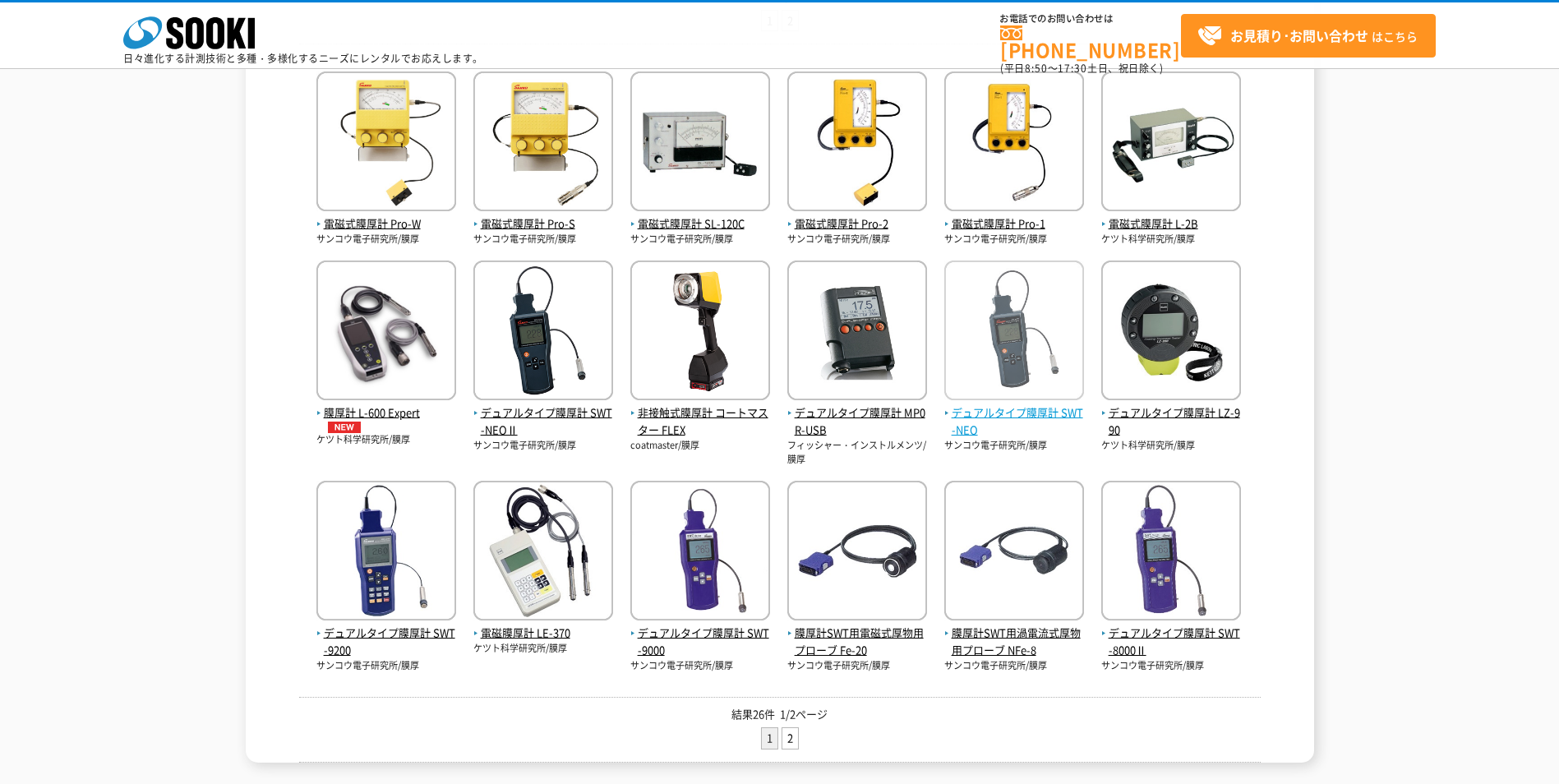
click at [1002, 421] on span "デュアルタイプ膜厚計 SWT-NEO" at bounding box center [1014, 421] width 140 height 35
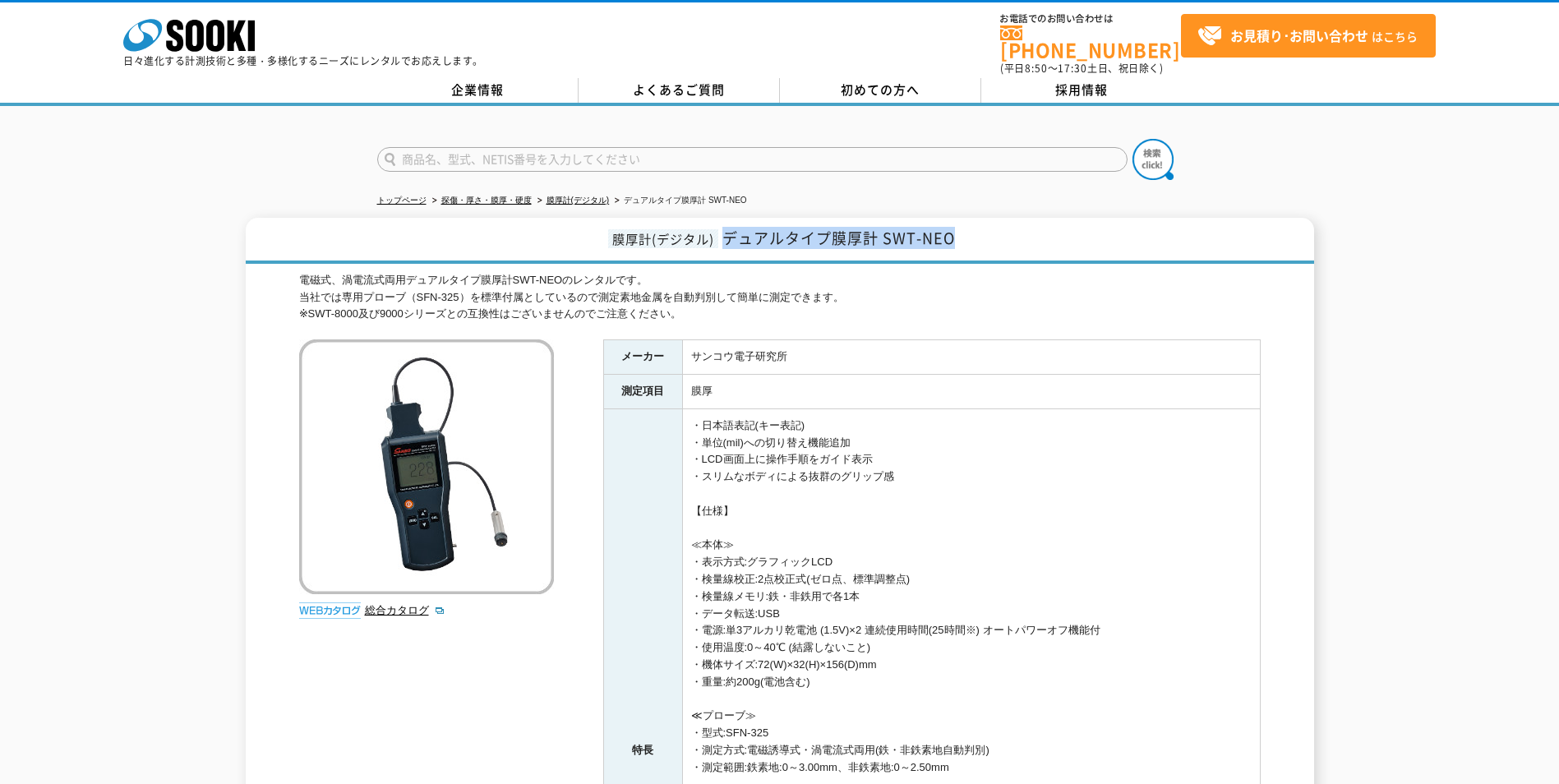
drag, startPoint x: 961, startPoint y: 236, endPoint x: 729, endPoint y: 233, distance: 232.0
click at [729, 233] on h1 "膜厚計(デジタル) デュアルタイプ膜厚計 SWT-NEO" at bounding box center [780, 241] width 1068 height 46
click at [884, 235] on span "デュアルタイプ膜厚計 SWT-NEO" at bounding box center [838, 238] width 232 height 23
drag, startPoint x: 876, startPoint y: 231, endPoint x: 723, endPoint y: 227, distance: 153.1
click at [723, 227] on span "デュアルタイプ膜厚計 SWT-NEO" at bounding box center [838, 238] width 232 height 23
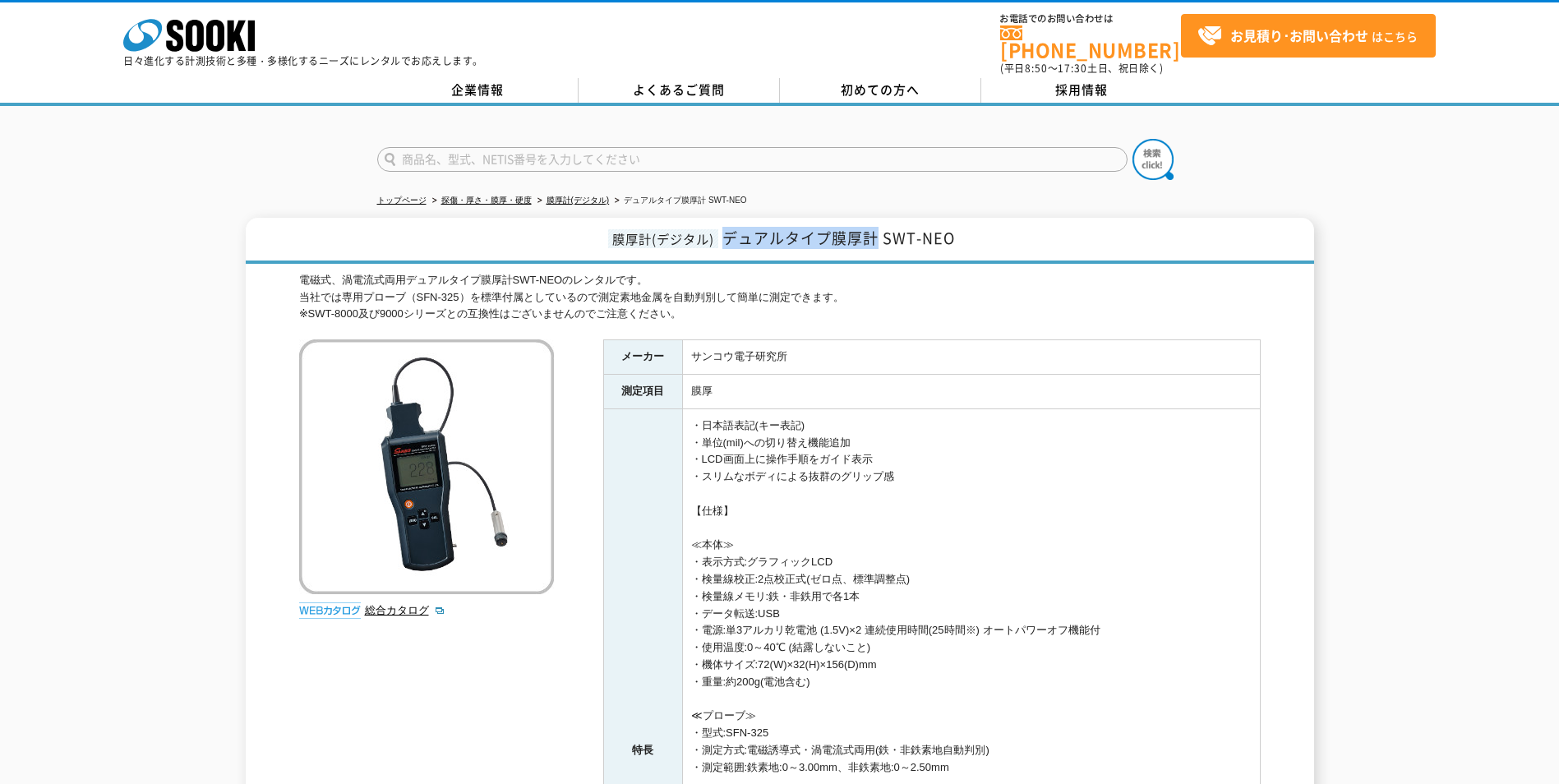
copy span "デュアルタイプ膜厚計"
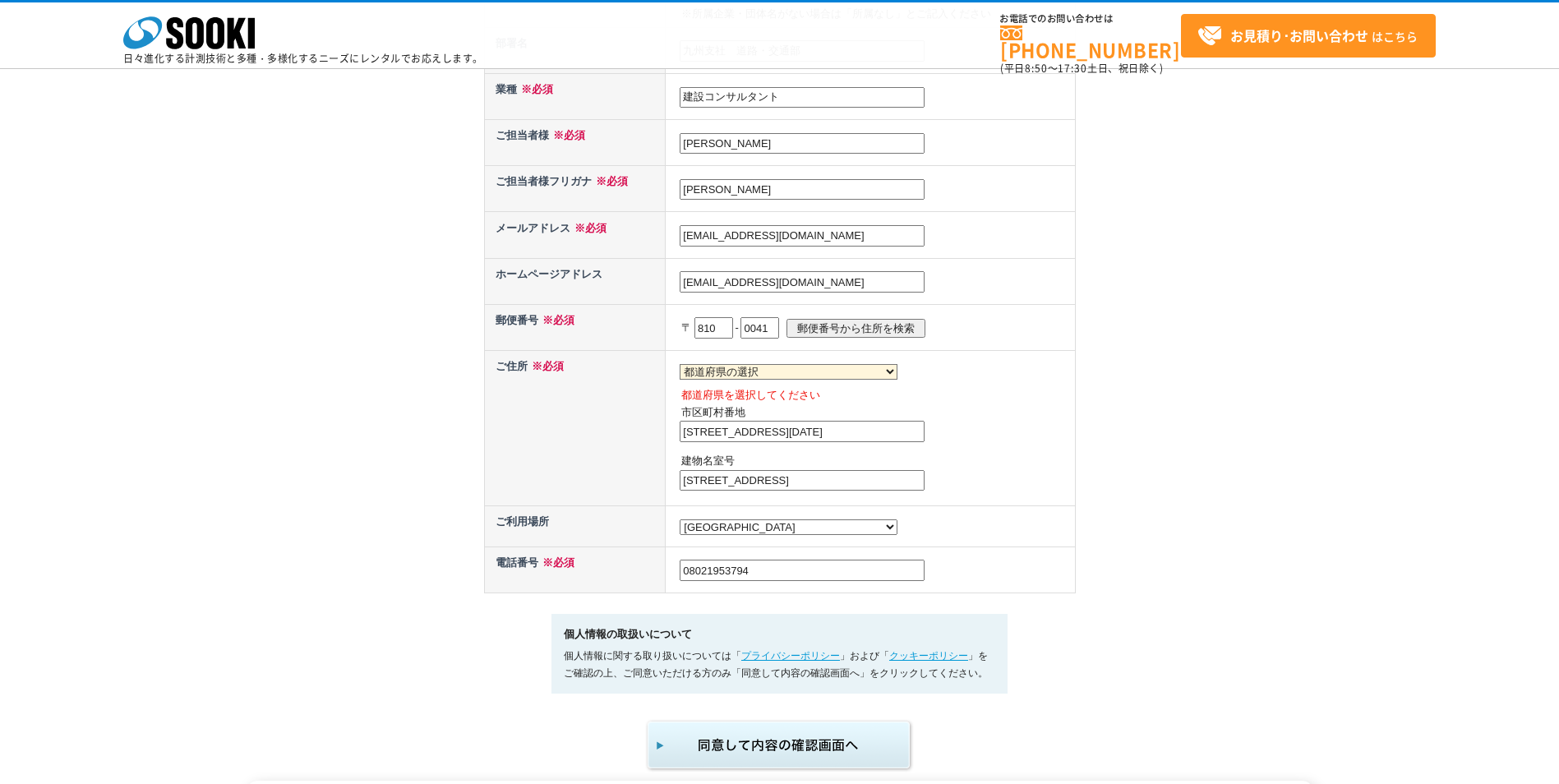
scroll to position [657, 0]
click at [754, 372] on select "都道府県の選択 北海道 [GEOGRAPHIC_DATA] [GEOGRAPHIC_DATA] [PERSON_NAME][GEOGRAPHIC_DATA] …" at bounding box center [789, 370] width 218 height 16
select select "40"
click at [680, 363] on select "都道府県の選択 北海道 [GEOGRAPHIC_DATA] [GEOGRAPHIC_DATA] [PERSON_NAME][GEOGRAPHIC_DATA] …" at bounding box center [789, 370] width 218 height 16
click at [941, 385] on td "都道府県の選択 北海道 [GEOGRAPHIC_DATA] [GEOGRAPHIC_DATA] [PERSON_NAME][GEOGRAPHIC_DATA] …" at bounding box center [870, 427] width 409 height 155
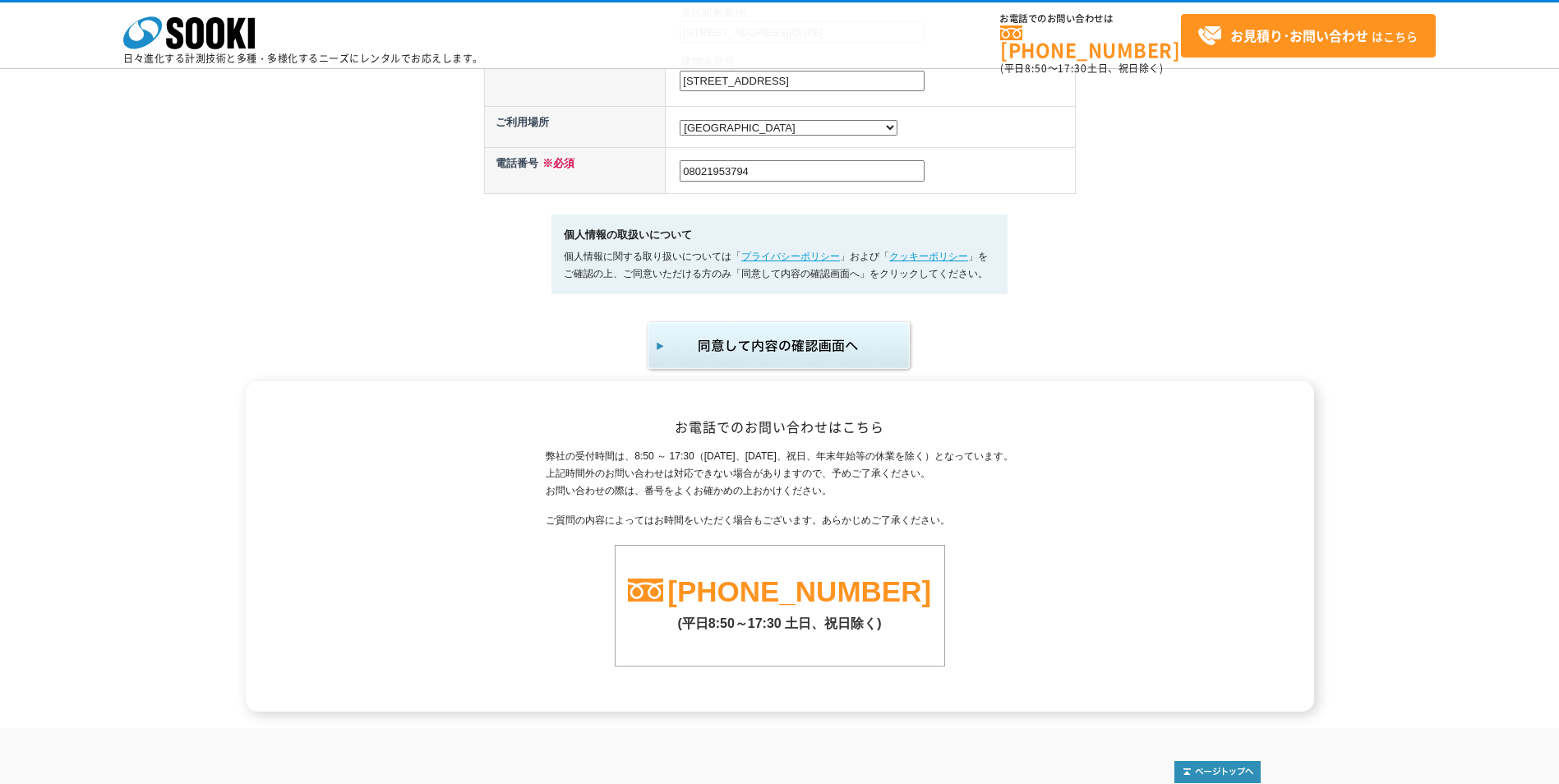
scroll to position [1143, 0]
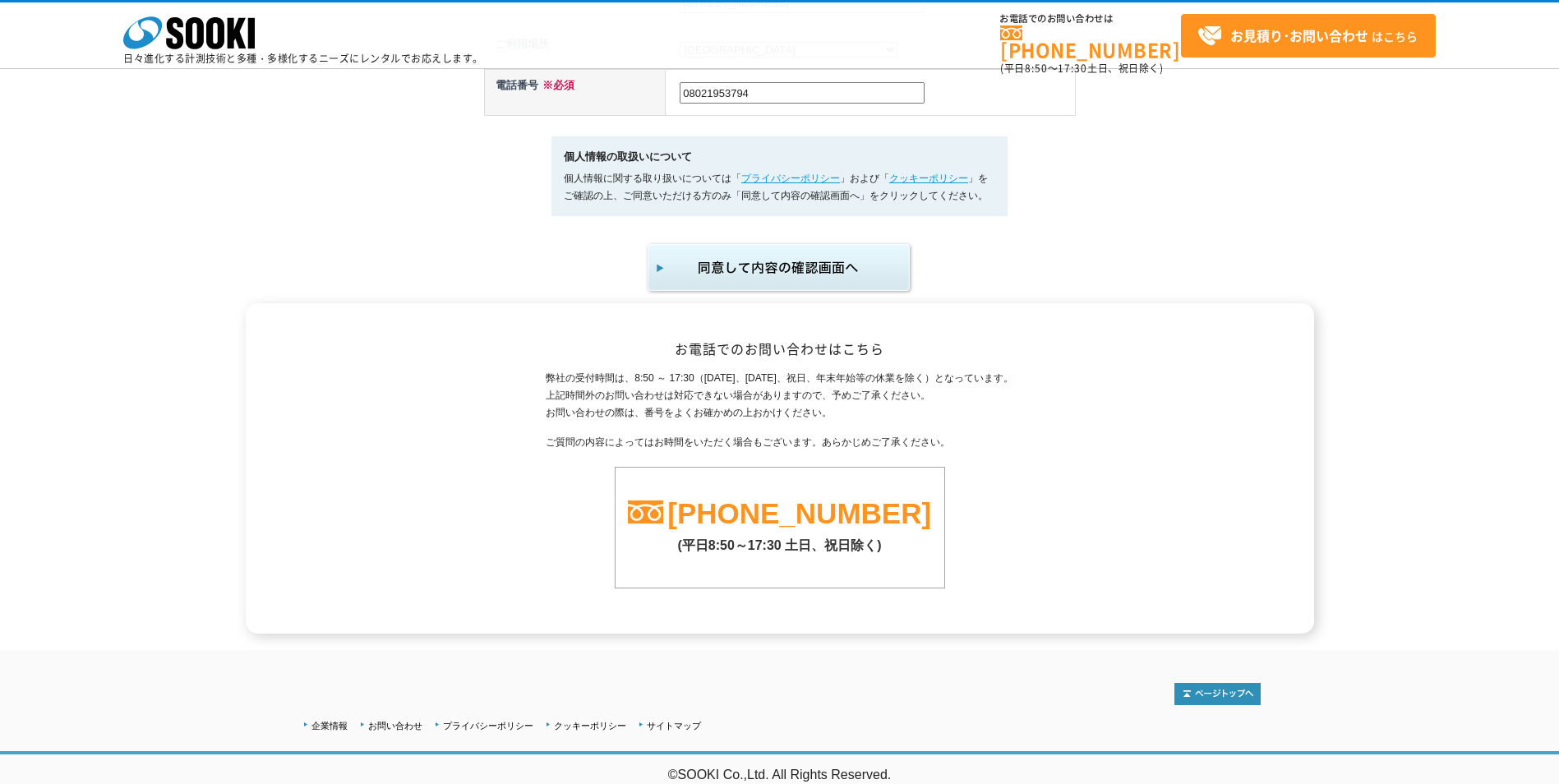
click at [805, 282] on img "submit" at bounding box center [780, 268] width 270 height 55
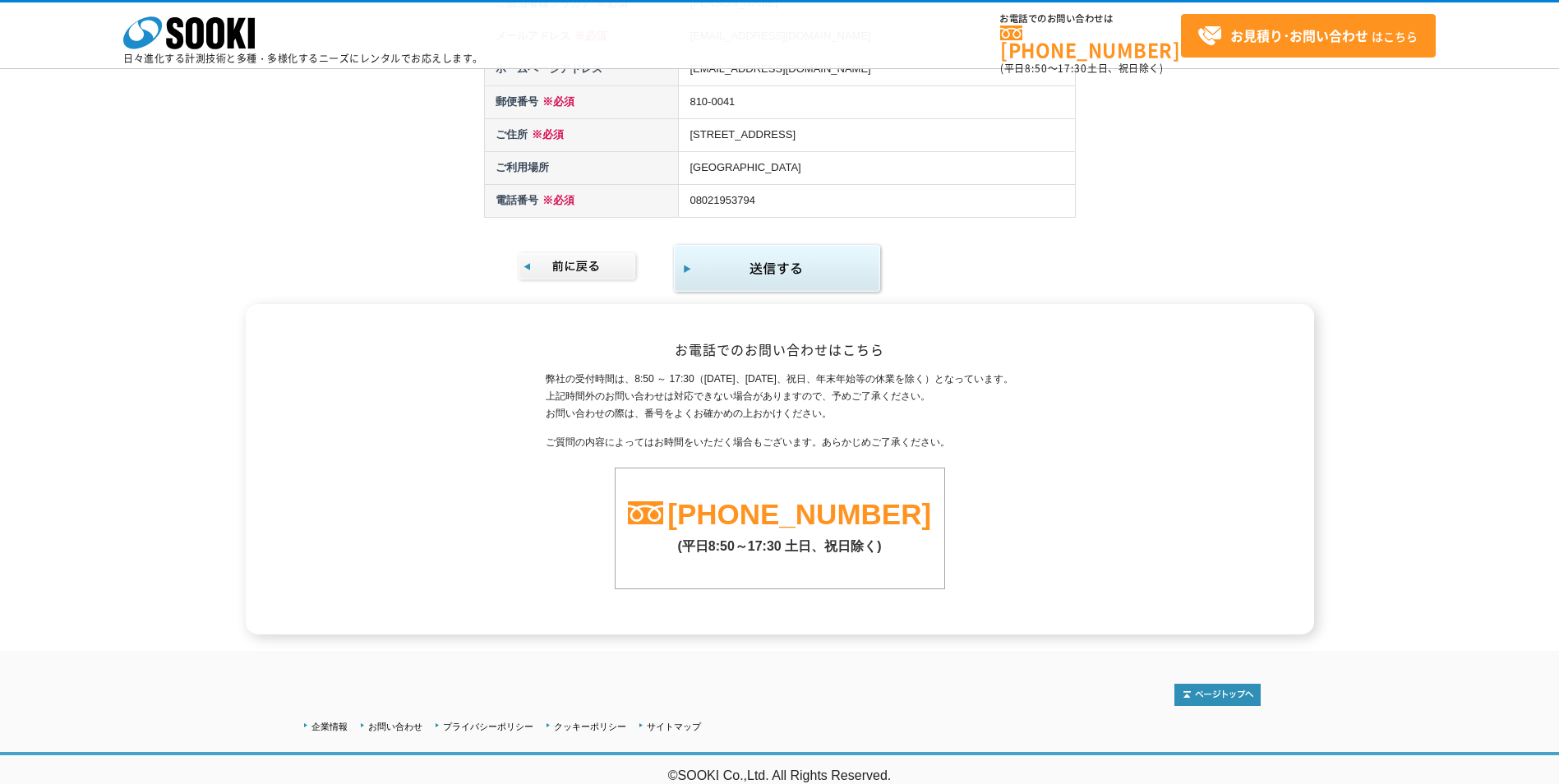
scroll to position [498, 0]
click at [831, 274] on img "submit" at bounding box center [778, 269] width 212 height 54
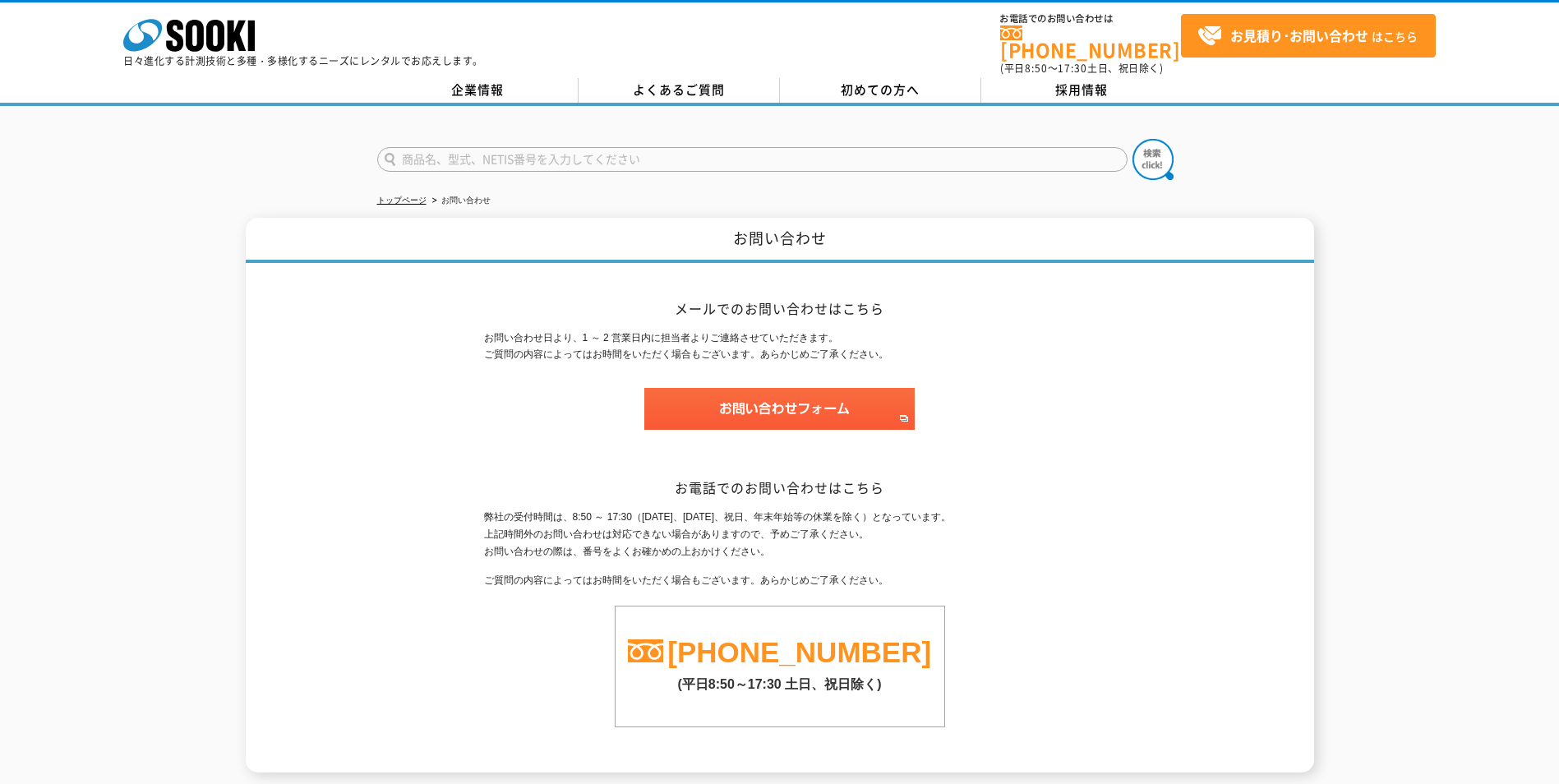
click at [749, 147] on input "text" at bounding box center [752, 159] width 750 height 24
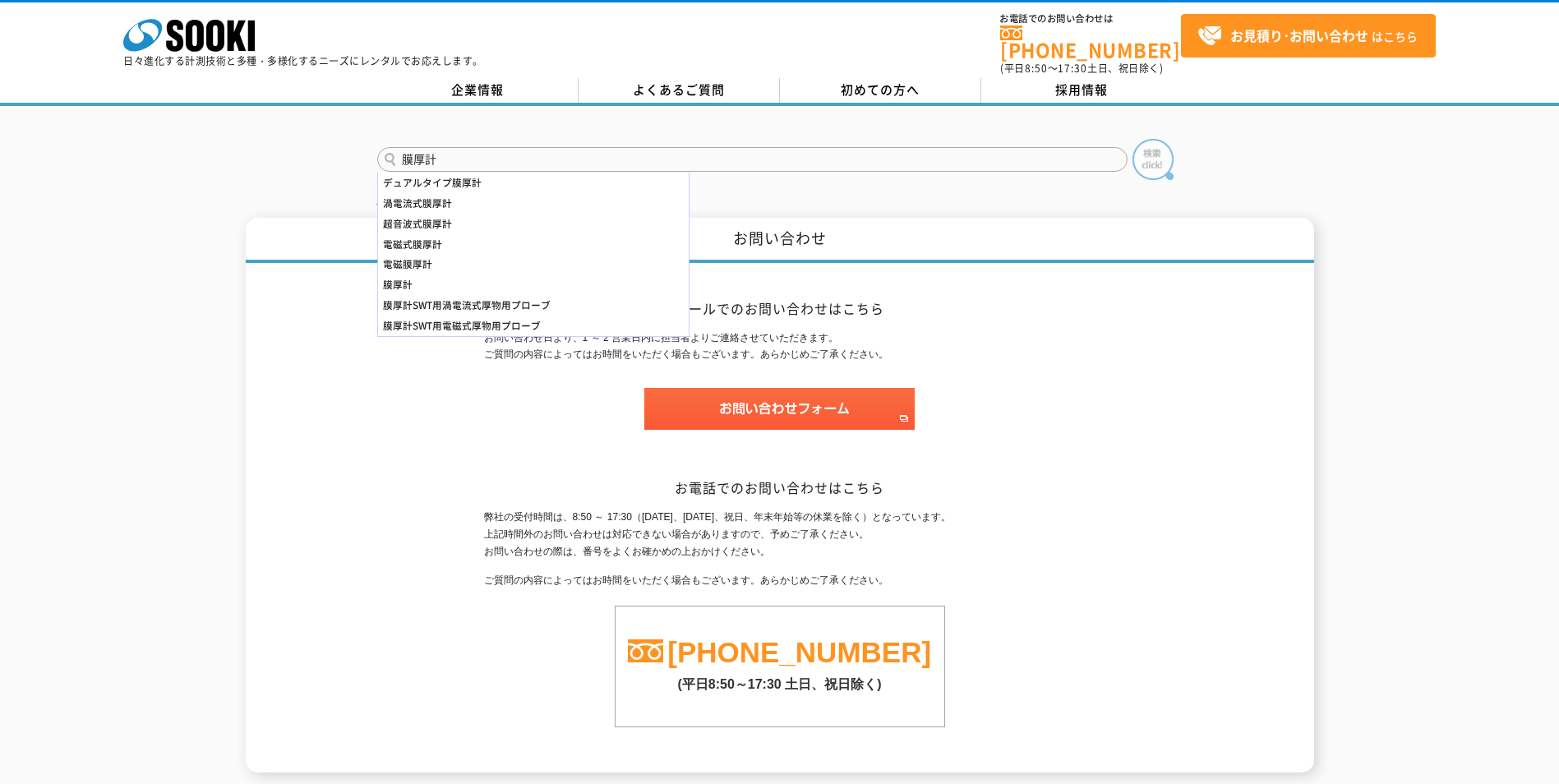
type input "膜厚計"
click at [1154, 149] on img at bounding box center [1153, 160] width 41 height 41
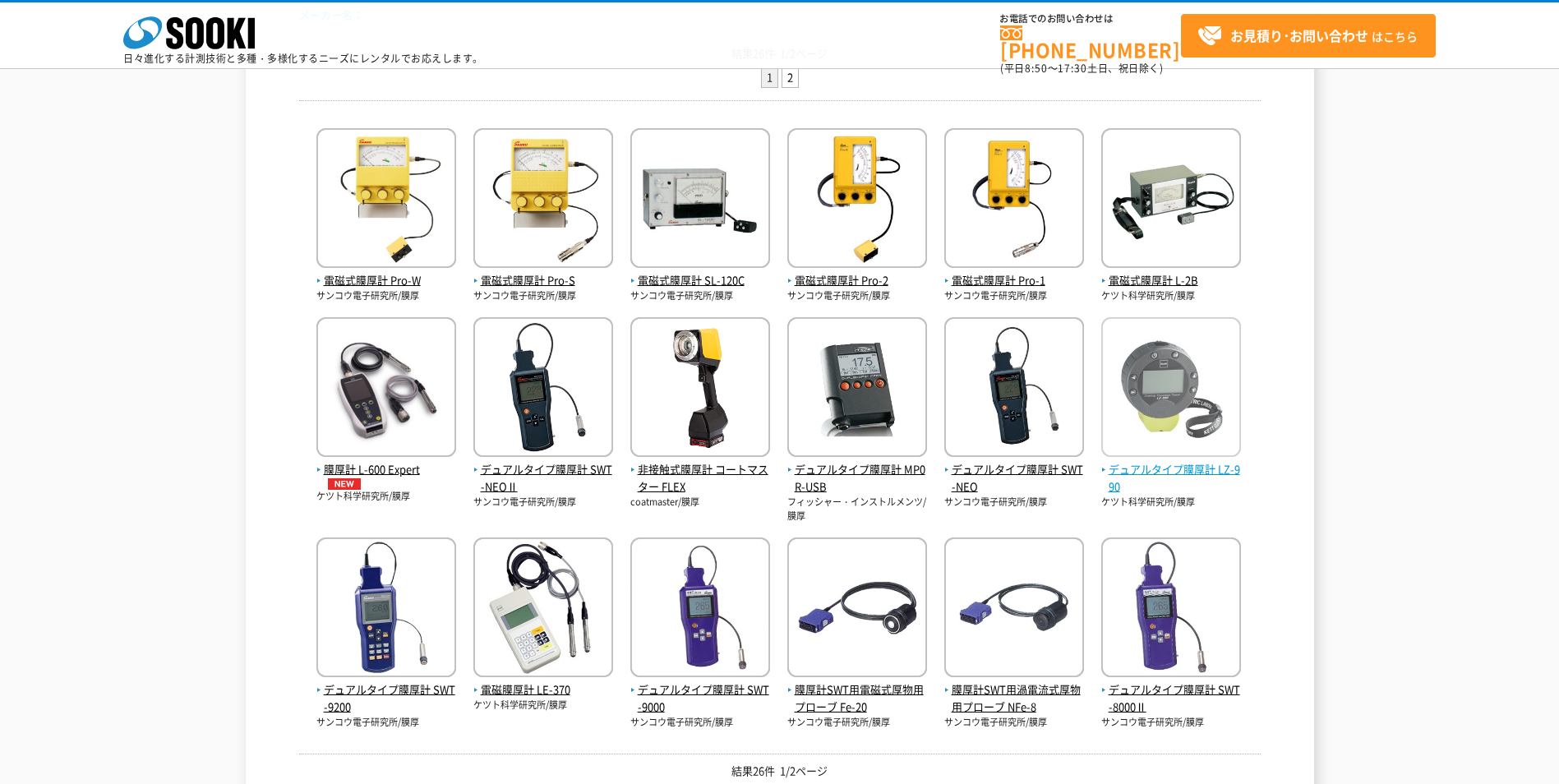
scroll to position [329, 0]
